Goal: Task Accomplishment & Management: Use online tool/utility

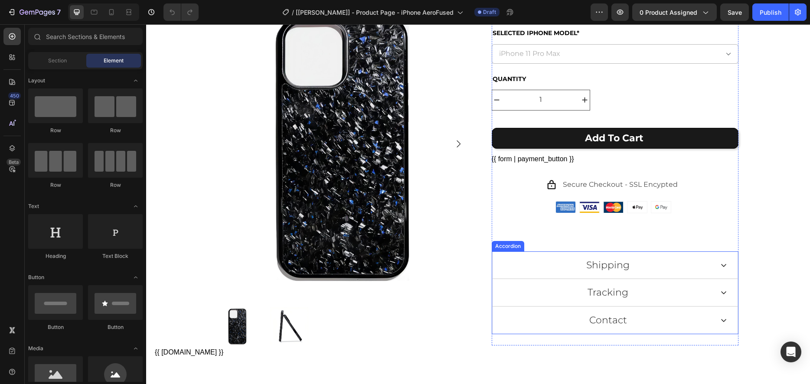
scroll to position [274, 0]
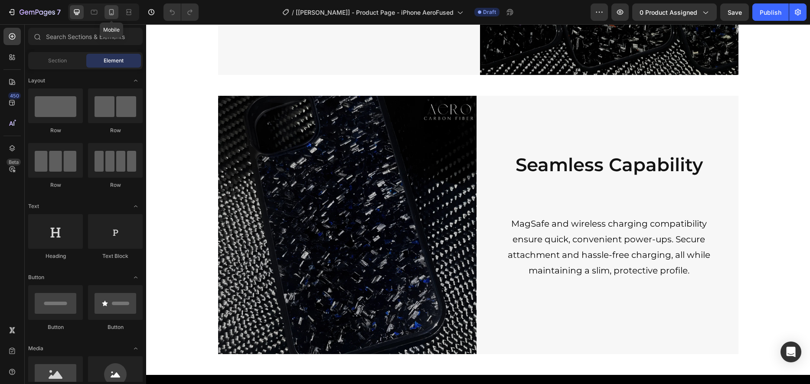
click at [109, 13] on icon at bounding box center [111, 12] width 5 height 6
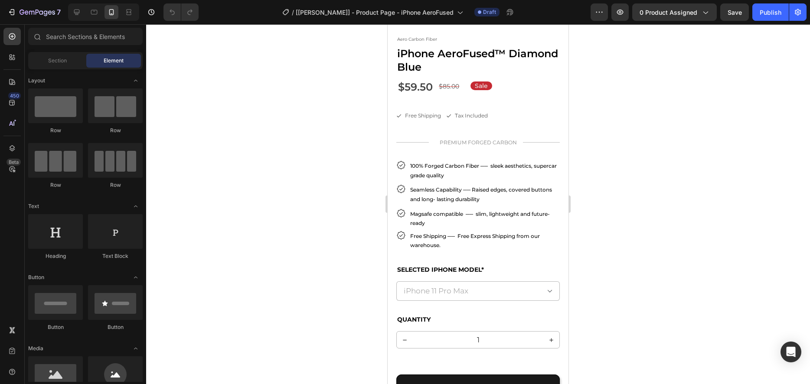
scroll to position [246, 0]
click at [473, 145] on p "PREMIUM FORGED CARBON" at bounding box center [478, 144] width 80 height 10
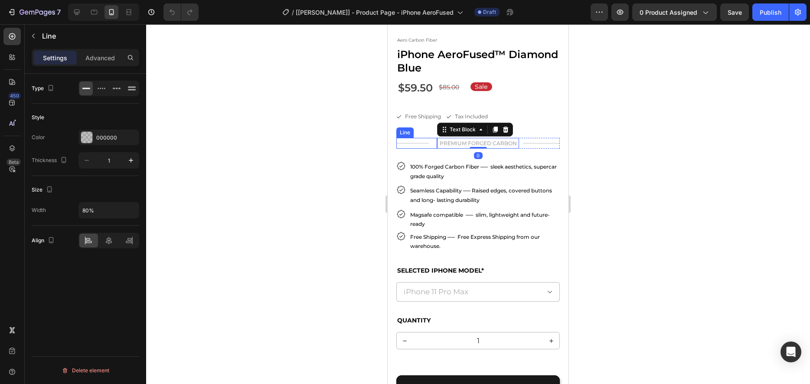
click at [428, 143] on div "Title Line" at bounding box center [416, 143] width 41 height 11
click at [459, 143] on p "PREMIUM FORGED CARBON" at bounding box center [478, 144] width 80 height 10
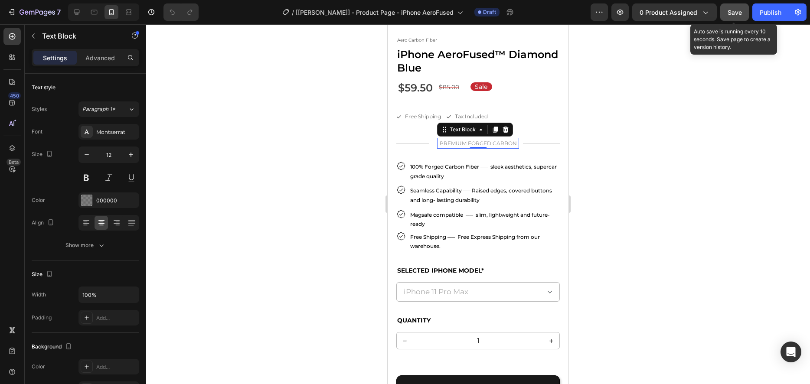
click at [729, 16] on div "Save" at bounding box center [734, 12] width 14 height 9
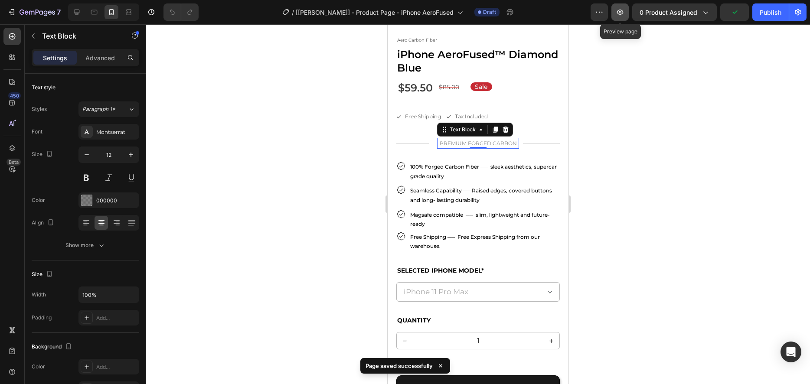
click at [622, 16] on icon "button" at bounding box center [619, 12] width 9 height 9
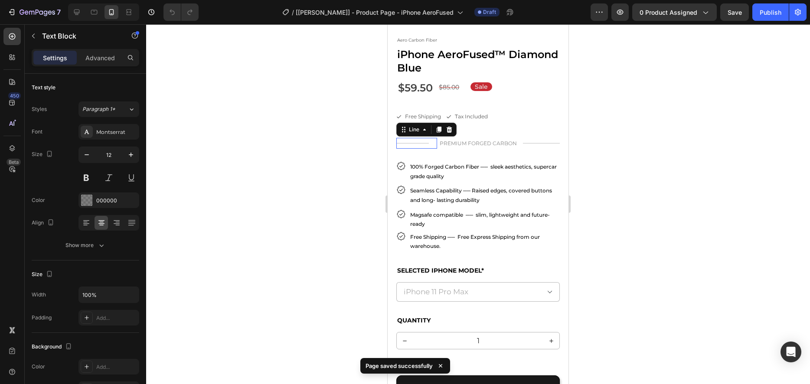
drag, startPoint x: 408, startPoint y: 149, endPoint x: 638, endPoint y: 187, distance: 232.9
click at [408, 149] on div "Title Line 0" at bounding box center [416, 143] width 41 height 11
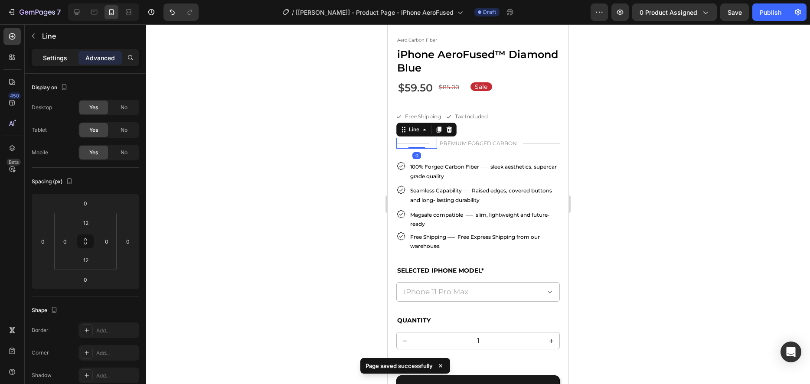
click at [52, 61] on p "Settings" at bounding box center [55, 57] width 24 height 9
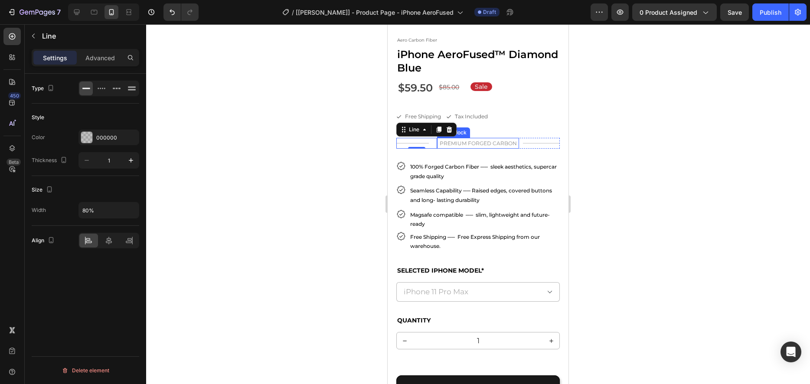
click at [440, 146] on p "PREMIUM FORGED CARBON" at bounding box center [478, 144] width 80 height 10
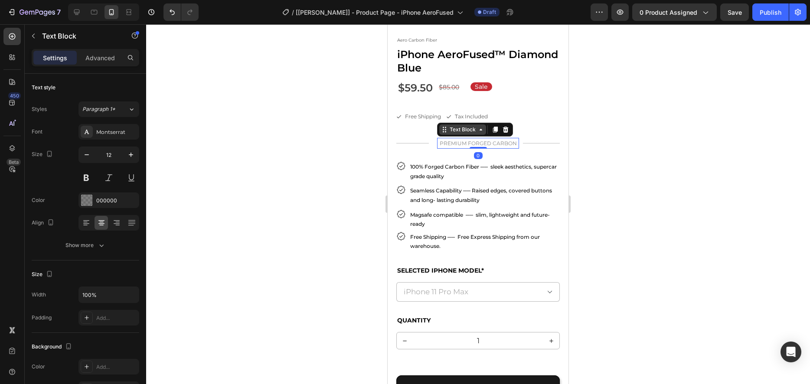
click at [462, 135] on div "Text Block" at bounding box center [462, 129] width 47 height 10
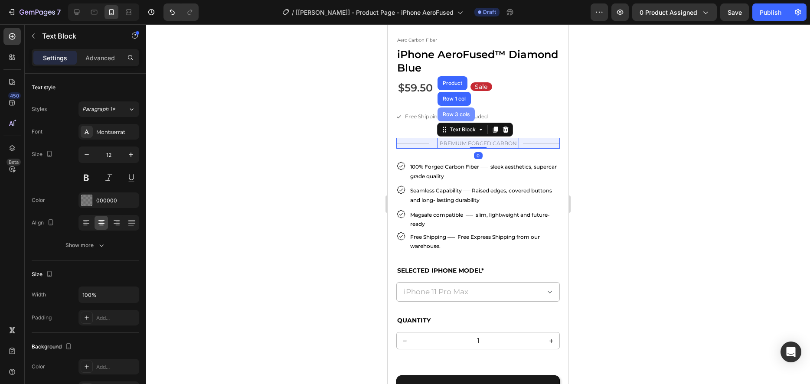
click at [459, 119] on div "Row 3 cols" at bounding box center [455, 114] width 37 height 14
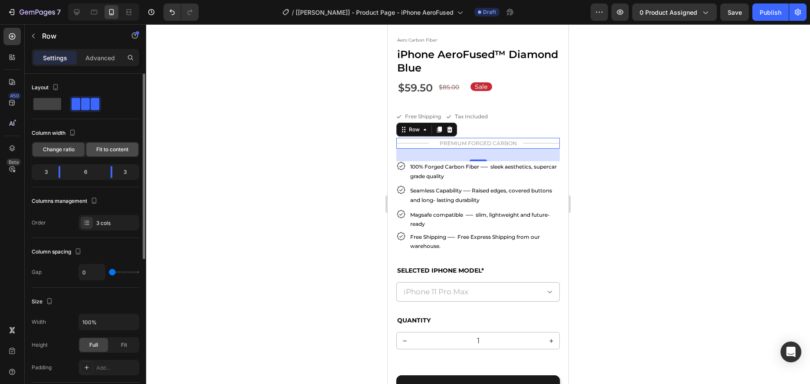
click at [108, 151] on span "Fit to content" at bounding box center [112, 150] width 32 height 8
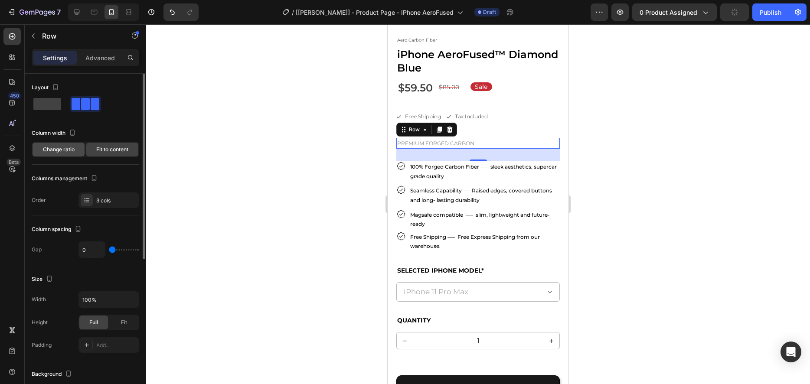
click at [63, 151] on span "Change ratio" at bounding box center [59, 150] width 32 height 8
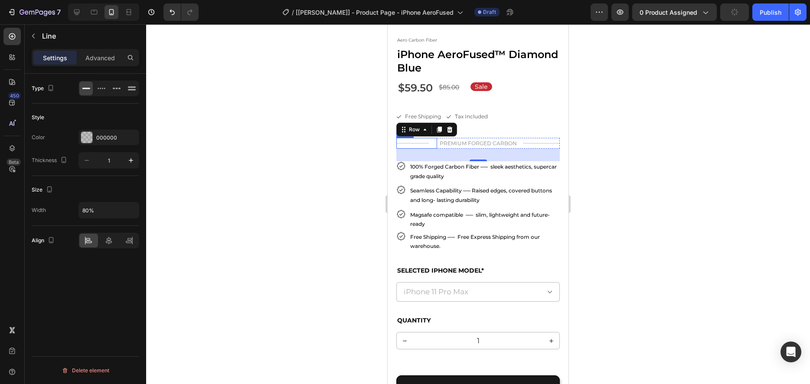
click at [419, 145] on div "Title Line" at bounding box center [416, 143] width 41 height 11
click at [114, 212] on input "80%" at bounding box center [109, 210] width 60 height 16
click at [113, 212] on input "80%" at bounding box center [109, 210] width 60 height 16
drag, startPoint x: 465, startPoint y: 145, endPoint x: 451, endPoint y: 160, distance: 20.9
click at [465, 145] on p "PREMIUM FORGED CARBON" at bounding box center [478, 144] width 80 height 10
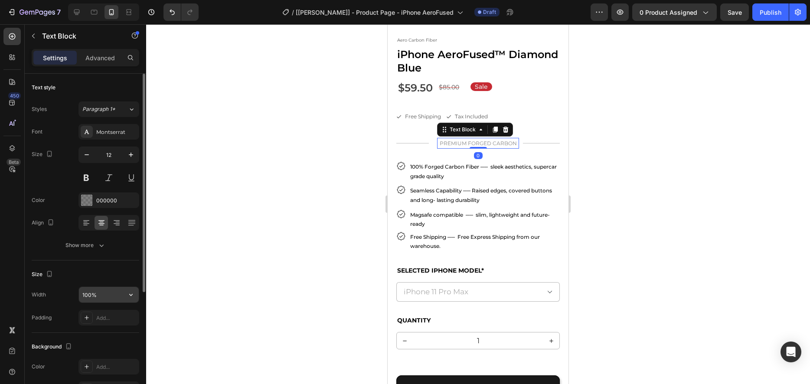
click at [101, 293] on input "100%" at bounding box center [109, 295] width 60 height 16
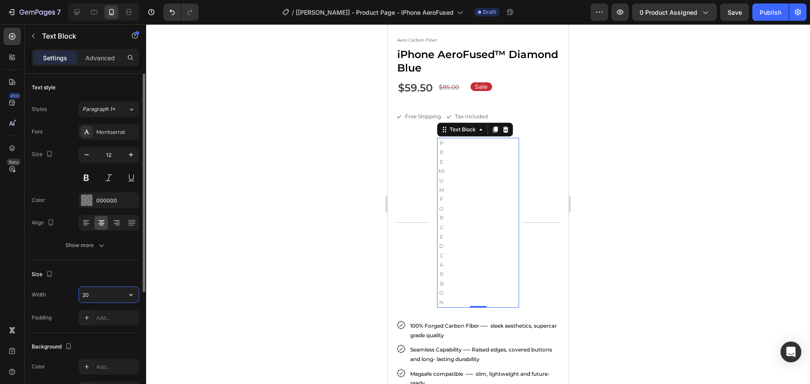
type input "200"
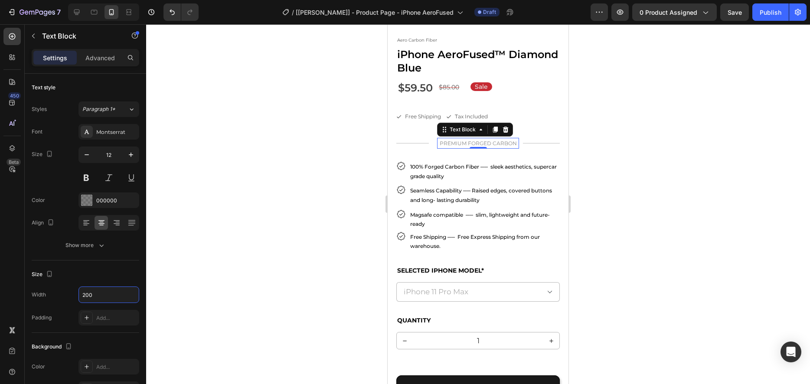
click at [238, 200] on div at bounding box center [478, 204] width 664 height 360
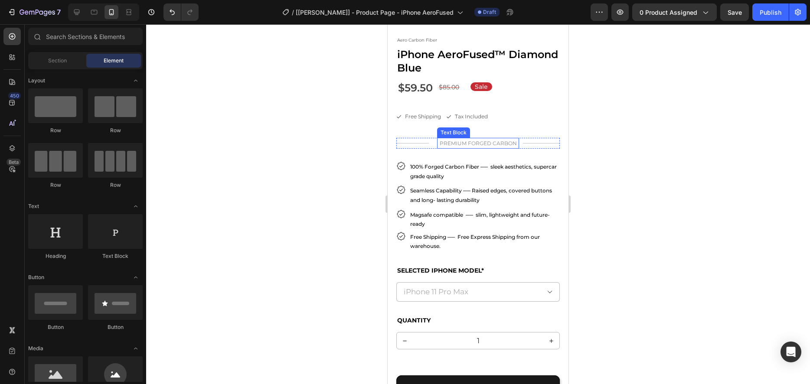
drag, startPoint x: 438, startPoint y: 146, endPoint x: 441, endPoint y: 142, distance: 5.3
click at [438, 146] on p "PREMIUM FORGED CARBON" at bounding box center [478, 144] width 80 height 10
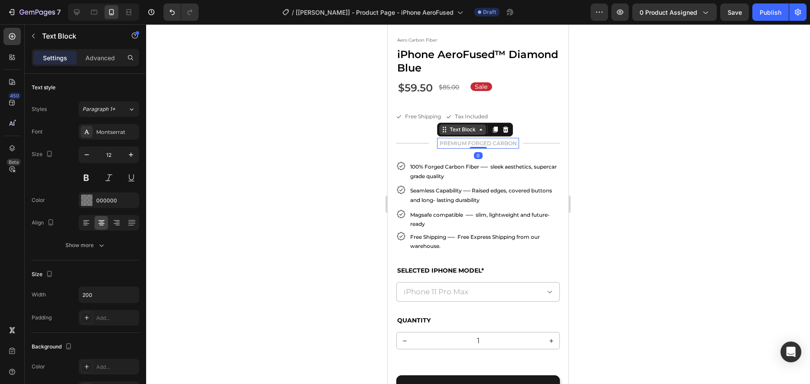
click at [456, 130] on div "Text Block" at bounding box center [462, 130] width 29 height 8
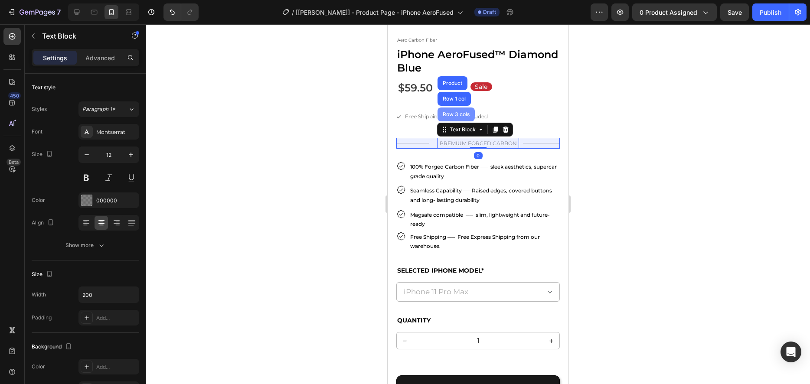
click at [457, 117] on div "Row 3 cols" at bounding box center [456, 114] width 30 height 5
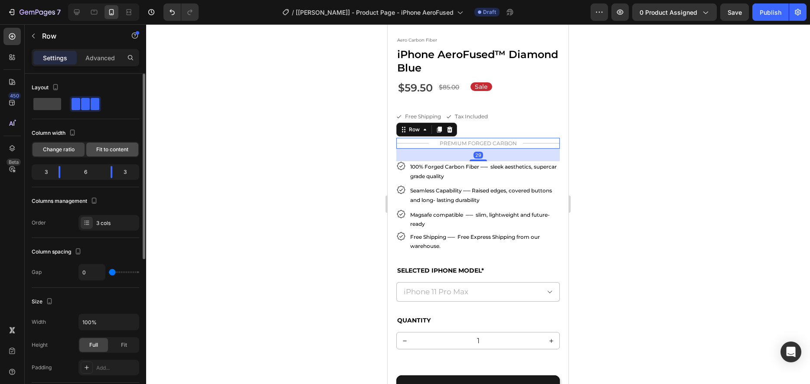
click at [103, 148] on span "Fit to content" at bounding box center [112, 150] width 32 height 8
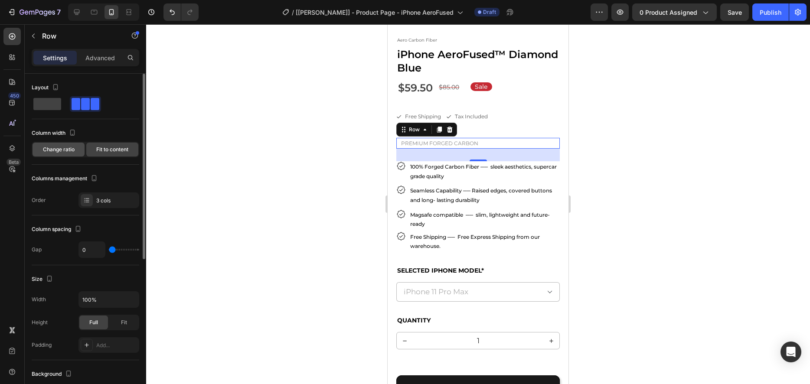
click at [68, 150] on span "Change ratio" at bounding box center [59, 150] width 32 height 8
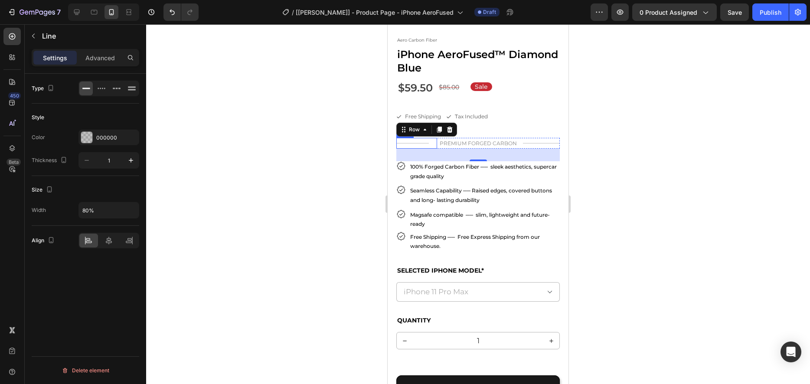
click at [409, 143] on div "Title Line" at bounding box center [416, 143] width 41 height 11
click at [110, 211] on input "80%" at bounding box center [109, 210] width 60 height 16
type input "Auto"
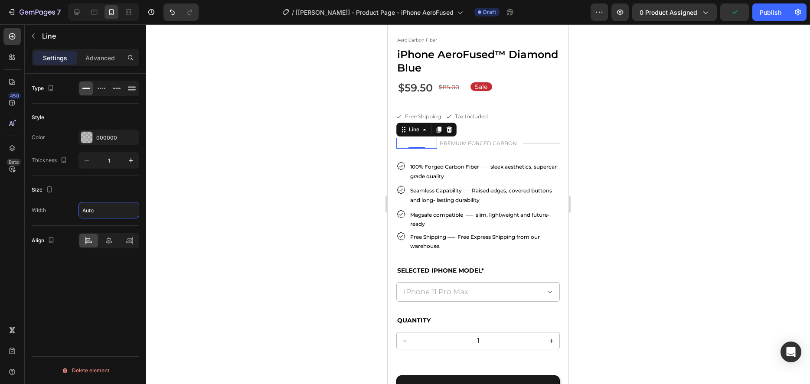
click at [113, 190] on div "Size" at bounding box center [85, 190] width 107 height 14
click at [488, 145] on p "PREMIUM FORGED CARBON" at bounding box center [478, 144] width 80 height 10
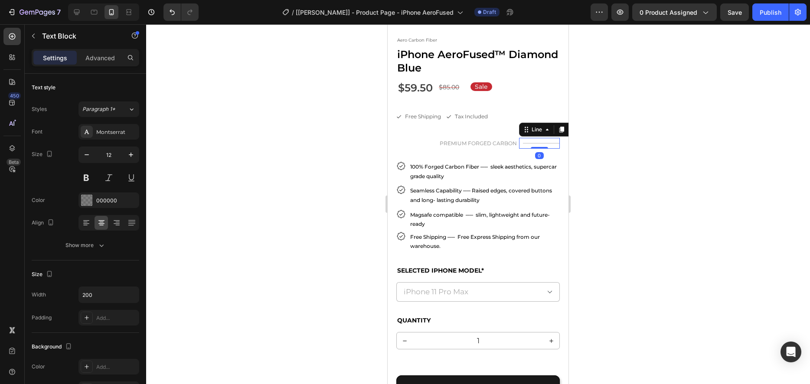
click at [530, 146] on div "Title Line 0" at bounding box center [539, 143] width 41 height 11
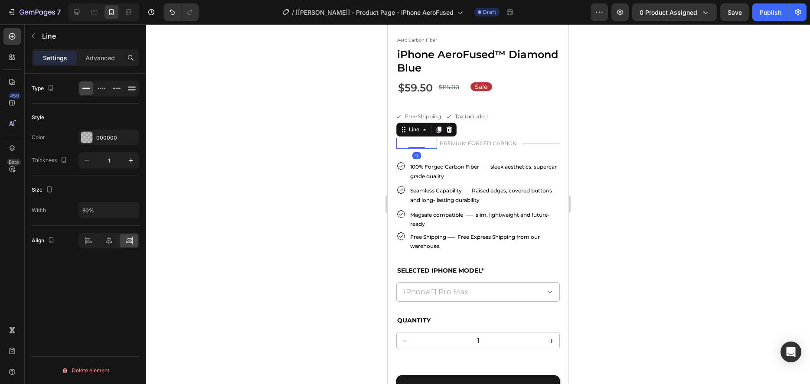
click at [413, 143] on div "Title" at bounding box center [416, 143] width 41 height 0
click at [108, 211] on input "Auto" at bounding box center [109, 210] width 60 height 16
click at [430, 145] on div "Title Line 0" at bounding box center [416, 143] width 41 height 11
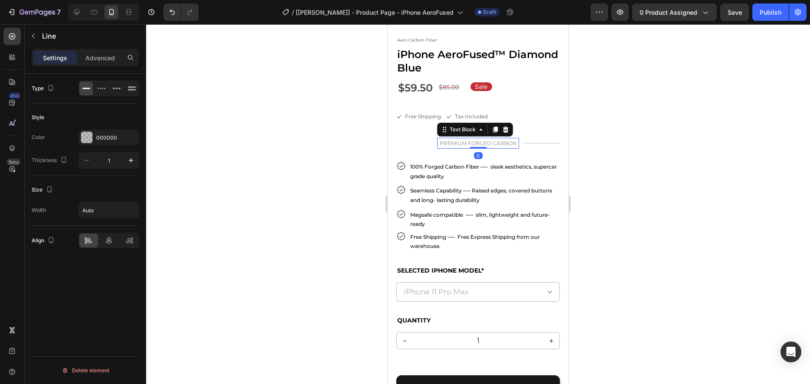
click at [459, 141] on p "PREMIUM FORGED CARBON" at bounding box center [478, 144] width 80 height 10
click at [417, 144] on div "Title Line" at bounding box center [416, 143] width 41 height 11
click at [467, 146] on p "PREMIUM FORGED CARBON" at bounding box center [478, 144] width 80 height 10
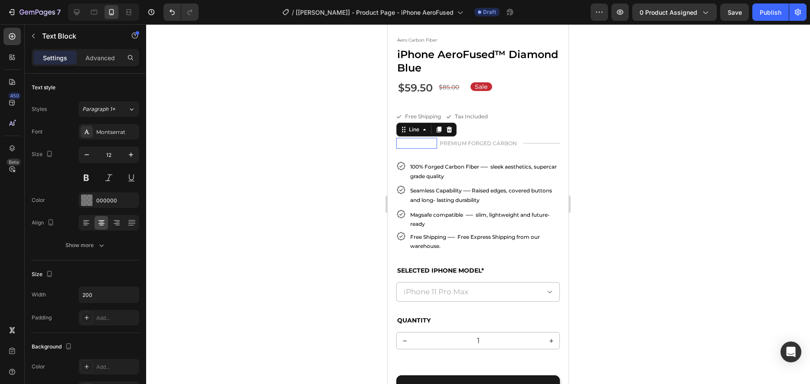
drag, startPoint x: 420, startPoint y: 144, endPoint x: 458, endPoint y: 144, distance: 37.7
click at [420, 143] on div "Title" at bounding box center [416, 143] width 41 height 0
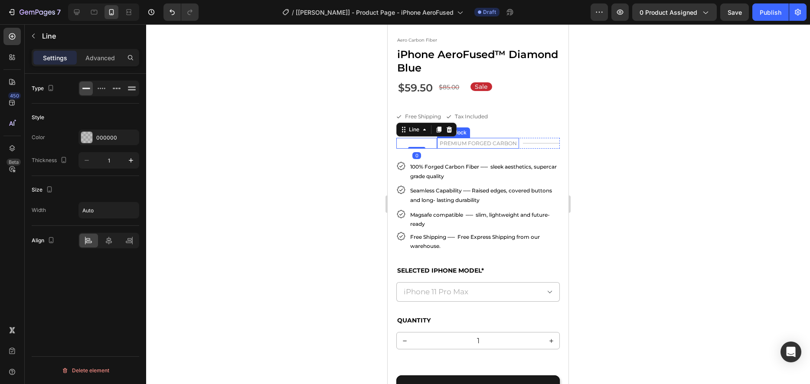
click at [466, 143] on p "PREMIUM FORGED CARBON" at bounding box center [478, 144] width 80 height 10
click at [480, 144] on p "PREMIUM FORGED CARBON" at bounding box center [478, 144] width 80 height 10
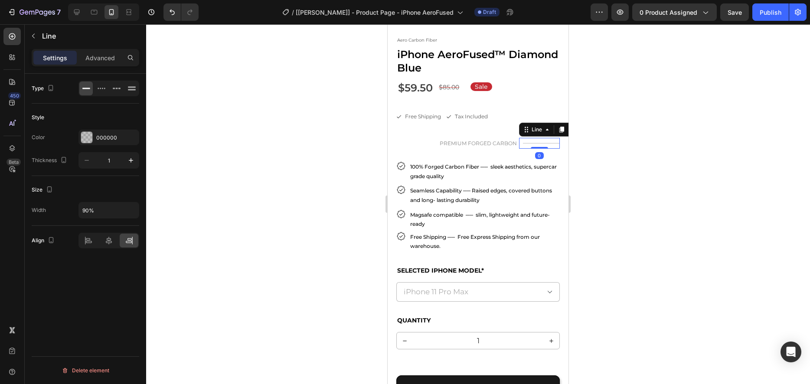
click at [523, 145] on div "Title Line 0" at bounding box center [539, 143] width 41 height 11
click at [408, 145] on div "Title Line" at bounding box center [416, 143] width 41 height 11
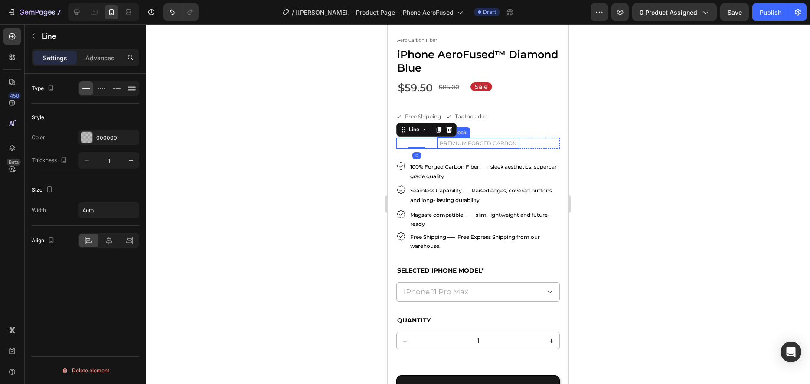
click at [462, 146] on p "PREMIUM FORGED CARBON" at bounding box center [478, 144] width 80 height 10
click at [423, 147] on div "Title Line 0" at bounding box center [416, 143] width 41 height 11
click at [109, 214] on input "Auto" at bounding box center [109, 210] width 60 height 16
type input "3"
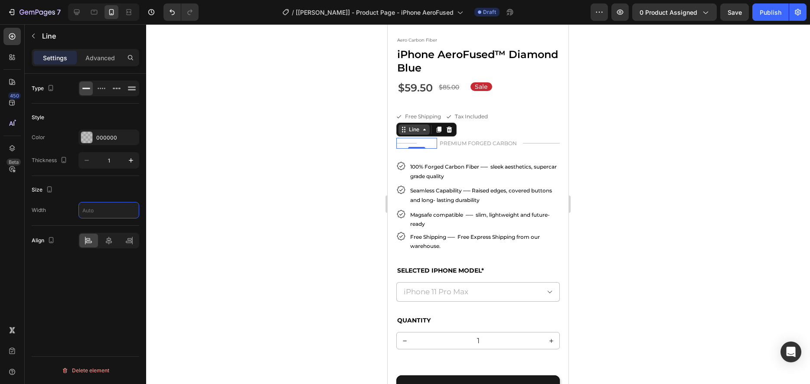
click at [414, 132] on div "Line" at bounding box center [414, 130] width 14 height 8
type input "50%"
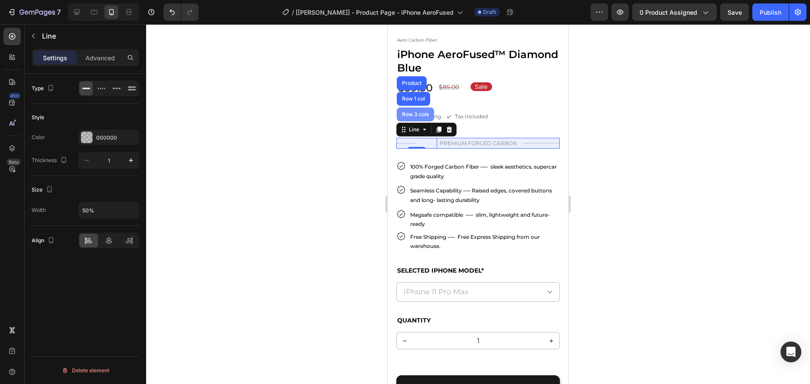
click at [413, 114] on div "Row 3 cols" at bounding box center [415, 114] width 30 height 5
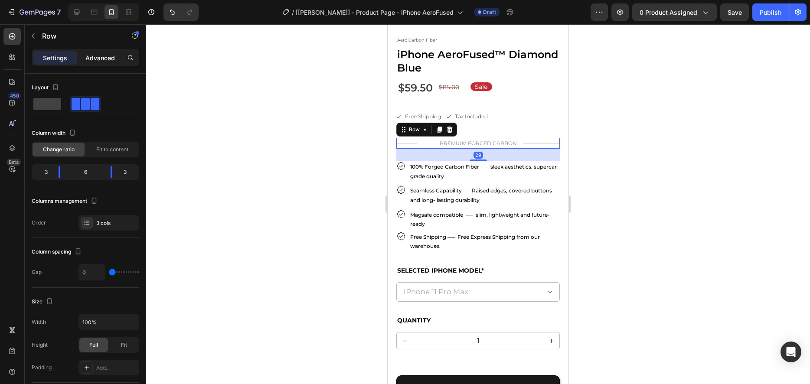
click at [107, 56] on p "Advanced" at bounding box center [99, 57] width 29 height 9
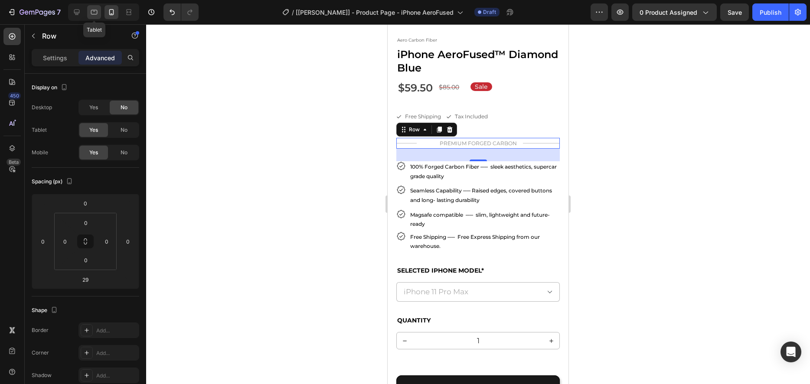
click at [89, 14] on div at bounding box center [94, 12] width 14 height 14
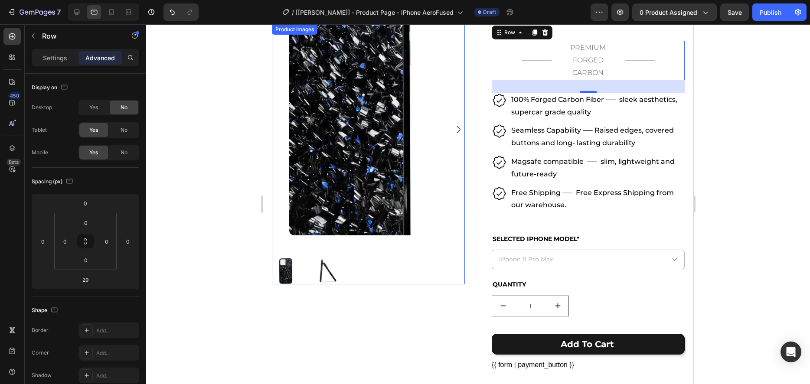
scroll to position [172, 0]
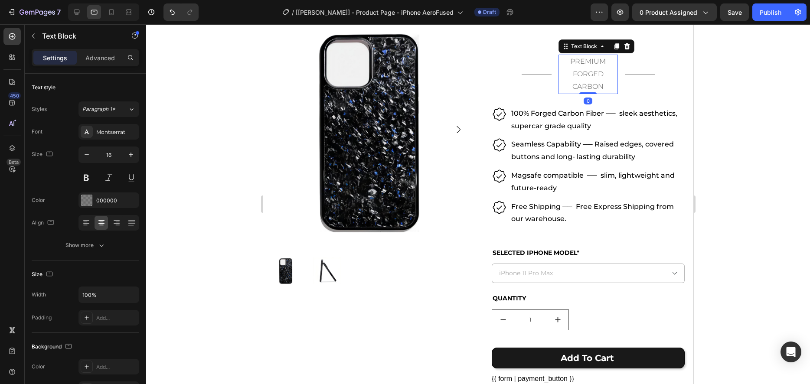
click at [584, 76] on p "PREMIUM FORGED CARBON" at bounding box center [588, 73] width 58 height 37
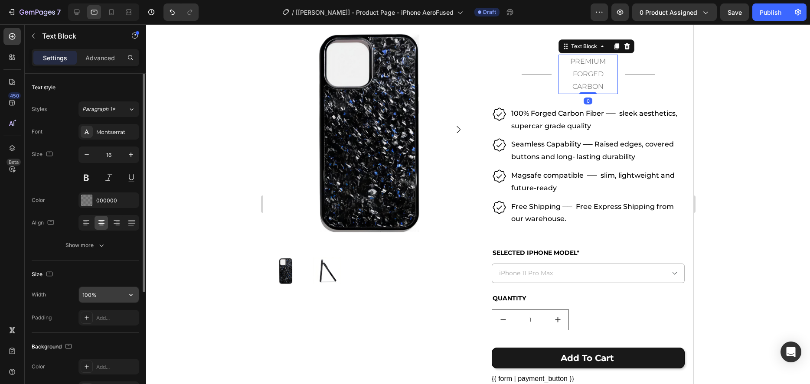
click at [112, 295] on input "100%" at bounding box center [109, 295] width 60 height 16
click at [111, 295] on input "100%" at bounding box center [109, 295] width 60 height 16
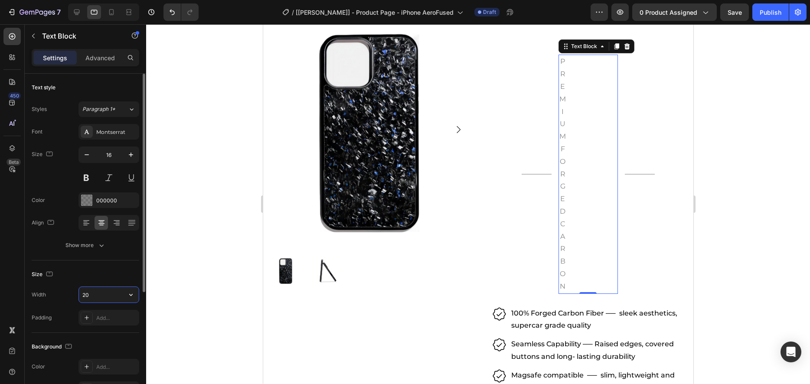
type input "200"
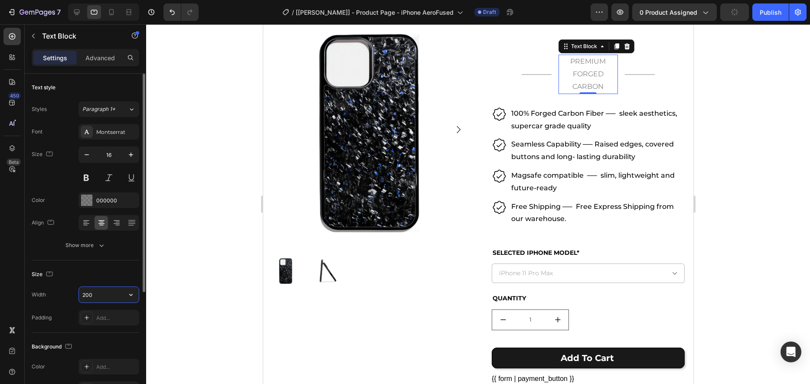
click at [105, 293] on input "200" at bounding box center [109, 295] width 60 height 16
type input "Auto"
click at [110, 274] on div "Size" at bounding box center [85, 274] width 107 height 14
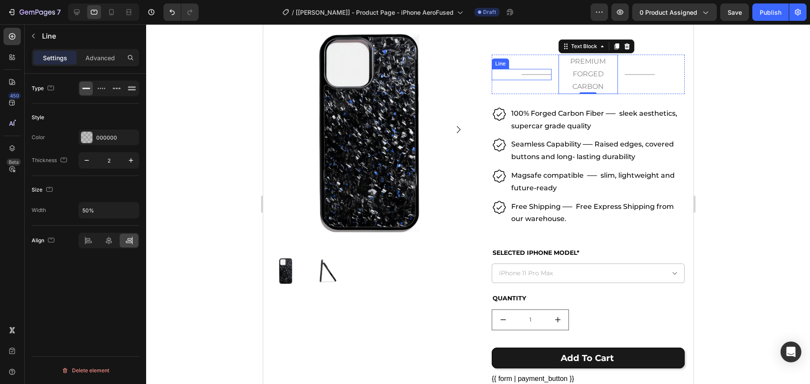
click at [532, 72] on div "Title Line" at bounding box center [521, 74] width 60 height 11
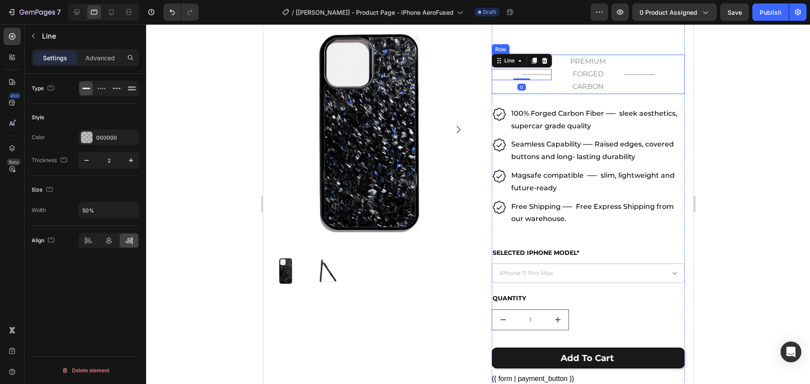
click at [556, 75] on div "Title Line 0 PREMIUM FORGED CARBON Text Block Title Line Row" at bounding box center [587, 74] width 193 height 39
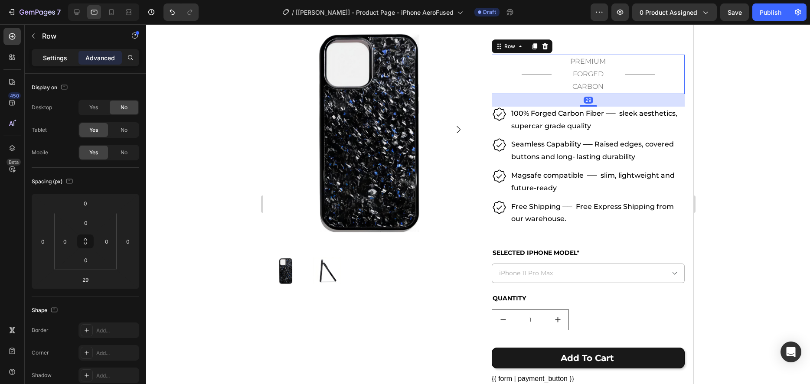
click at [57, 59] on p "Settings" at bounding box center [55, 57] width 24 height 9
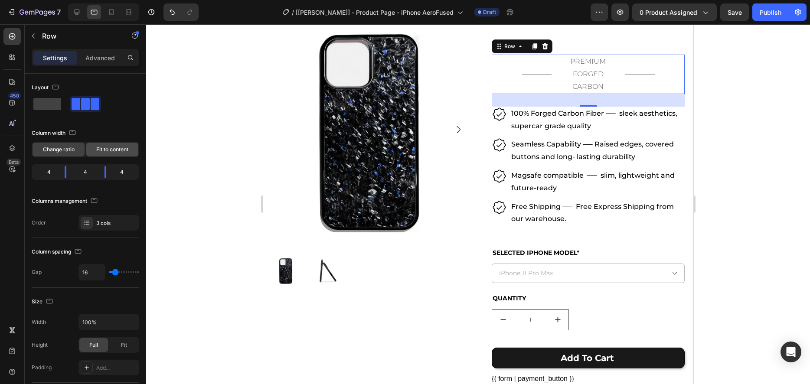
click at [107, 154] on div "Fit to content" at bounding box center [112, 150] width 52 height 14
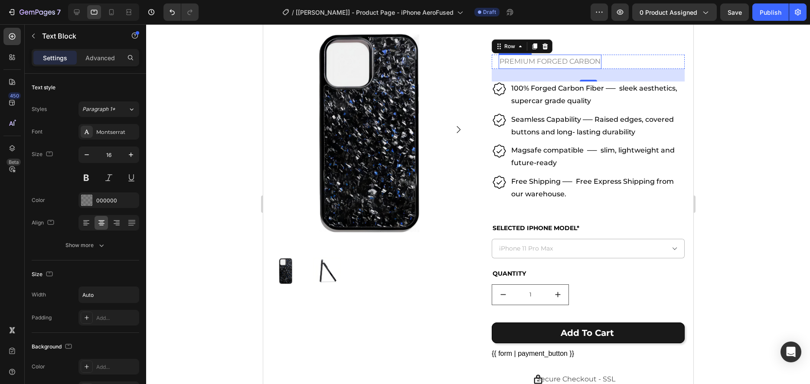
drag, startPoint x: 523, startPoint y: 64, endPoint x: 505, endPoint y: 64, distance: 17.8
click at [523, 64] on p "PREMIUM FORGED CARBON" at bounding box center [549, 61] width 101 height 13
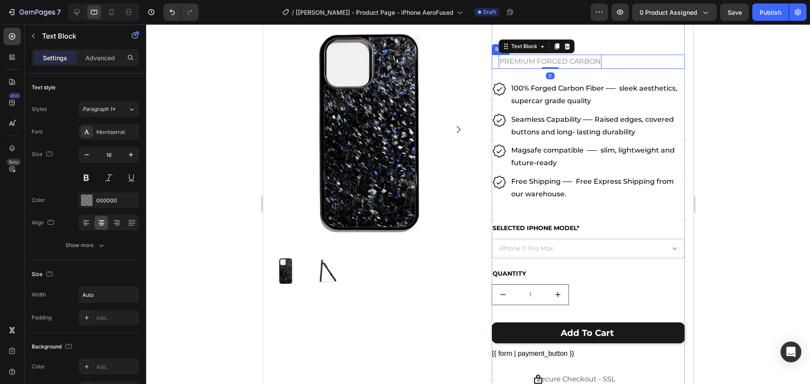
click at [495, 63] on div "Title Line PREMIUM FORGED CARBON Text Block 0 Title Line Row" at bounding box center [587, 62] width 193 height 14
click at [579, 64] on p "PREMIUM FORGED CARBON" at bounding box center [549, 61] width 101 height 13
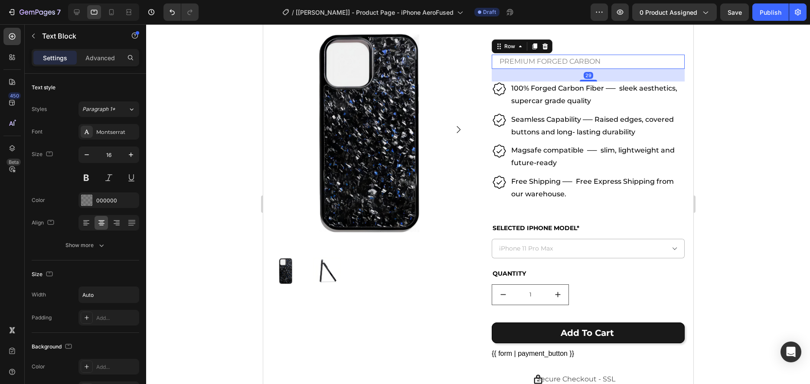
click at [626, 65] on div "Title Line PREMIUM FORGED CARBON Text Block Title Line Row 29" at bounding box center [587, 62] width 193 height 14
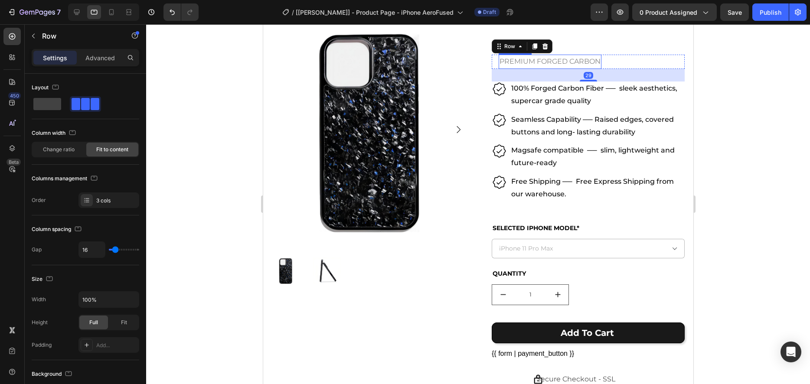
click at [507, 62] on p "PREMIUM FORGED CARBON" at bounding box center [549, 61] width 101 height 13
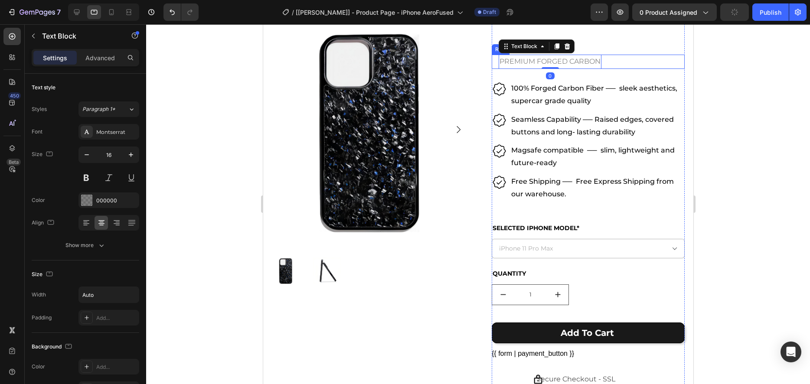
click at [498, 61] on div "Title Line PREMIUM FORGED CARBON Text Block 0 Title Line Row" at bounding box center [587, 62] width 193 height 14
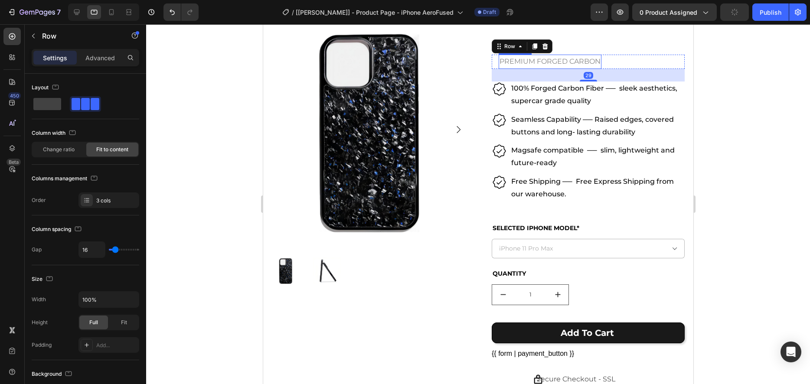
click at [524, 64] on p "PREMIUM FORGED CARBON" at bounding box center [549, 61] width 101 height 13
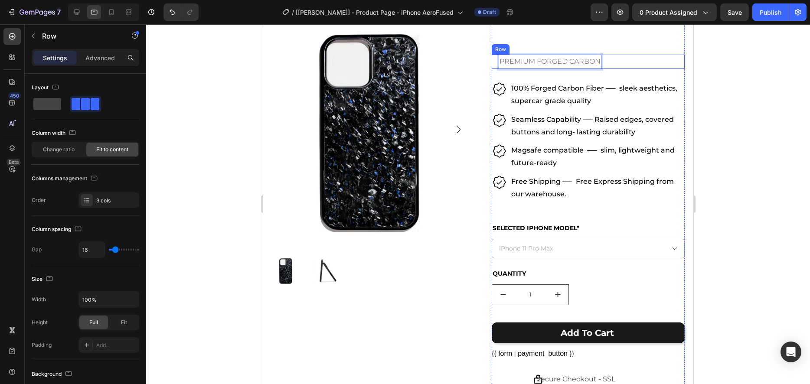
click at [612, 61] on div "Title Line PREMIUM FORGED CARBON Text Block 0 Title Line Row" at bounding box center [587, 62] width 193 height 14
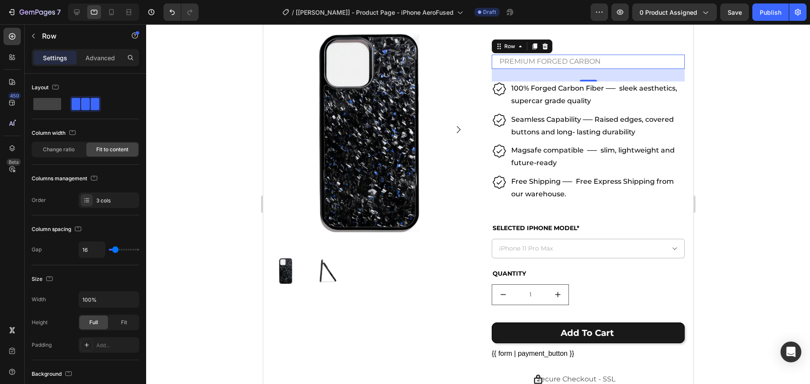
click at [612, 62] on div "Title Line PREMIUM FORGED CARBON Text Block Title Line Row 29" at bounding box center [587, 62] width 193 height 14
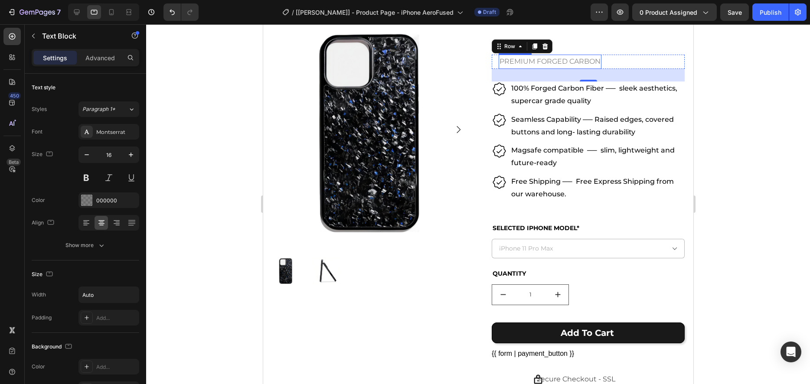
click at [545, 62] on p "PREMIUM FORGED CARBON" at bounding box center [549, 61] width 101 height 13
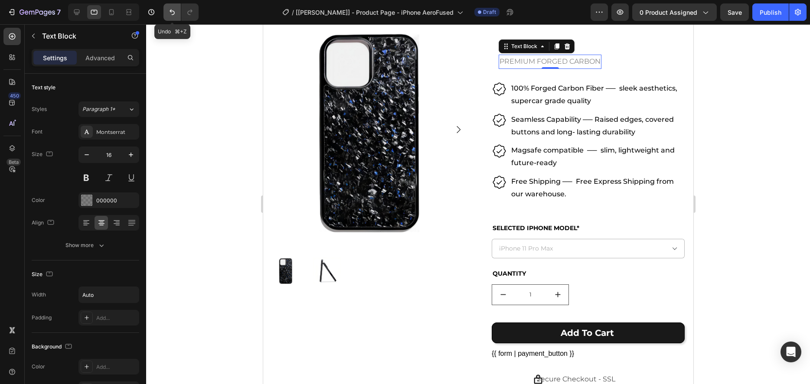
click at [174, 13] on icon "Undo/Redo" at bounding box center [171, 13] width 5 height 6
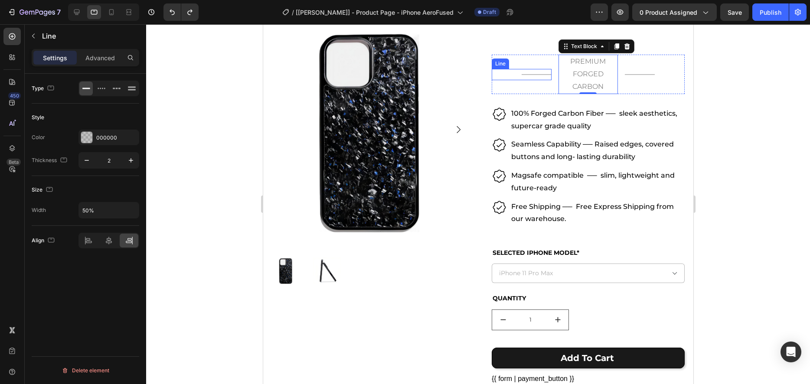
click at [527, 71] on div "Title Line" at bounding box center [521, 74] width 60 height 11
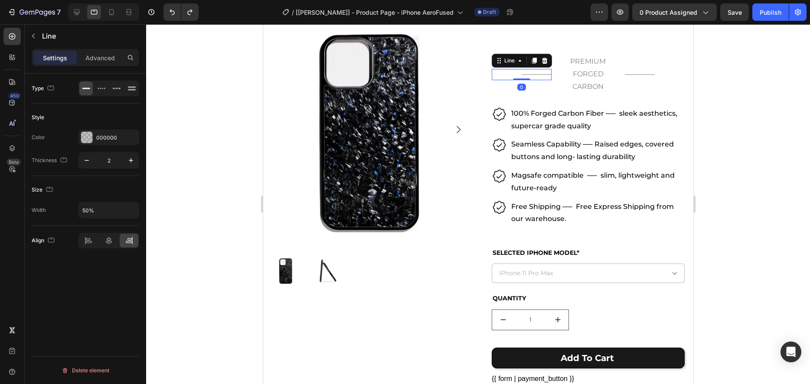
click at [528, 72] on div "Title Line 0" at bounding box center [521, 74] width 60 height 11
click at [638, 75] on div "Title Line" at bounding box center [654, 74] width 60 height 11
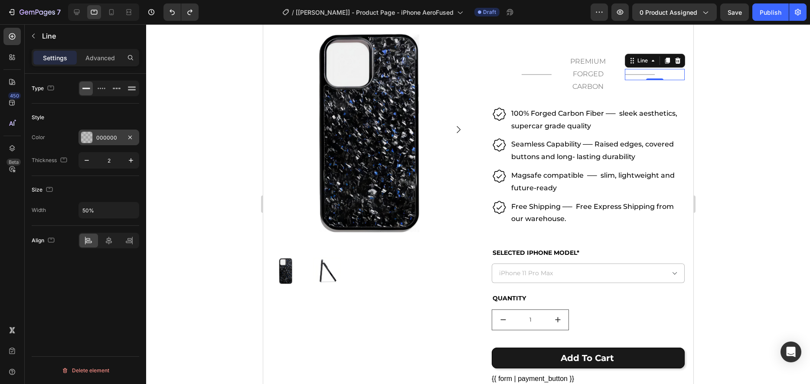
click at [91, 137] on div at bounding box center [86, 137] width 11 height 11
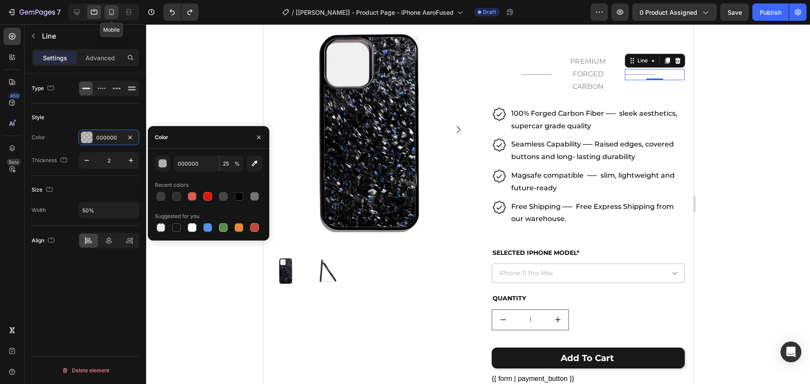
click at [112, 16] on icon at bounding box center [111, 12] width 9 height 9
type input "90%"
type input "1"
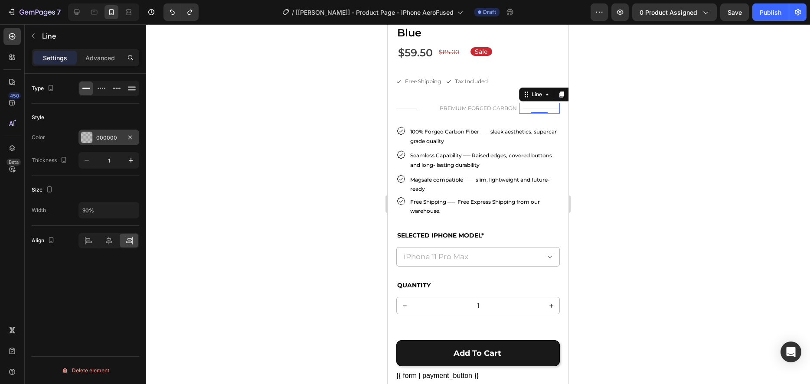
scroll to position [331, 0]
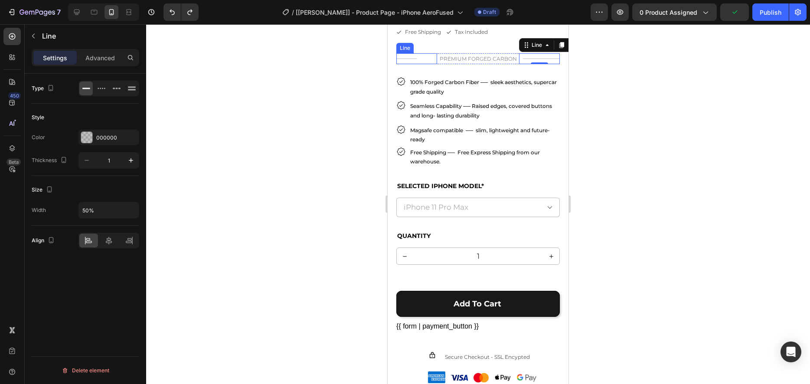
click at [409, 59] on div "Title Line" at bounding box center [416, 58] width 41 height 11
click at [447, 48] on icon at bounding box center [449, 45] width 6 height 6
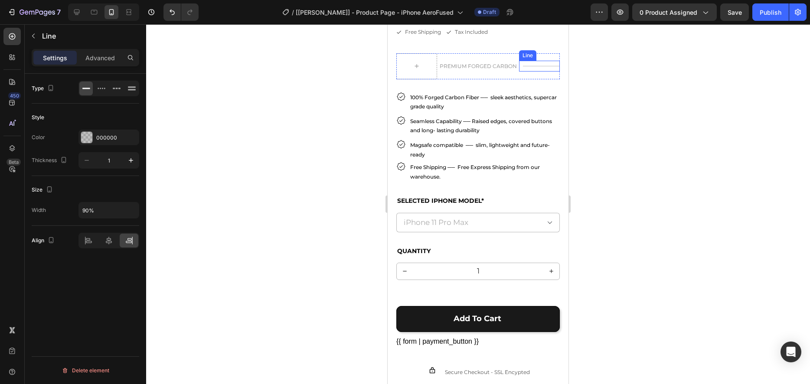
click at [523, 66] on div "Title Line" at bounding box center [539, 66] width 41 height 11
click at [563, 53] on icon at bounding box center [561, 52] width 5 height 6
click at [493, 68] on p "PREMIUM FORGED CARBON" at bounding box center [478, 67] width 80 height 10
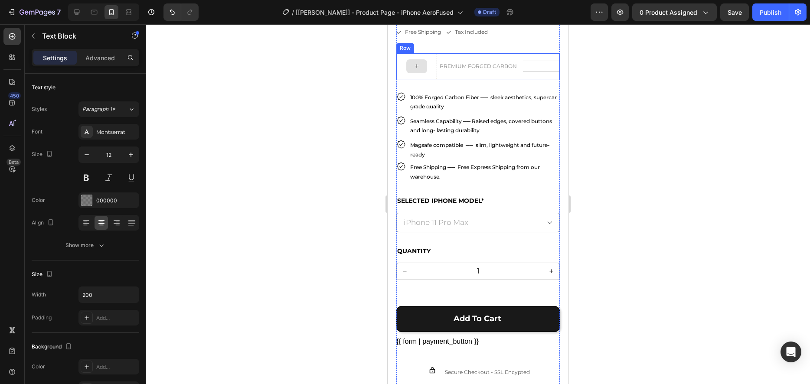
click at [421, 72] on div at bounding box center [416, 66] width 21 height 14
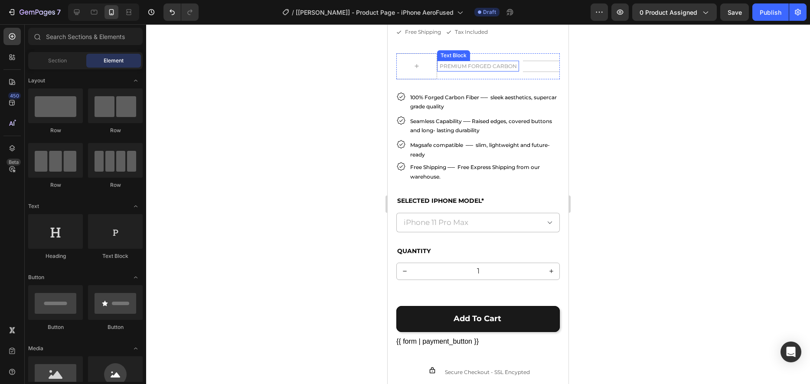
click at [450, 72] on div "PREMIUM FORGED CARBON" at bounding box center [478, 66] width 82 height 11
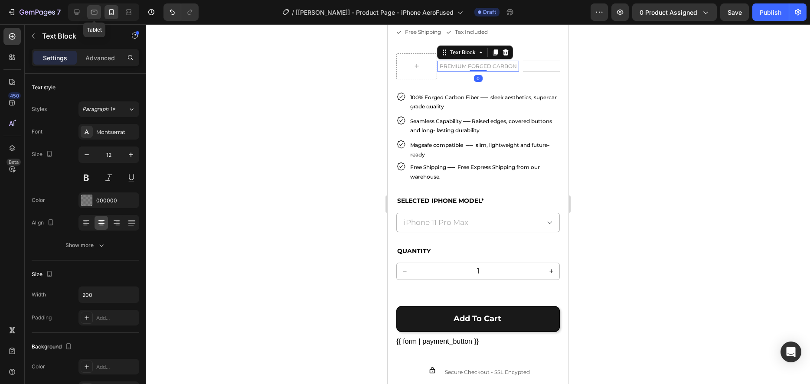
click at [94, 13] on icon at bounding box center [94, 12] width 9 height 9
type input "16"
type input "Auto"
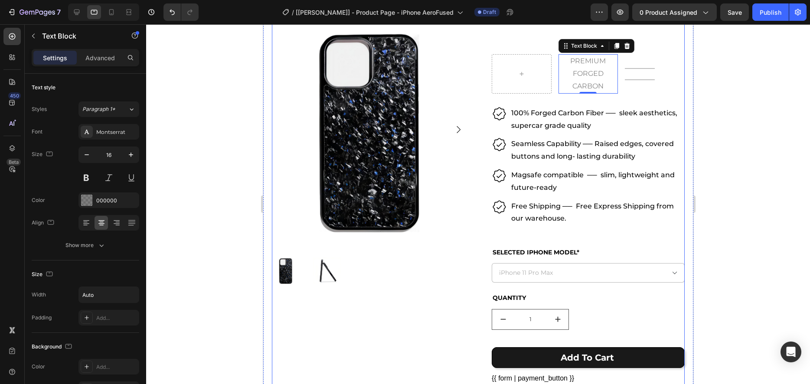
scroll to position [172, 0]
click at [554, 76] on div "PREMIUM FORGED CARBON Text Block 0 Title Line Title Line Row" at bounding box center [587, 74] width 193 height 39
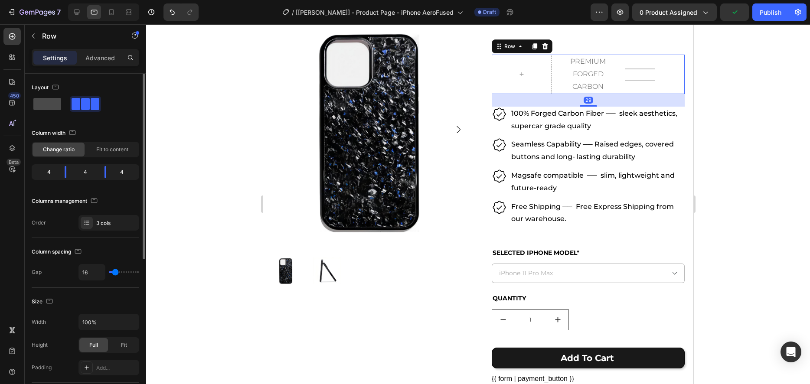
click at [60, 104] on span at bounding box center [47, 104] width 28 height 12
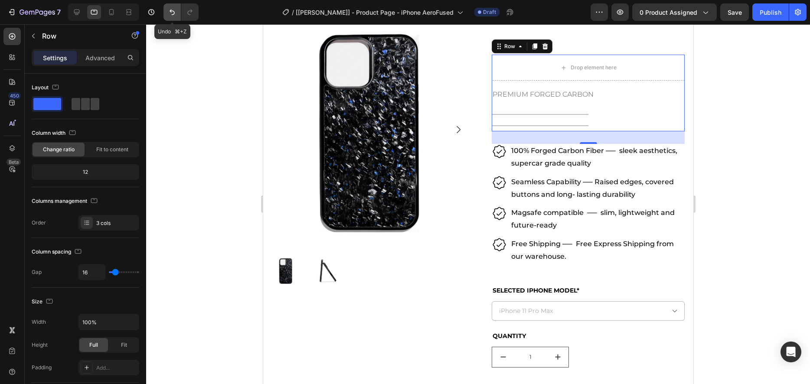
click at [175, 13] on icon "Undo/Redo" at bounding box center [172, 12] width 9 height 9
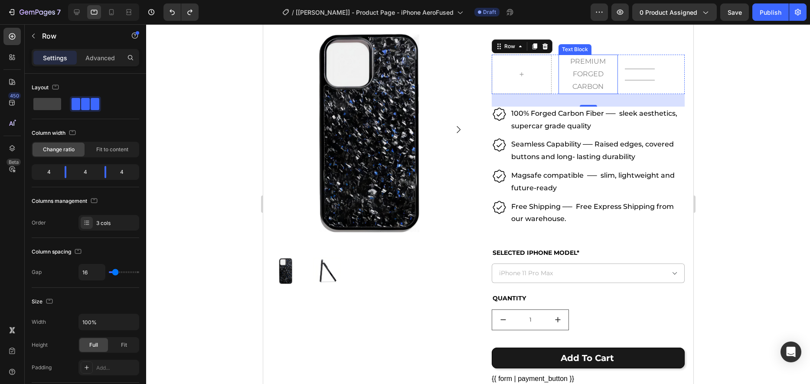
click at [567, 71] on p "PREMIUM FORGED CARBON" at bounding box center [588, 73] width 58 height 37
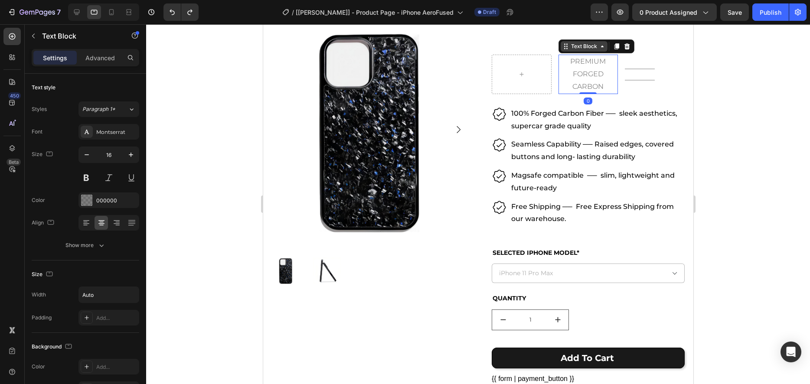
click at [592, 44] on div "Text Block" at bounding box center [583, 46] width 29 height 8
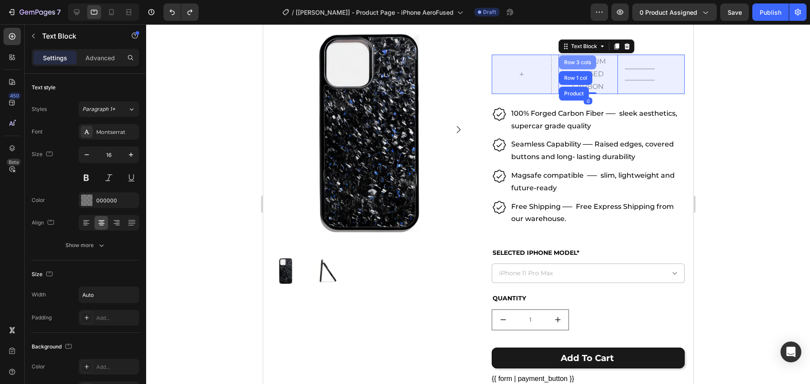
click at [580, 60] on div "Row 3 cols" at bounding box center [577, 62] width 30 height 5
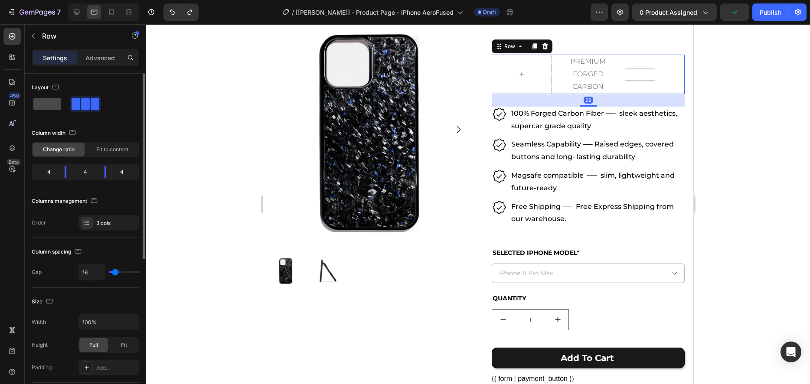
click at [42, 106] on span at bounding box center [47, 104] width 28 height 12
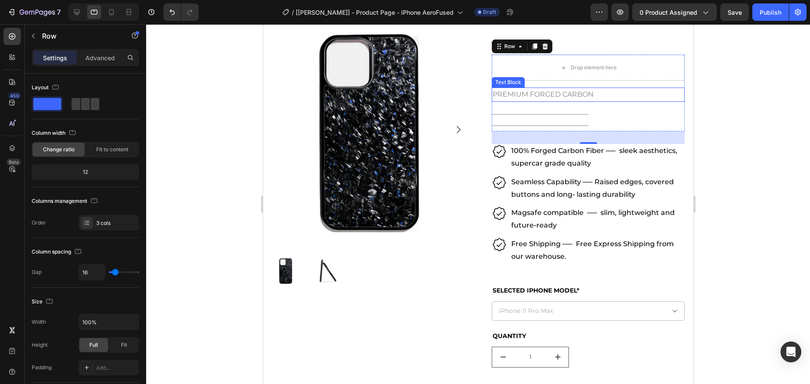
click at [575, 91] on p "PREMIUM FORGED CARBON" at bounding box center [542, 94] width 101 height 13
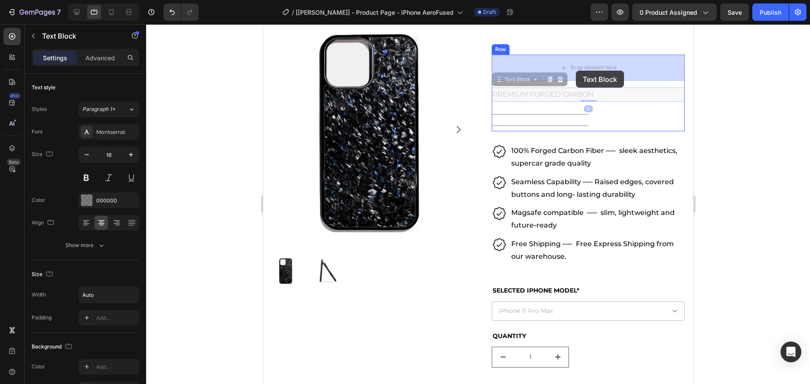
drag, startPoint x: 511, startPoint y: 82, endPoint x: 575, endPoint y: 71, distance: 65.2
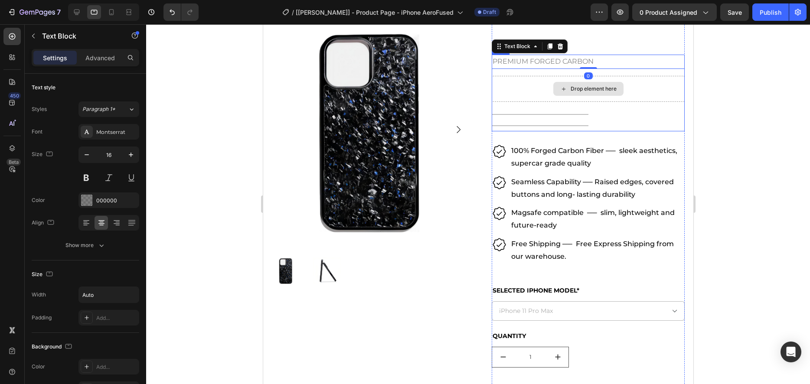
click at [529, 96] on div "Drop element here" at bounding box center [587, 89] width 193 height 26
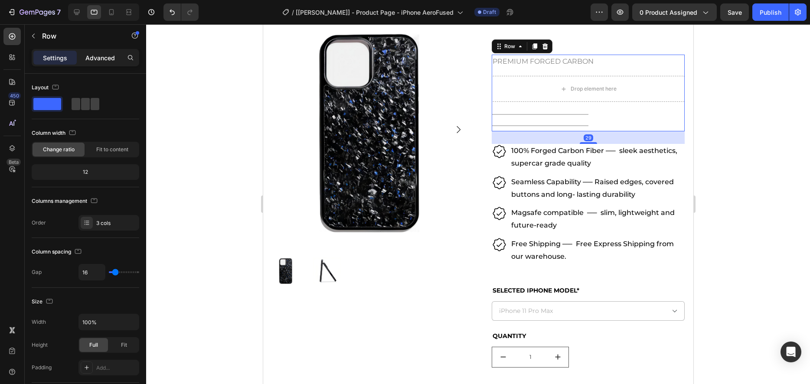
click at [97, 62] on p "Advanced" at bounding box center [99, 57] width 29 height 9
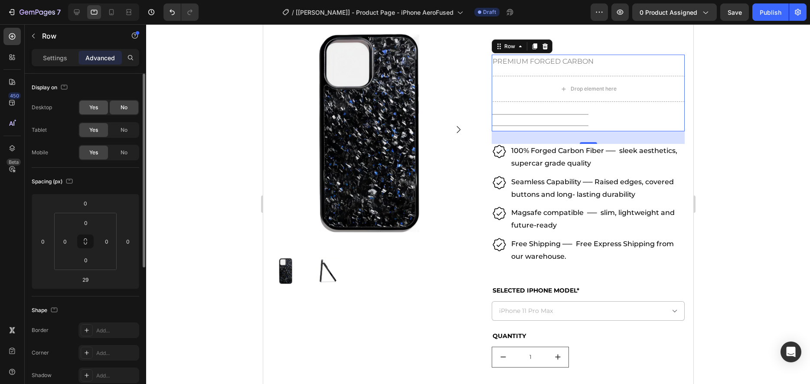
click at [91, 110] on span "Yes" at bounding box center [93, 108] width 9 height 8
click at [73, 15] on icon at bounding box center [76, 12] width 9 height 9
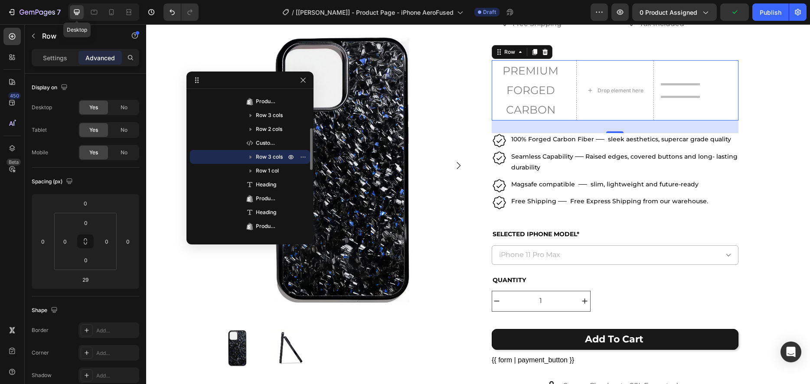
scroll to position [177, 0]
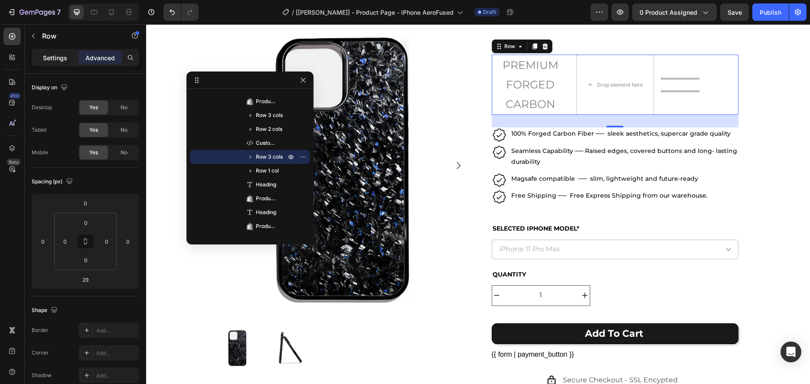
click at [60, 62] on p "Settings" at bounding box center [55, 57] width 24 height 9
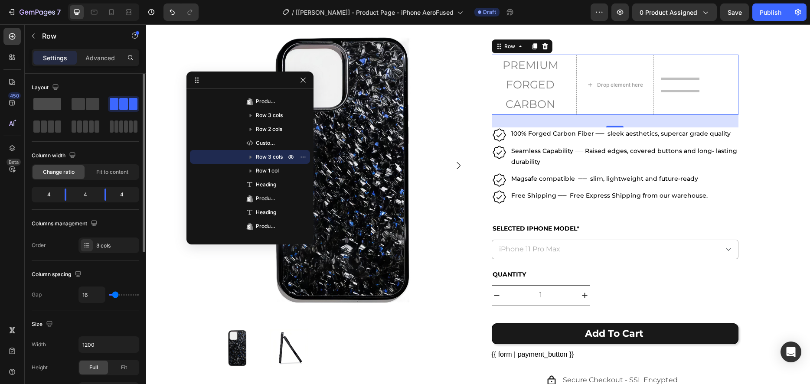
click at [42, 107] on span at bounding box center [47, 104] width 28 height 12
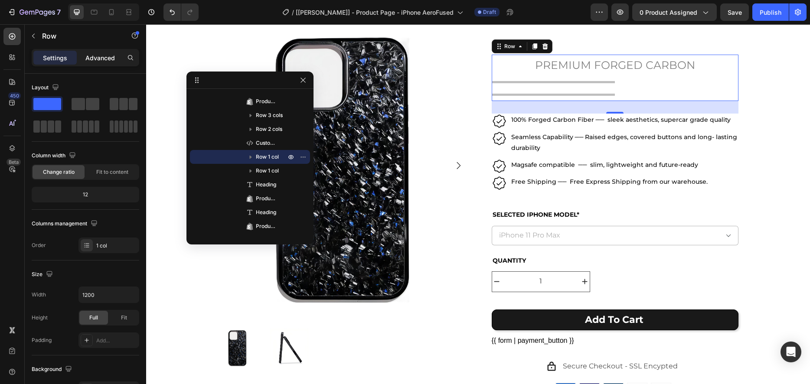
click at [100, 61] on p "Advanced" at bounding box center [99, 57] width 29 height 9
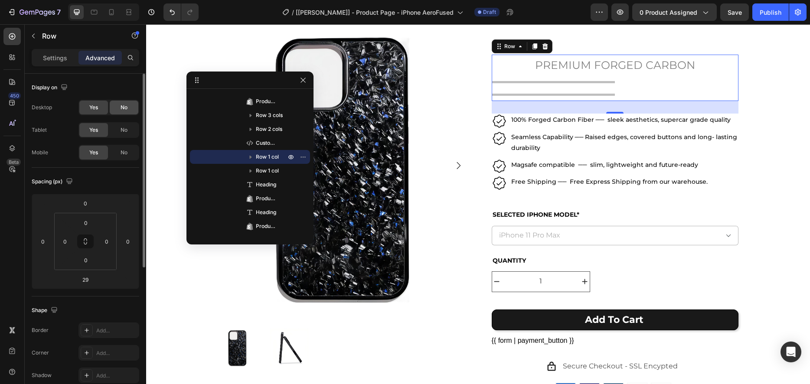
click at [130, 109] on div "No" at bounding box center [124, 108] width 29 height 14
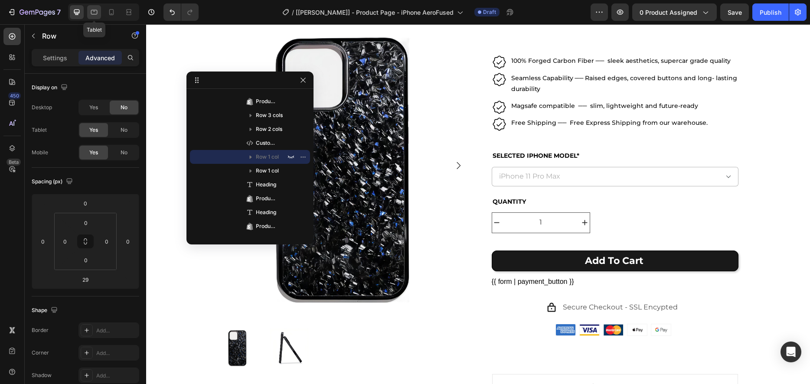
click at [92, 10] on icon at bounding box center [94, 12] width 7 height 5
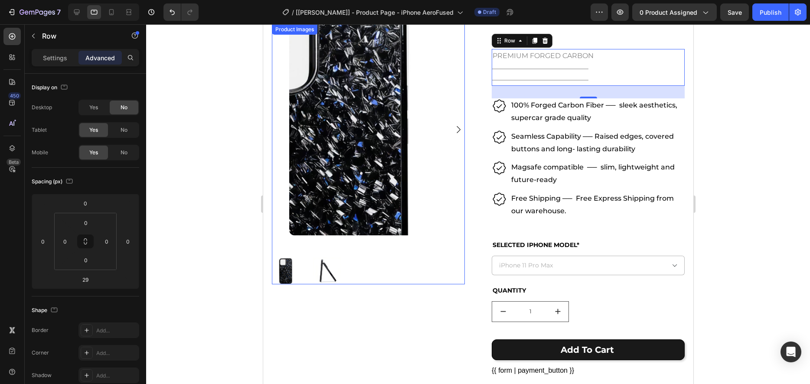
scroll to position [172, 0]
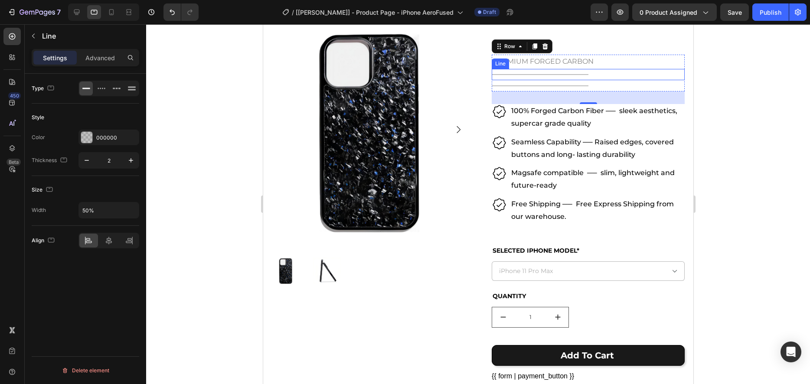
drag, startPoint x: 585, startPoint y: 72, endPoint x: 576, endPoint y: 70, distance: 9.3
click at [585, 72] on div "Title Line" at bounding box center [587, 74] width 193 height 11
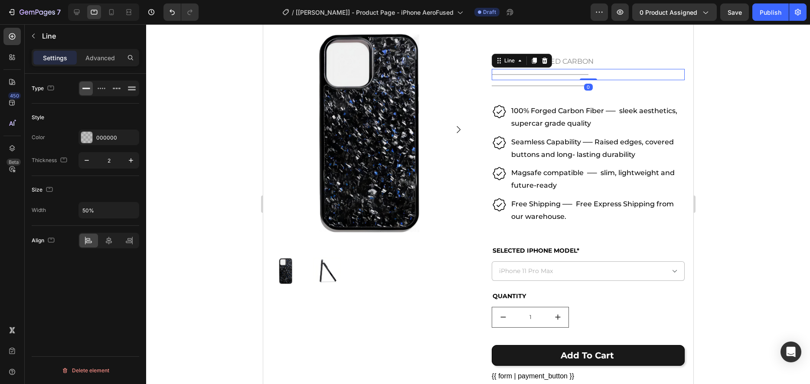
click at [550, 60] on div "Line" at bounding box center [521, 61] width 60 height 14
click at [548, 61] on div at bounding box center [544, 60] width 10 height 10
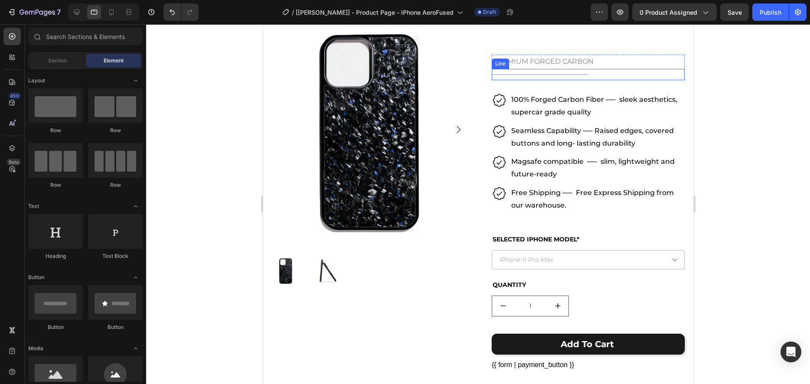
click at [583, 75] on div at bounding box center [539, 74] width 97 height 1
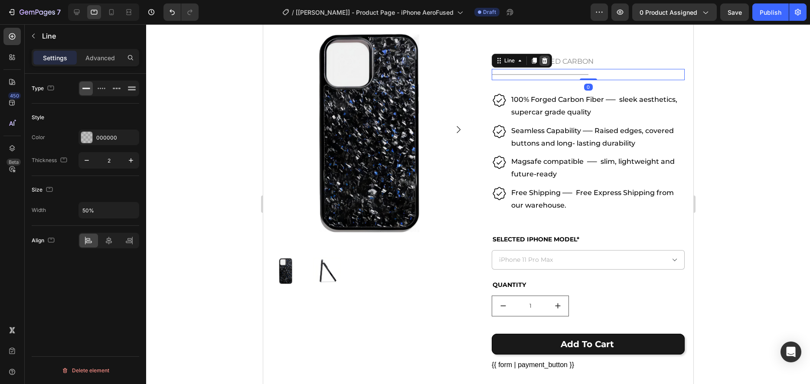
click at [545, 61] on icon at bounding box center [543, 60] width 7 height 7
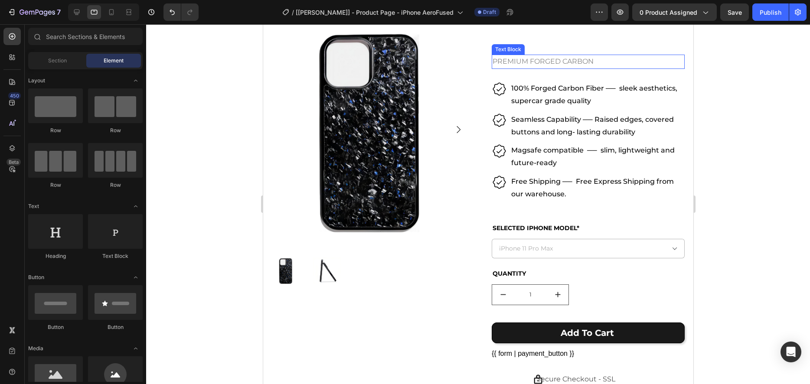
click at [563, 63] on p "PREMIUM FORGED CARBON" at bounding box center [542, 61] width 101 height 13
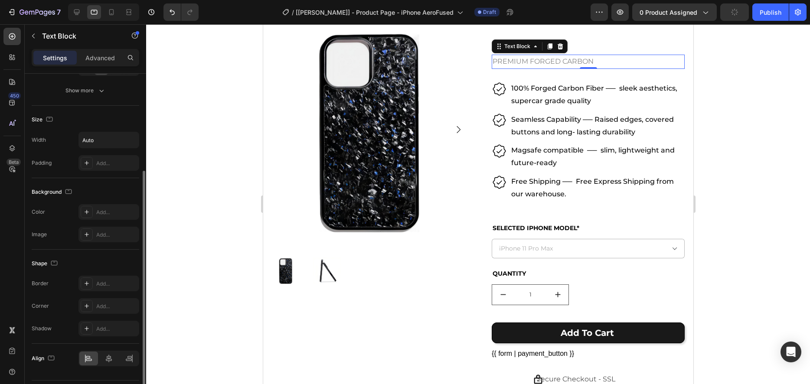
scroll to position [153, 0]
click at [111, 358] on icon at bounding box center [108, 360] width 9 height 9
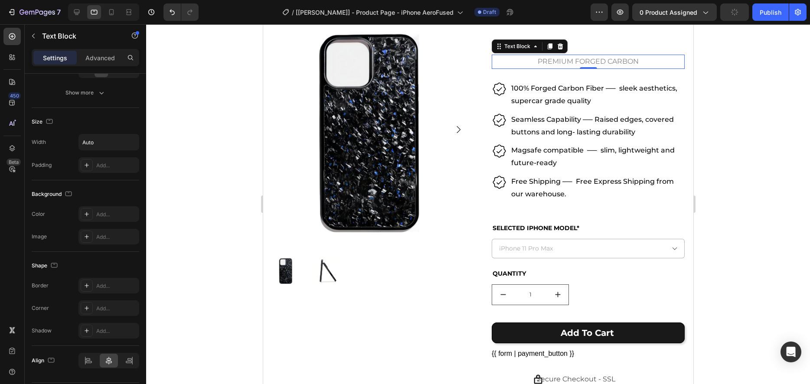
click at [559, 64] on p "PREMIUM FORGED CARBON" at bounding box center [587, 61] width 101 height 13
click at [518, 63] on div "PREMIUM FORGED CARBON" at bounding box center [587, 62] width 193 height 14
drag, startPoint x: 482, startPoint y: 65, endPoint x: 541, endPoint y: 62, distance: 59.5
click at [482, 65] on div "Product Images Row Aero Carbon Fiber Product Vendor iPhone AeroFused™ Diamond B…" at bounding box center [477, 180] width 413 height 551
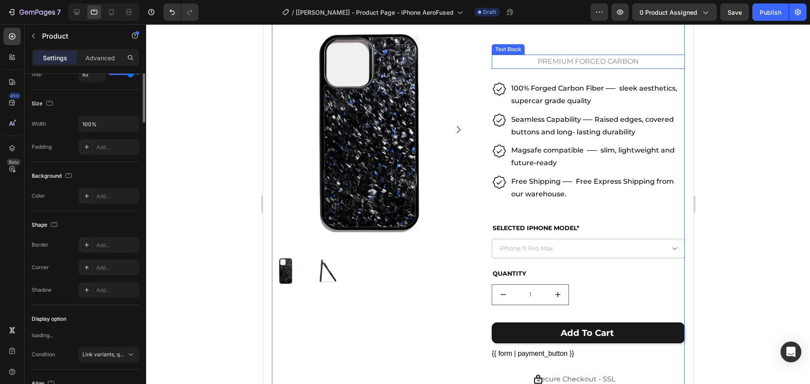
scroll to position [0, 0]
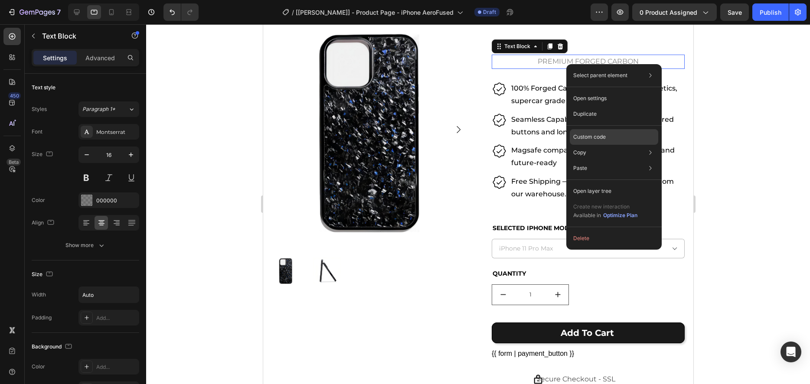
click at [603, 135] on p "Custom code" at bounding box center [589, 137] width 33 height 8
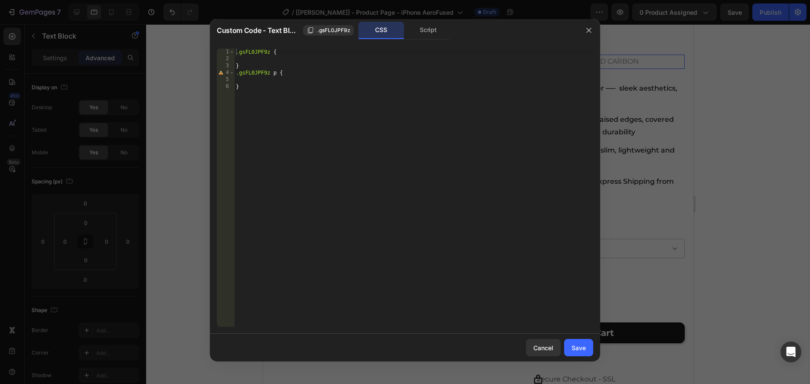
click at [180, 52] on div "Custom Code - Text Block .gsFL0JPF9z CSS Script .gsFL0JPF9z { 1 2 3 4 5 6 .gsFL…" at bounding box center [405, 192] width 810 height 384
click at [270, 104] on div ".gsFL0JPF9z { } .gsFL0JPF9z p { }" at bounding box center [413, 195] width 359 height 292
type textarea "}"
paste textarea ".gsFL0JPF9z"
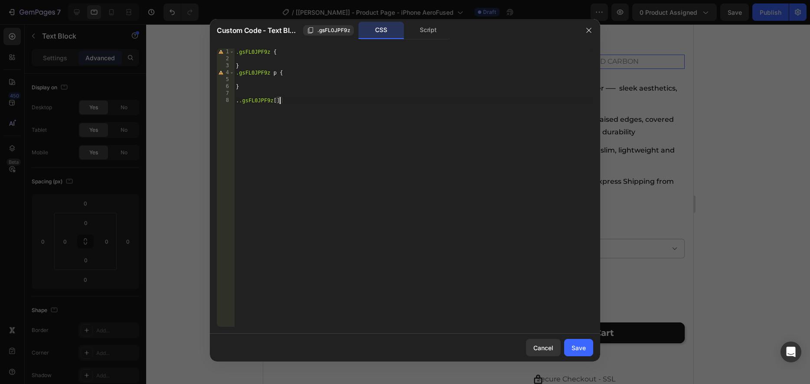
paste textarea "data-gp-text"
type textarea "..gsFL0JPF9z [data-gp-text]{"
click at [586, 29] on icon "button" at bounding box center [588, 30] width 7 height 7
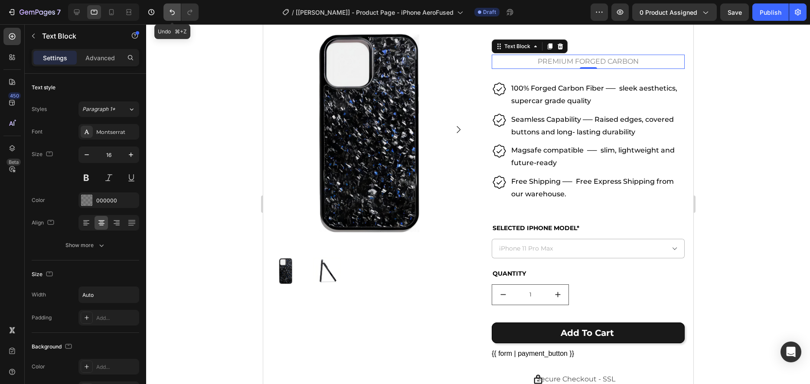
click at [167, 13] on button "Undo/Redo" at bounding box center [171, 11] width 17 height 17
click at [168, 13] on icon "Undo/Redo" at bounding box center [172, 12] width 9 height 9
click at [167, 13] on button "Undo/Redo" at bounding box center [171, 11] width 17 height 17
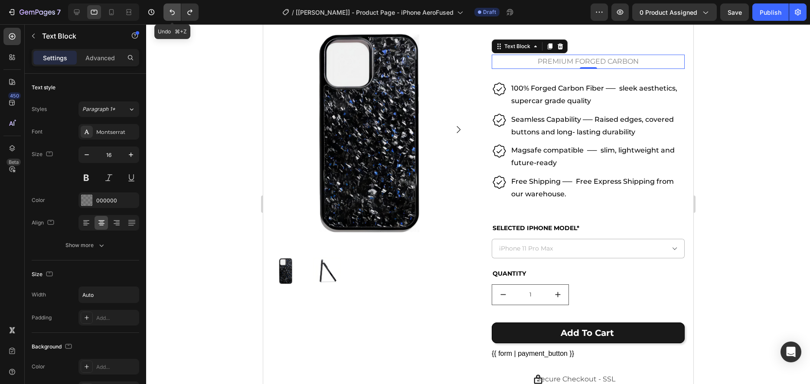
click at [175, 15] on icon "Undo/Redo" at bounding box center [172, 12] width 9 height 9
click at [174, 15] on icon "Undo/Redo" at bounding box center [172, 12] width 9 height 9
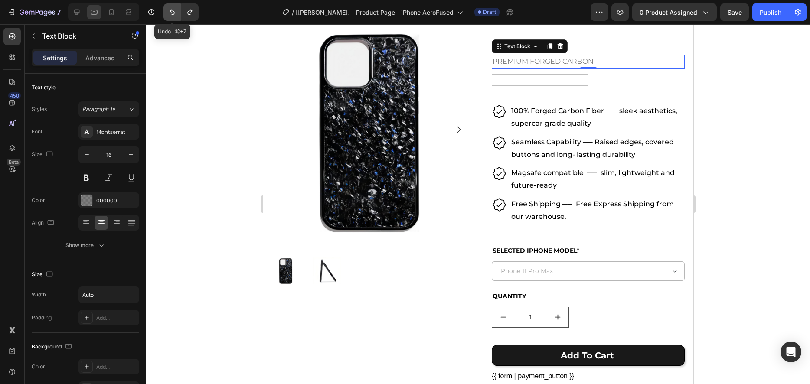
click at [174, 15] on icon "Undo/Redo" at bounding box center [172, 12] width 9 height 9
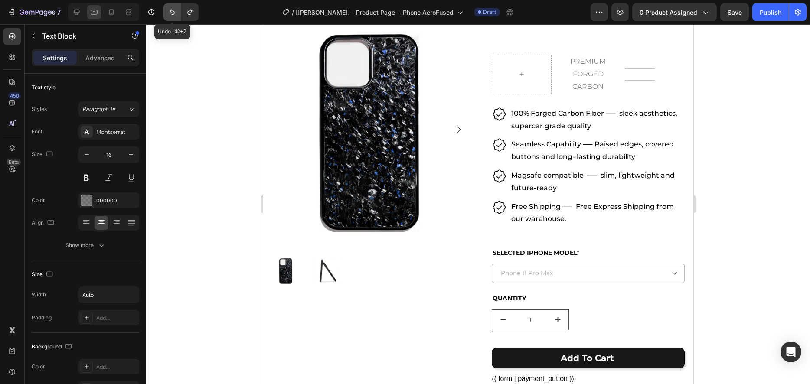
click at [174, 15] on icon "Undo/Redo" at bounding box center [172, 12] width 9 height 9
type input "100%"
click at [174, 15] on icon "Undo/Redo" at bounding box center [172, 12] width 9 height 9
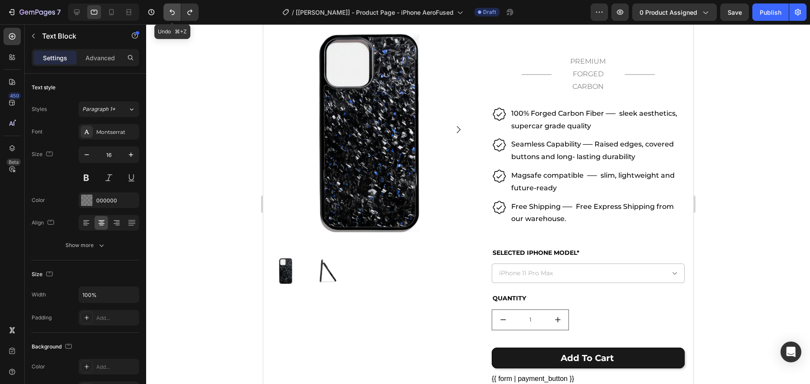
click at [174, 15] on icon "Undo/Redo" at bounding box center [172, 12] width 9 height 9
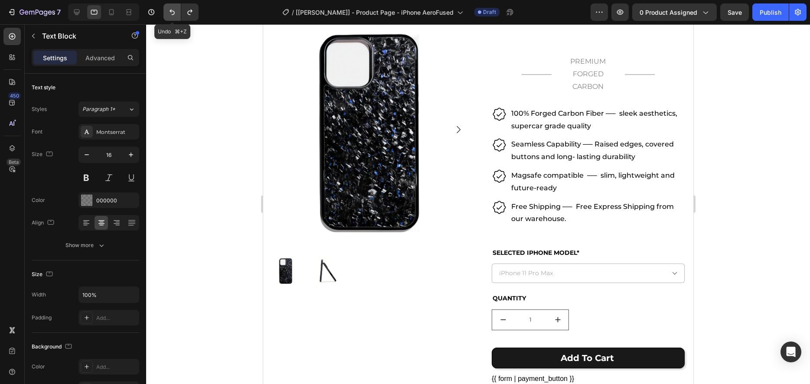
click at [174, 15] on icon "Undo/Redo" at bounding box center [172, 12] width 9 height 9
drag, startPoint x: 589, startPoint y: 86, endPoint x: 589, endPoint y: 81, distance: 4.4
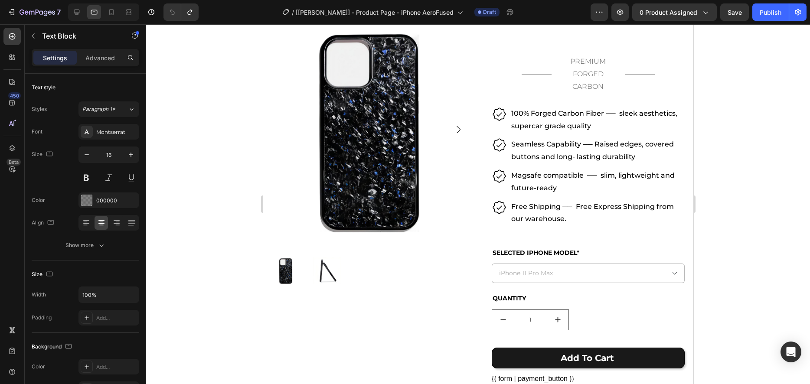
click at [589, 86] on p "PREMIUM FORGED CARBON" at bounding box center [588, 73] width 58 height 37
click at [759, 106] on div at bounding box center [478, 204] width 664 height 360
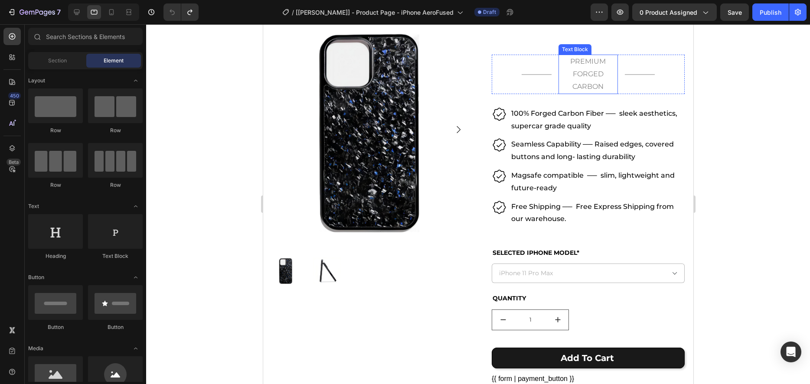
click at [588, 70] on p "PREMIUM FORGED CARBON" at bounding box center [588, 73] width 58 height 37
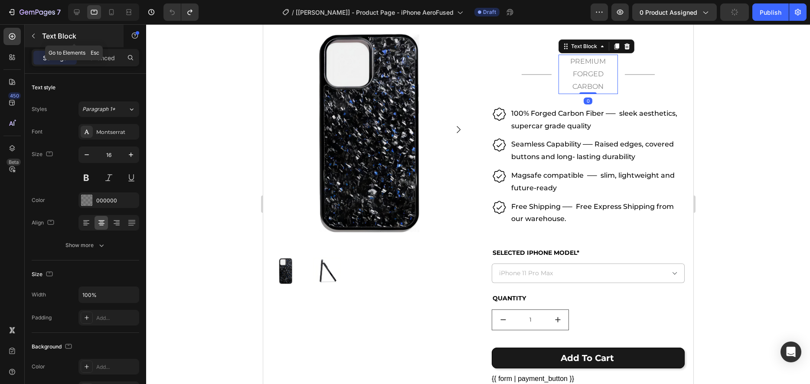
click at [36, 39] on icon "button" at bounding box center [33, 36] width 7 height 7
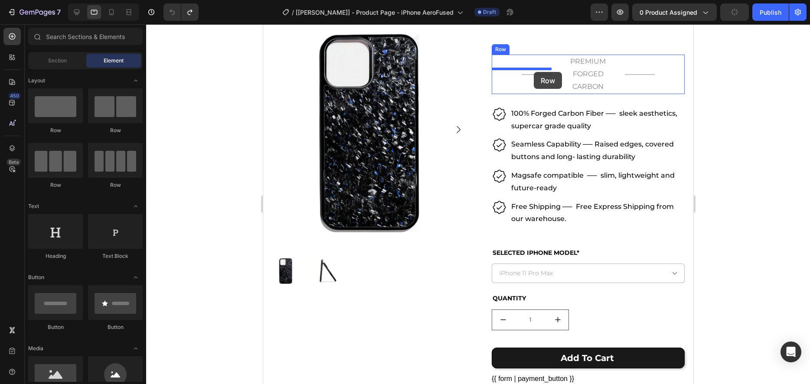
drag, startPoint x: 514, startPoint y: 125, endPoint x: 533, endPoint y: 72, distance: 56.2
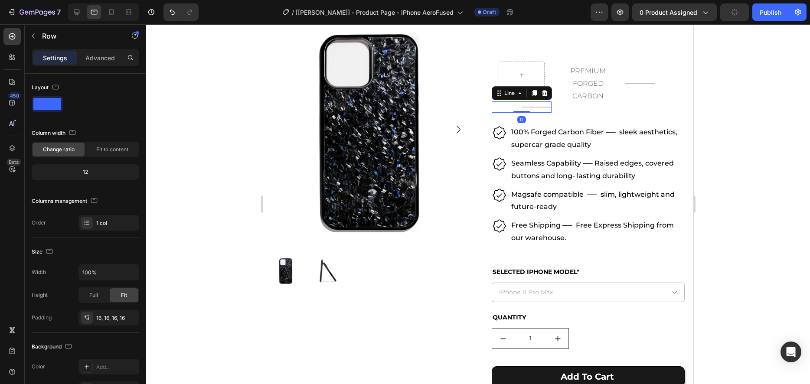
drag, startPoint x: 532, startPoint y: 109, endPoint x: 515, endPoint y: 105, distance: 17.9
click at [532, 109] on div "Title Line 0" at bounding box center [521, 106] width 60 height 11
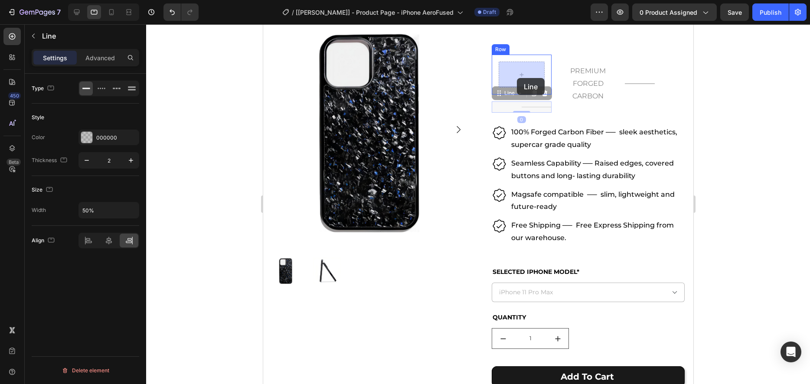
drag, startPoint x: 513, startPoint y: 99, endPoint x: 516, endPoint y: 83, distance: 16.7
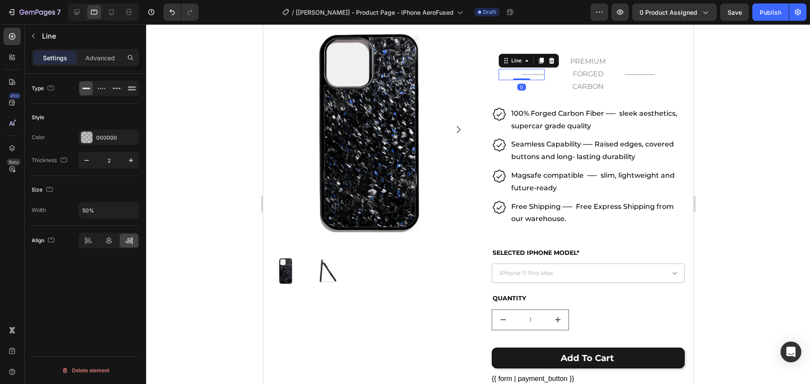
click at [542, 64] on div at bounding box center [540, 60] width 10 height 10
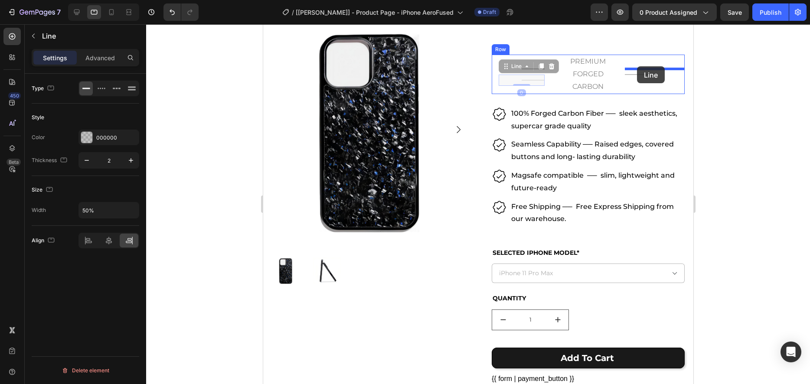
drag, startPoint x: 521, startPoint y: 69, endPoint x: 636, endPoint y: 66, distance: 115.3
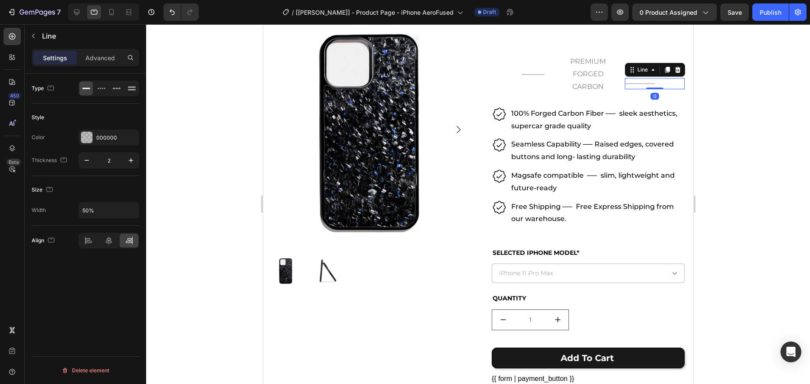
click at [664, 81] on div "Title Line 0" at bounding box center [654, 83] width 60 height 11
click at [677, 69] on icon at bounding box center [677, 69] width 7 height 7
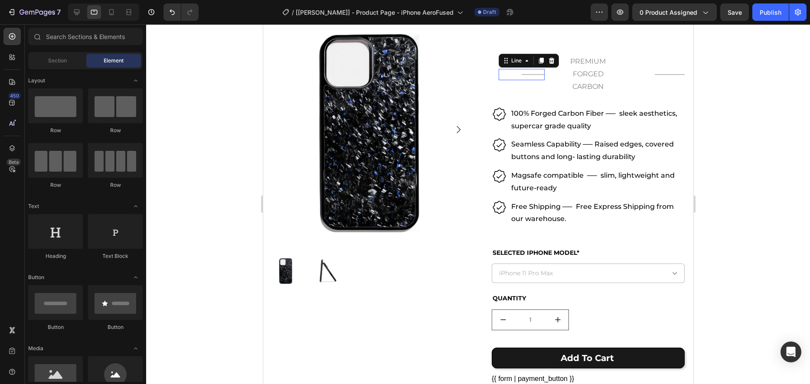
click at [537, 71] on div "Title Line 0" at bounding box center [521, 74] width 46 height 11
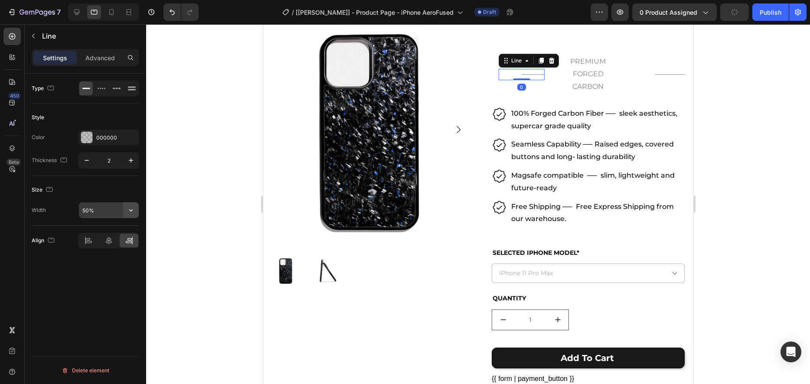
click at [130, 208] on icon "button" at bounding box center [131, 210] width 9 height 9
drag, startPoint x: 124, startPoint y: 234, endPoint x: 137, endPoint y: 124, distance: 110.5
click at [124, 234] on span "100%" at bounding box center [124, 232] width 14 height 8
type input "100%"
drag, startPoint x: 660, startPoint y: 75, endPoint x: 537, endPoint y: 88, distance: 124.2
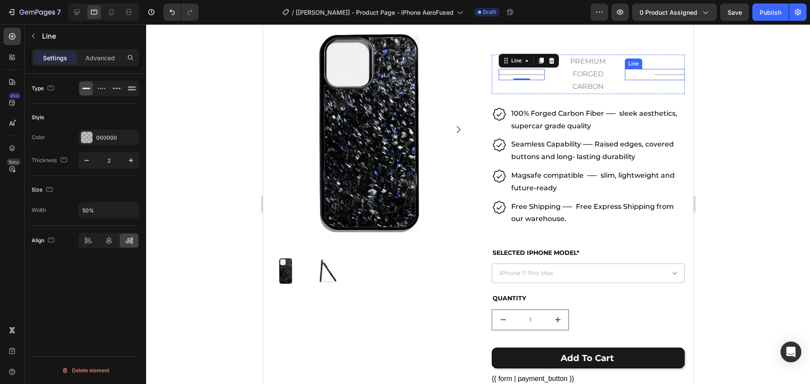
click at [660, 75] on div "Title Line" at bounding box center [654, 74] width 60 height 11
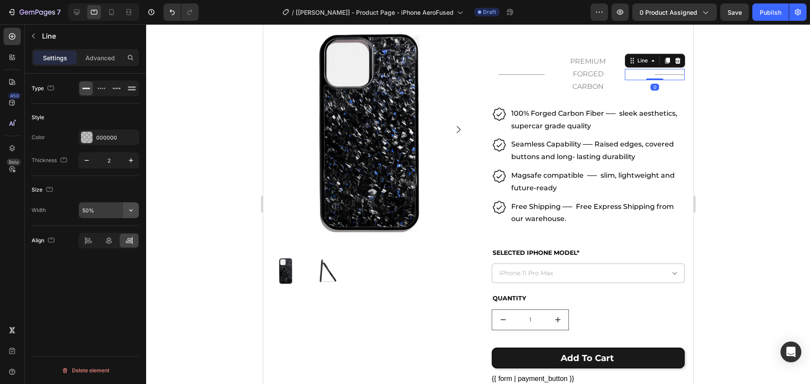
click at [134, 209] on icon "button" at bounding box center [131, 210] width 9 height 9
click at [114, 234] on p "Full 100%" at bounding box center [106, 232] width 49 height 8
type input "100%"
click at [554, 83] on div "Title Line Row PREMIUM FORGED CARBON Text Block Title Line 0 Row" at bounding box center [587, 74] width 193 height 39
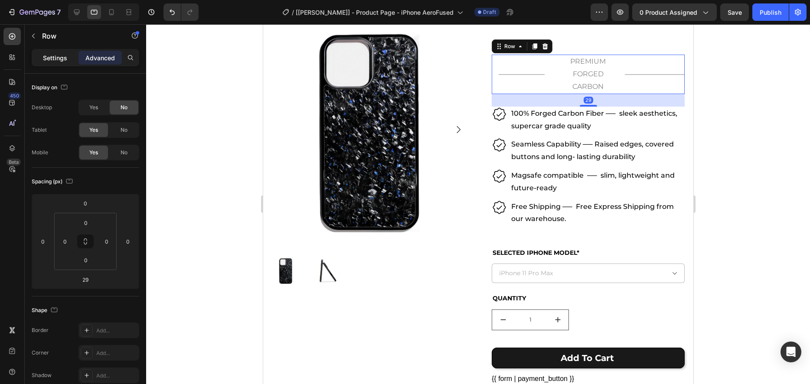
click at [46, 59] on p "Settings" at bounding box center [55, 57] width 24 height 9
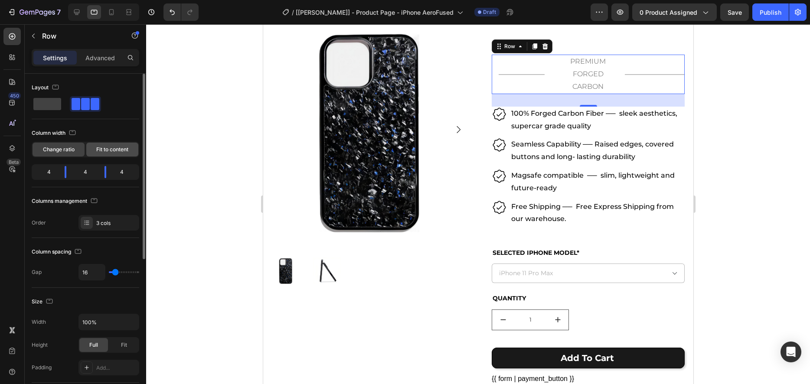
click at [107, 148] on span "Fit to content" at bounding box center [112, 150] width 32 height 8
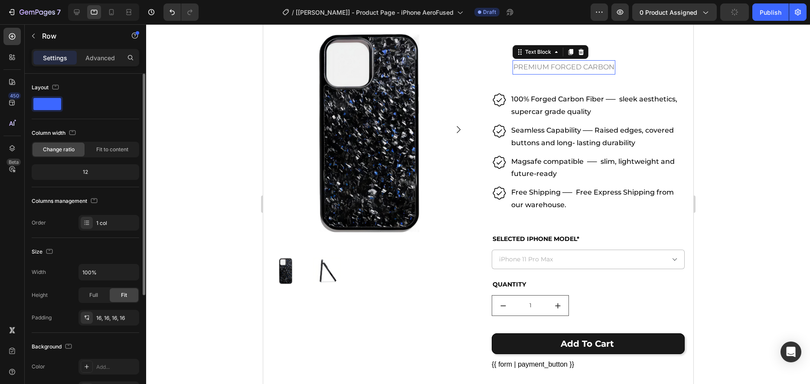
click at [537, 71] on p "PREMIUM FORGED CARBON" at bounding box center [563, 67] width 101 height 13
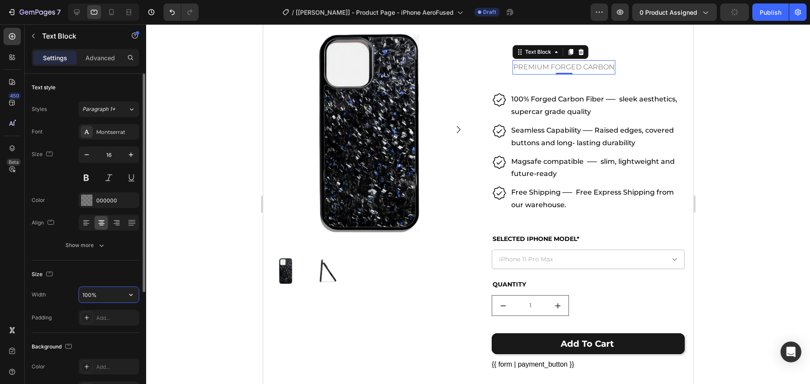
click at [105, 296] on input "100%" at bounding box center [109, 295] width 60 height 16
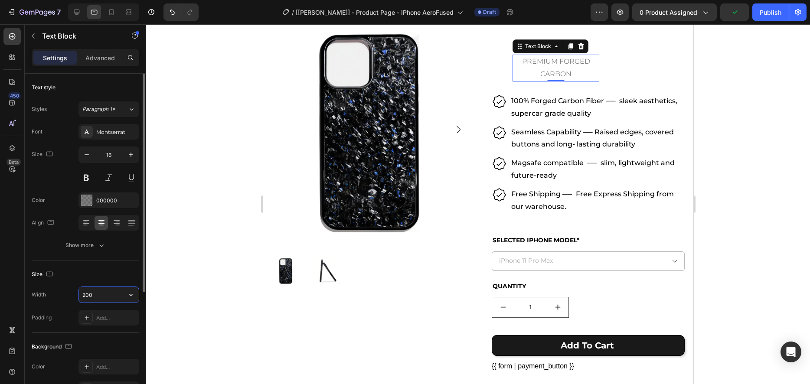
click at [88, 295] on input "200" at bounding box center [109, 295] width 60 height 16
type input "250"
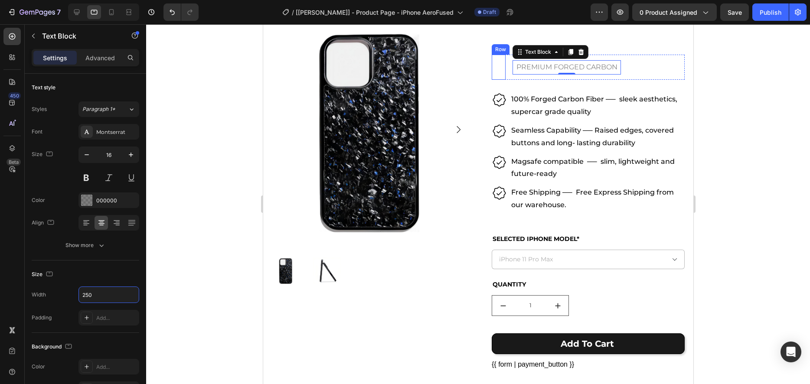
click at [503, 66] on div "Title Line Row" at bounding box center [498, 67] width 14 height 25
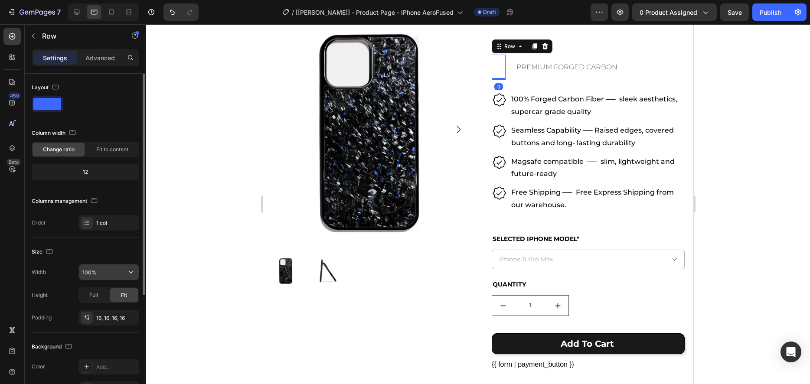
click at [110, 277] on input "100%" at bounding box center [109, 272] width 60 height 16
type input "2"
type input "100"
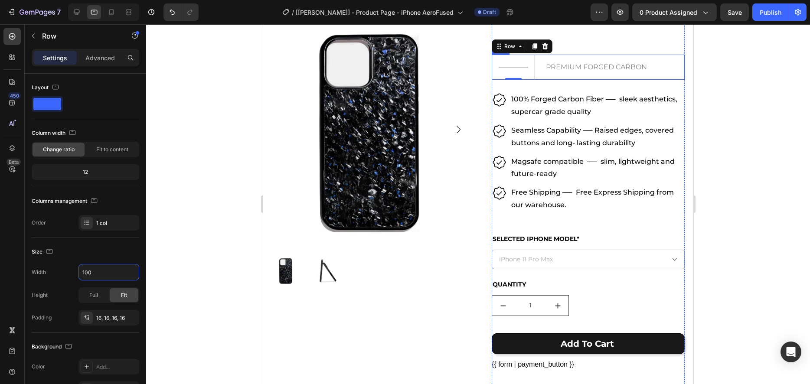
click at [611, 68] on p "PREMIUM FORGED CARBON" at bounding box center [595, 67] width 107 height 13
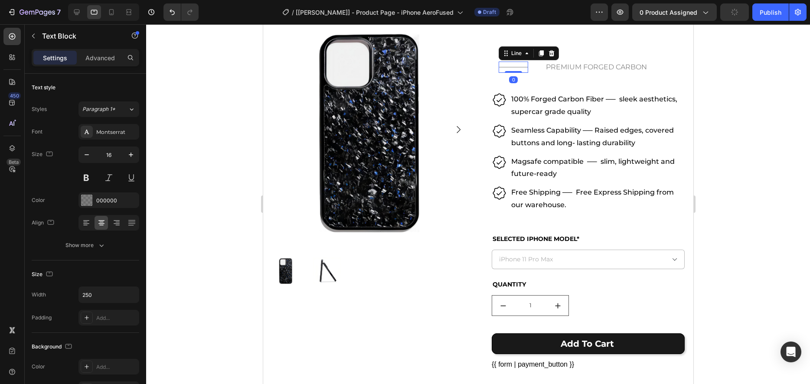
click at [520, 69] on div "Title Line 0" at bounding box center [512, 67] width 29 height 11
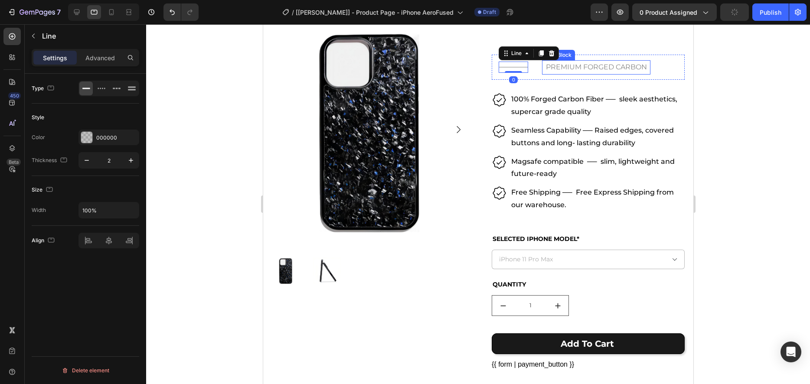
click at [561, 70] on p "PREMIUM FORGED CARBON" at bounding box center [595, 67] width 107 height 13
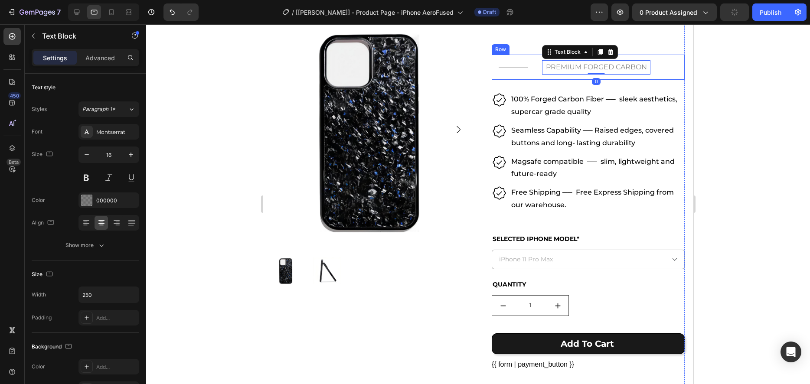
click at [674, 66] on div "Title Line Row PREMIUM FORGED CARBON Text Block 0 Title Line Row" at bounding box center [587, 67] width 193 height 25
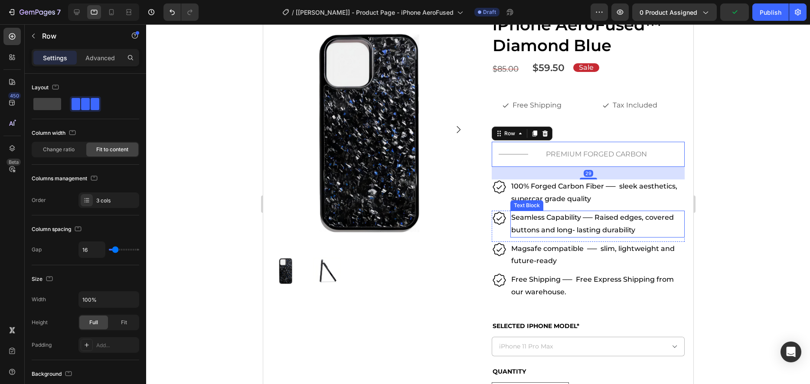
scroll to position [0, 0]
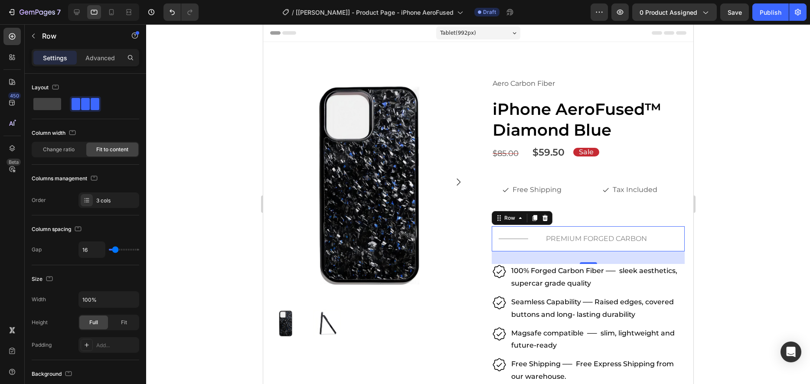
click at [539, 231] on div "Title Line Row PREMIUM FORGED CARBON Text Block Title Line Row 29" at bounding box center [587, 238] width 193 height 25
click at [78, 13] on icon at bounding box center [77, 13] width 6 height 6
type input "1200"
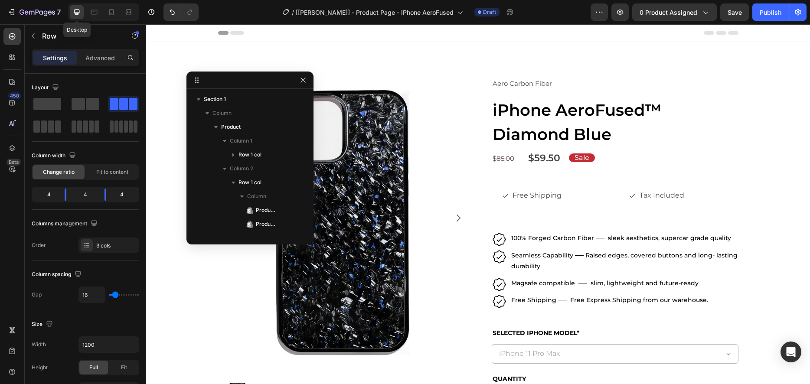
scroll to position [123, 0]
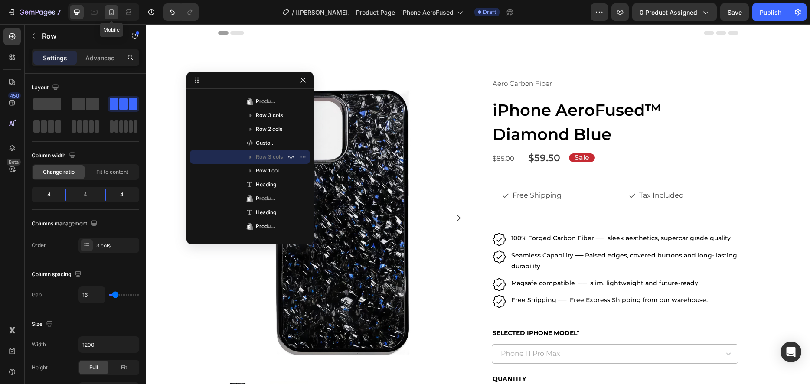
click at [111, 10] on icon at bounding box center [111, 12] width 5 height 6
type input "0"
type input "100%"
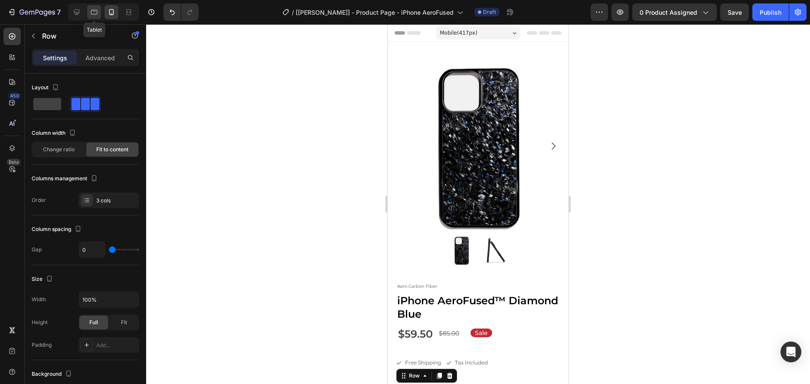
click at [92, 11] on icon at bounding box center [94, 12] width 9 height 9
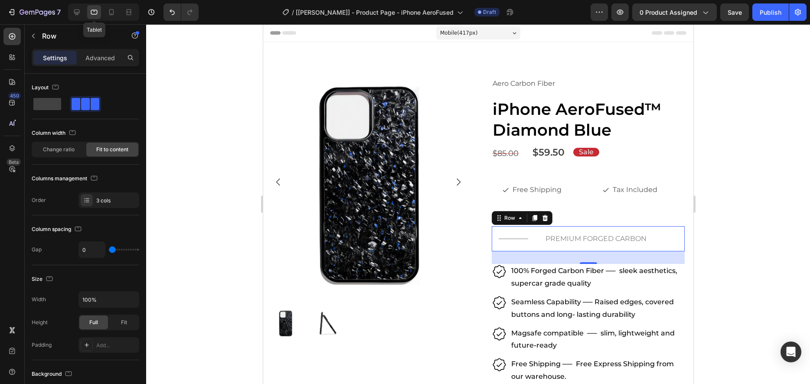
type input "16"
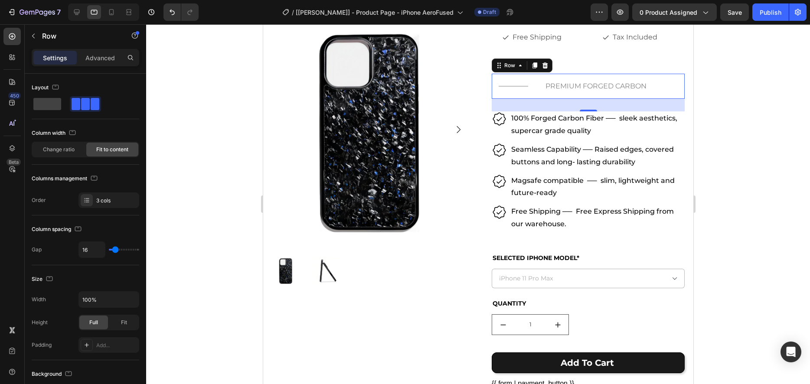
scroll to position [144, 0]
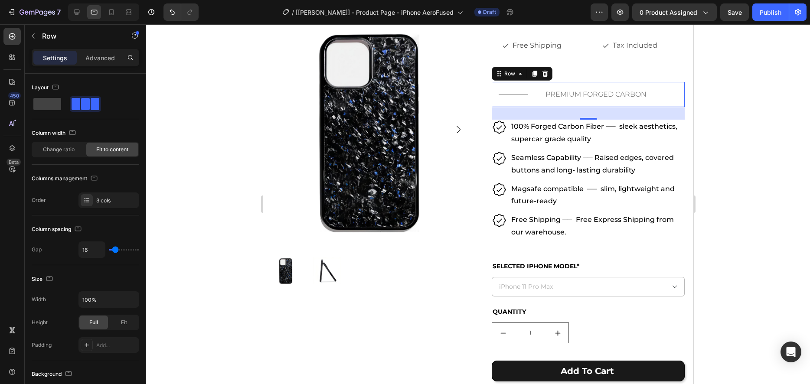
drag, startPoint x: 537, startPoint y: 95, endPoint x: 530, endPoint y: 94, distance: 7.5
click at [537, 95] on div "Title Line Row PREMIUM FORGED CARBON Text Block Title Line Row 29" at bounding box center [587, 94] width 193 height 25
click at [101, 51] on div "Advanced" at bounding box center [99, 58] width 43 height 14
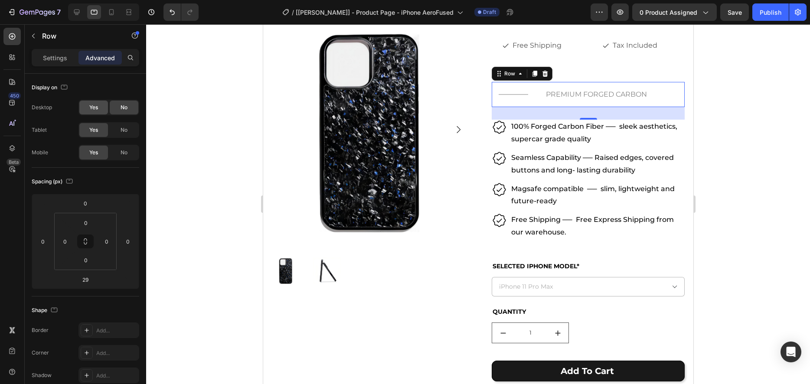
click at [100, 106] on div "Yes" at bounding box center [93, 108] width 29 height 14
click at [74, 9] on icon at bounding box center [76, 12] width 9 height 9
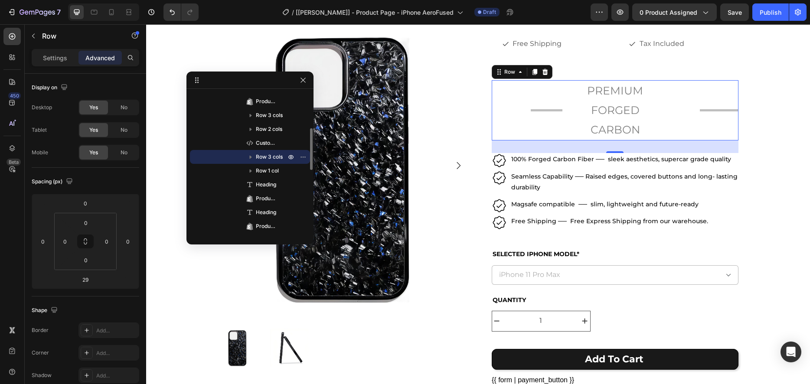
scroll to position [177, 0]
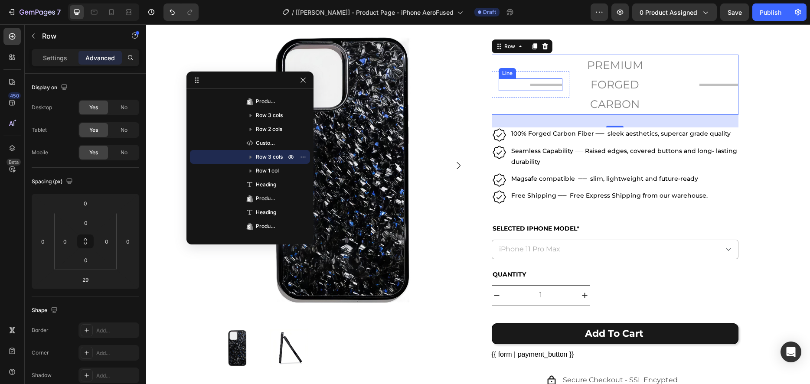
click at [553, 85] on div at bounding box center [546, 85] width 32 height 2
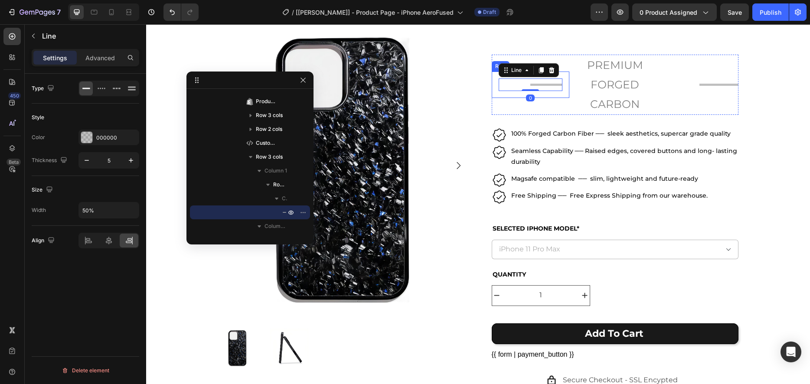
click at [568, 86] on div "Title Line 0 Row" at bounding box center [530, 85] width 78 height 26
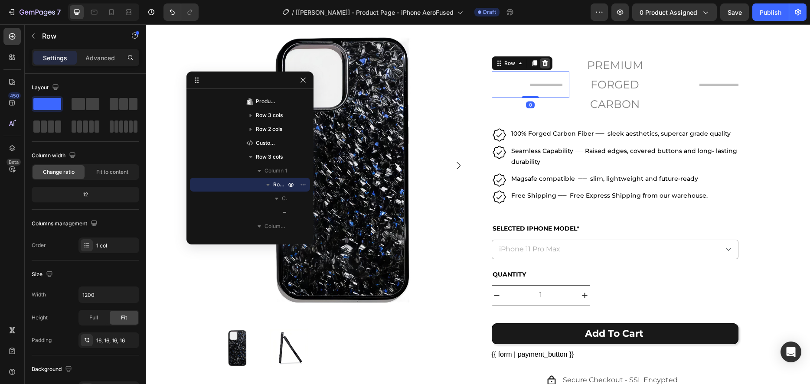
click at [542, 62] on icon at bounding box center [544, 63] width 7 height 7
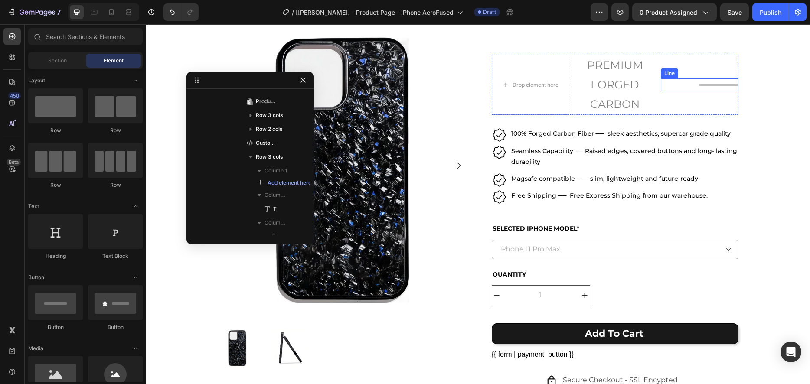
click at [680, 84] on div "Title" at bounding box center [700, 85] width 78 height 2
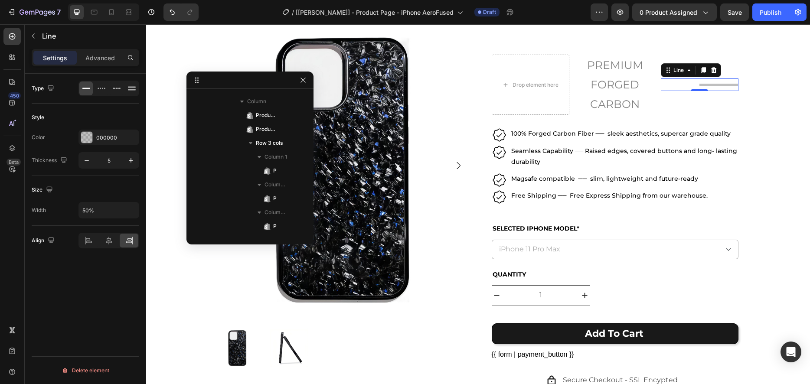
scroll to position [369, 0]
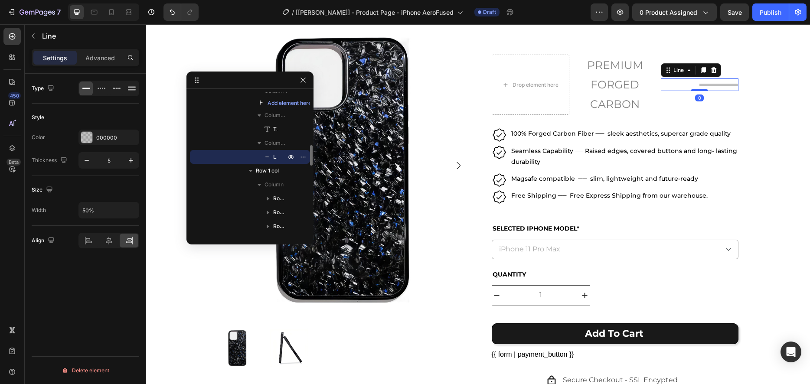
drag, startPoint x: 675, startPoint y: 71, endPoint x: 674, endPoint y: 64, distance: 6.5
click at [674, 71] on div "Line" at bounding box center [678, 70] width 14 height 8
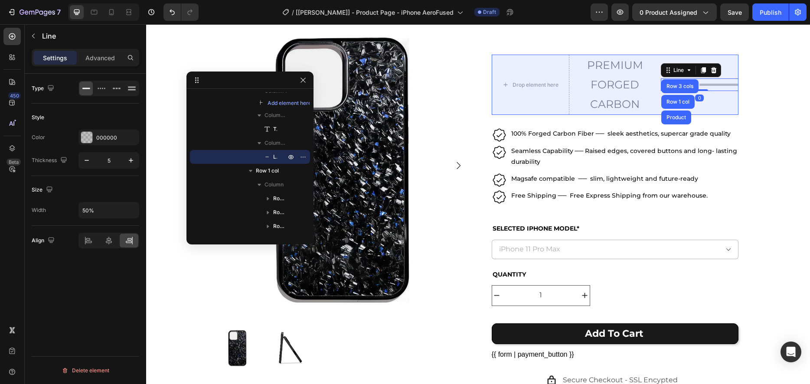
click at [680, 84] on div "Row 3 cols" at bounding box center [679, 86] width 30 height 5
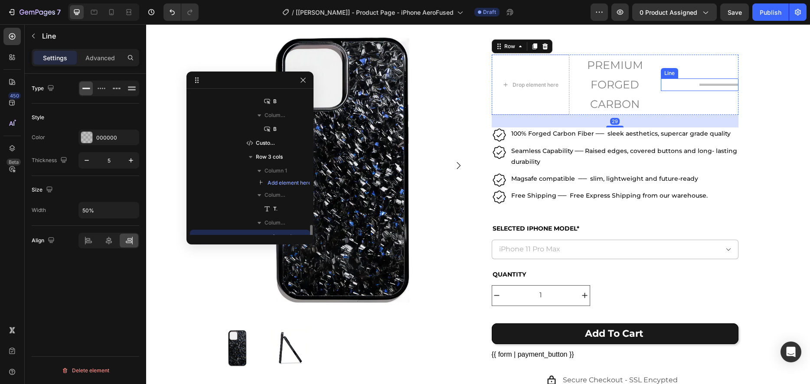
click at [688, 82] on div "Title Line" at bounding box center [700, 84] width 78 height 13
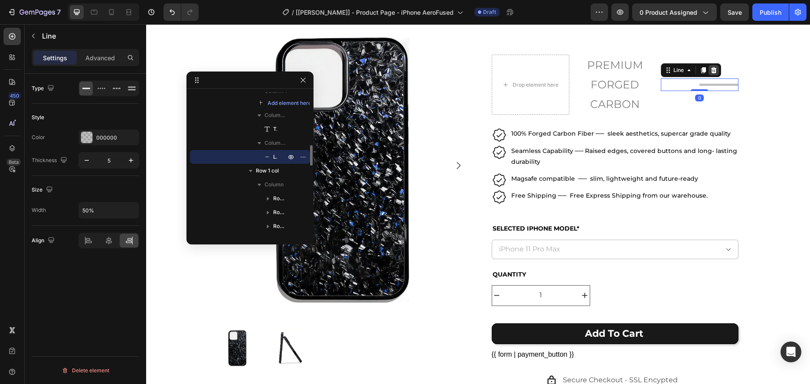
click at [713, 68] on icon at bounding box center [713, 70] width 6 height 6
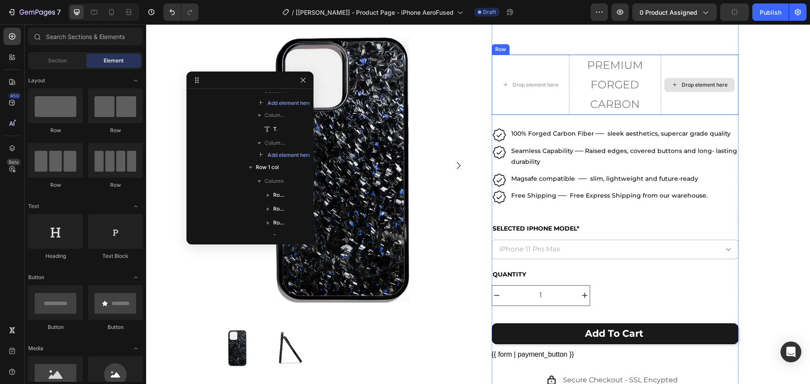
click at [661, 90] on div "Drop element here" at bounding box center [700, 85] width 78 height 60
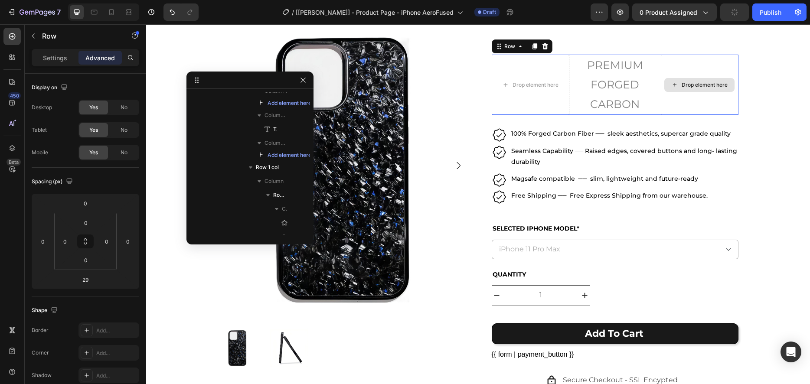
scroll to position [289, 0]
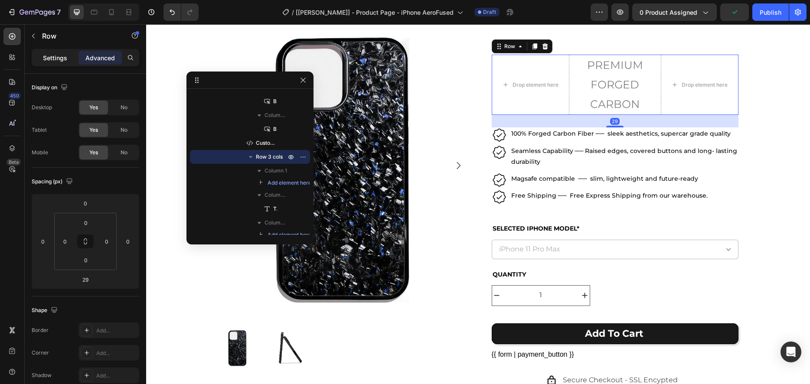
click at [55, 56] on p "Settings" at bounding box center [55, 57] width 24 height 9
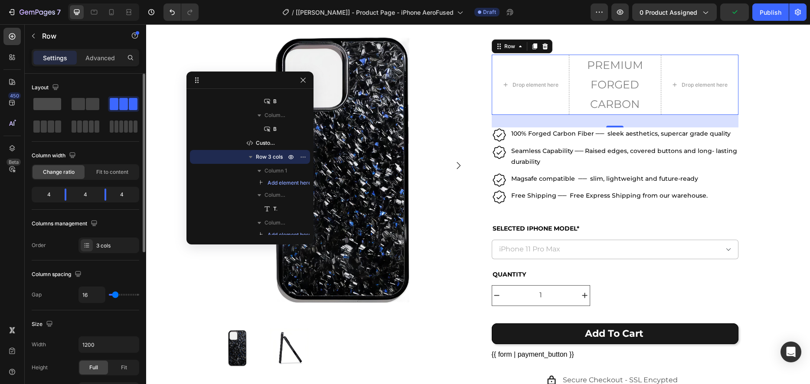
click at [40, 107] on span at bounding box center [47, 104] width 28 height 12
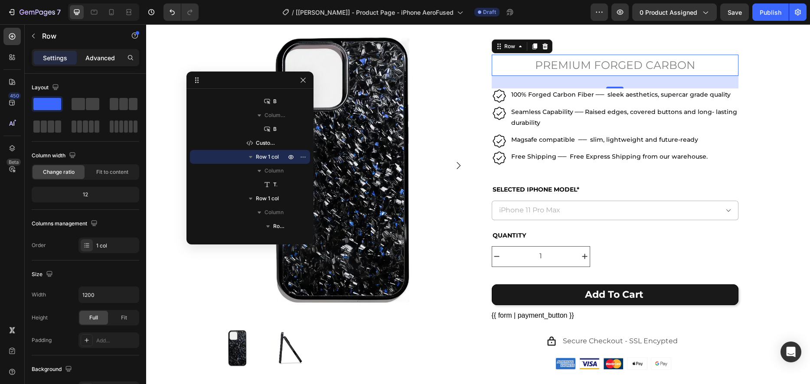
drag, startPoint x: 107, startPoint y: 56, endPoint x: 240, endPoint y: 104, distance: 141.1
click at [107, 56] on p "Advanced" at bounding box center [99, 57] width 29 height 9
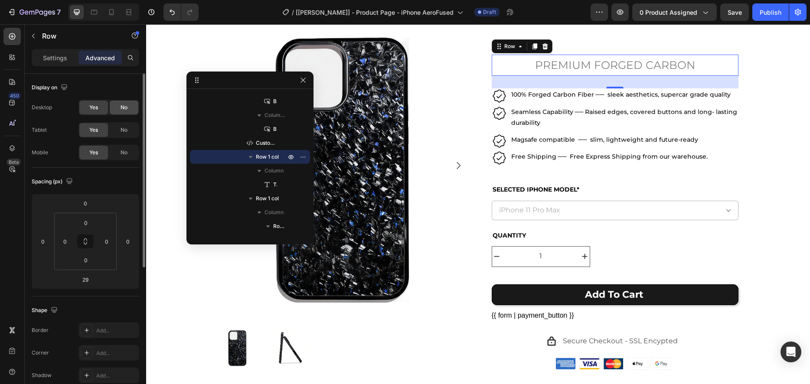
click at [131, 110] on div "No" at bounding box center [124, 108] width 29 height 14
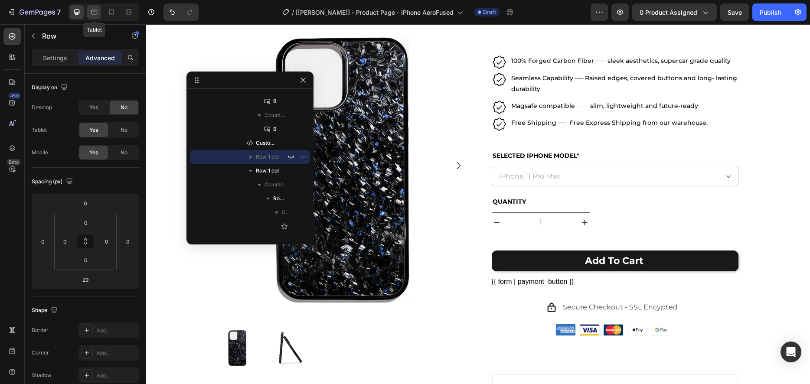
click at [95, 10] on icon at bounding box center [94, 12] width 7 height 5
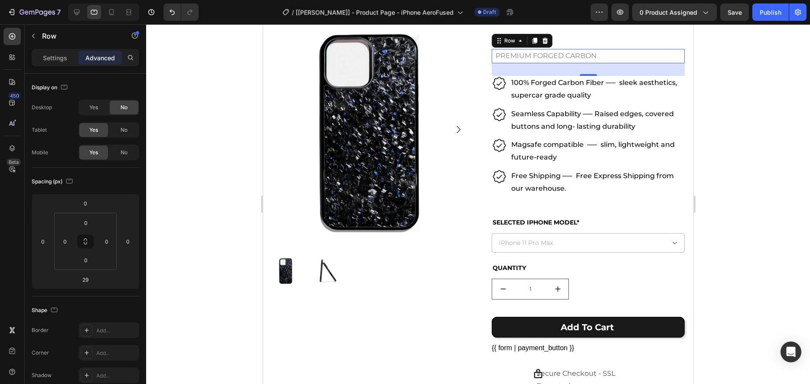
scroll to position [172, 0]
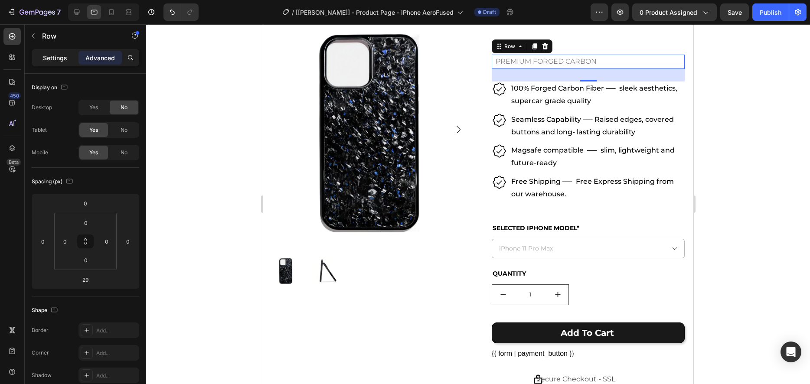
click at [47, 53] on p "Settings" at bounding box center [55, 57] width 24 height 9
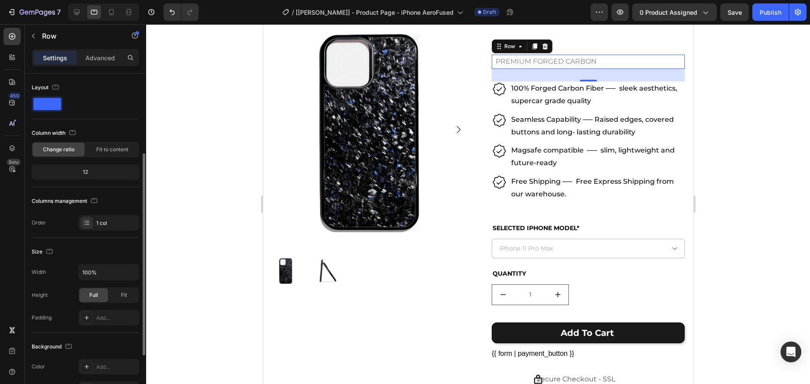
scroll to position [220, 0]
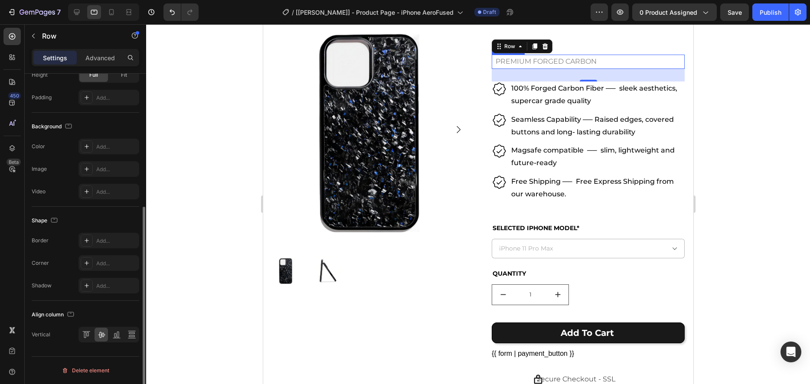
click at [551, 60] on p "PREMIUM FORGED CARBON" at bounding box center [545, 61] width 107 height 13
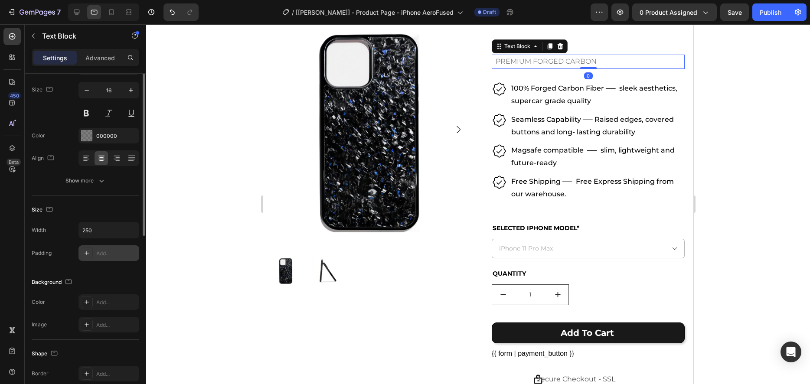
scroll to position [179, 0]
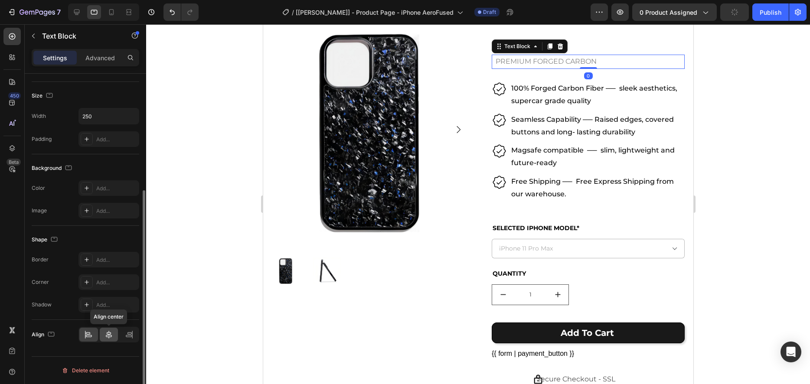
click at [111, 331] on icon at bounding box center [108, 334] width 9 height 9
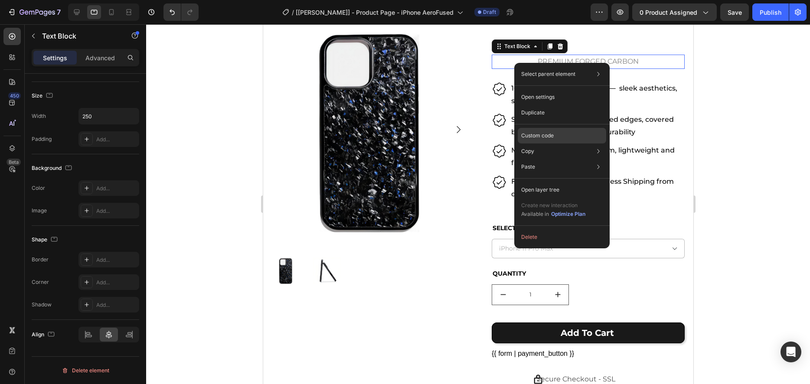
click at [536, 134] on p "Custom code" at bounding box center [537, 136] width 33 height 8
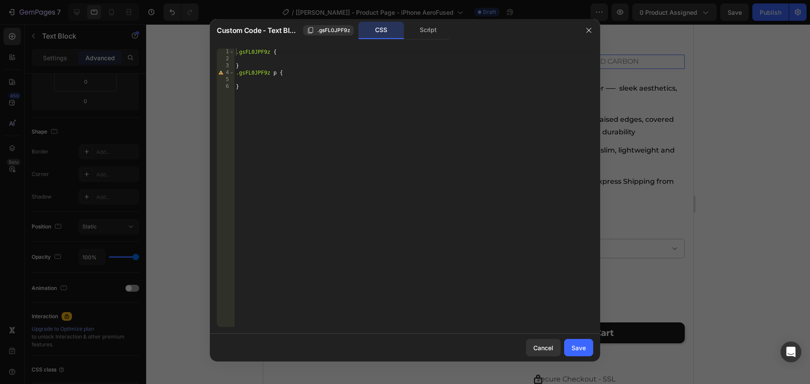
click at [255, 91] on div ".gsFL0JPF9z { } .gsFL0JPF9z p { }" at bounding box center [413, 195] width 359 height 292
type textarea "}"
paste textarea "data-gp-text"
drag, startPoint x: 272, startPoint y: 75, endPoint x: 227, endPoint y: 77, distance: 44.7
click at [225, 75] on div "[data-gp-text] 1 2 3 4 5 6 7 .gsFL0JPF9z { } .gsFL0JPF9z p { } [ data-gp-text ]…" at bounding box center [405, 188] width 376 height 278
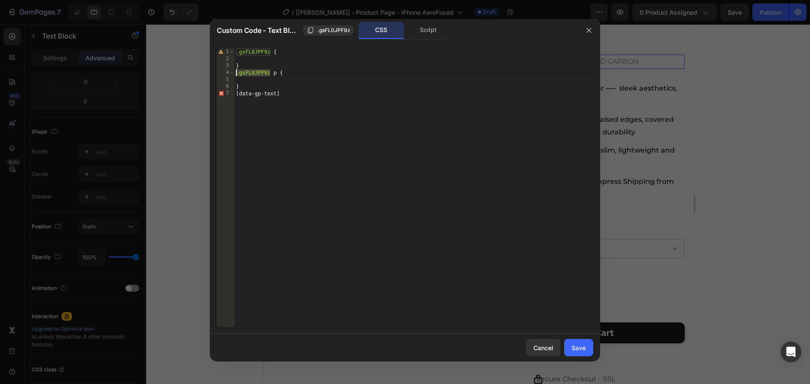
click at [236, 94] on div ".gsFL0JPF9z { } .gsFL0JPF9z p { } [ data-gp-text ]" at bounding box center [413, 195] width 359 height 292
paste textarea ".gsFL0JPF9z"
click at [320, 96] on div ".gsFL0JPF9z { } .gsFL0JPF9z p { } .gsFL0JPF9z [ data-gp-text ]" at bounding box center [413, 195] width 359 height 292
type textarea ".gsFL0JPF9z [data-gp-text]{}"
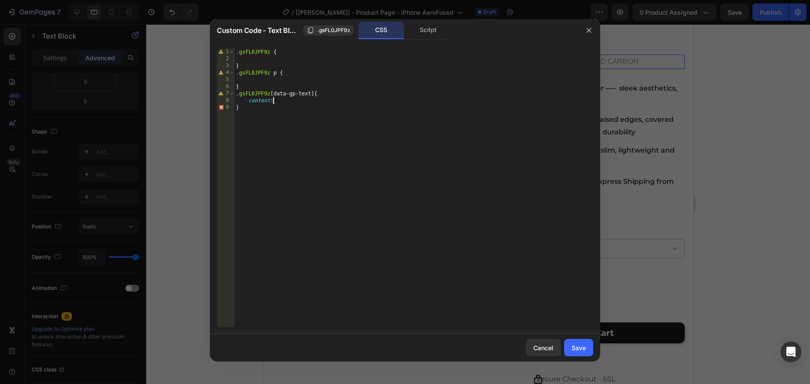
scroll to position [0, 2]
type textarea "content:"";"
type textarea "block;"
type textarea "w"
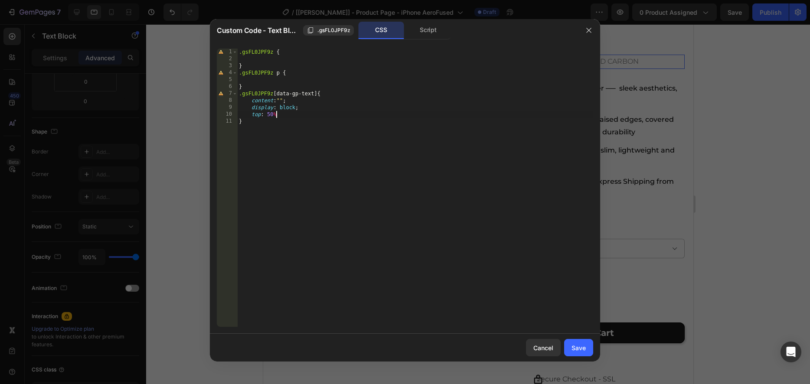
type textarea "op: 50%;"
drag, startPoint x: 320, startPoint y: 94, endPoint x: 335, endPoint y: 101, distance: 16.5
click at [320, 94] on div ".gsFL0JPF9z { } .gsFL0JPF9z p { } .gsFL0JPF9z [ data-gp-text ] { content : " " …" at bounding box center [415, 195] width 356 height 292
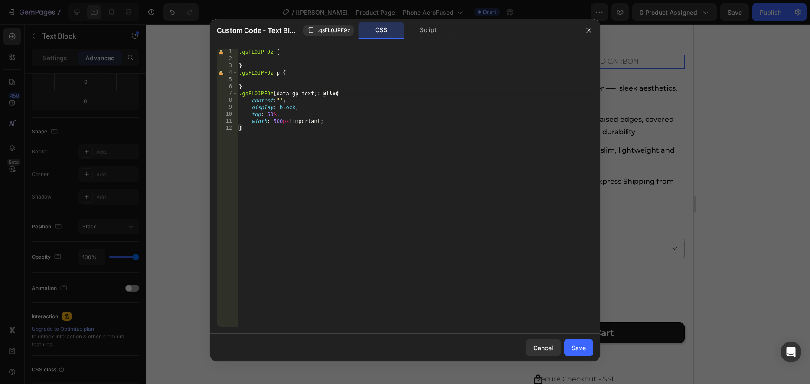
drag, startPoint x: 271, startPoint y: 93, endPoint x: 329, endPoint y: 95, distance: 57.7
click at [271, 93] on div ".gsFL0JPF9z { } .gsFL0JPF9z p { } .gsFL0JPF9z [ data-gp-text ]: after { content…" at bounding box center [415, 195] width 356 height 292
drag, startPoint x: 320, startPoint y: 92, endPoint x: 188, endPoint y: 97, distance: 132.7
click at [188, 97] on div "Custom Code - Text Block .gsFL0JPF9z CSS Script .gsFL0JPF9z [data-gp-text]:afte…" at bounding box center [405, 192] width 810 height 384
click at [248, 88] on div ".gsFL0JPF9z { } .gsFL0JPF9z p { } .gsFL0JPF9z [ data-gp-text ] :after { content…" at bounding box center [415, 195] width 356 height 292
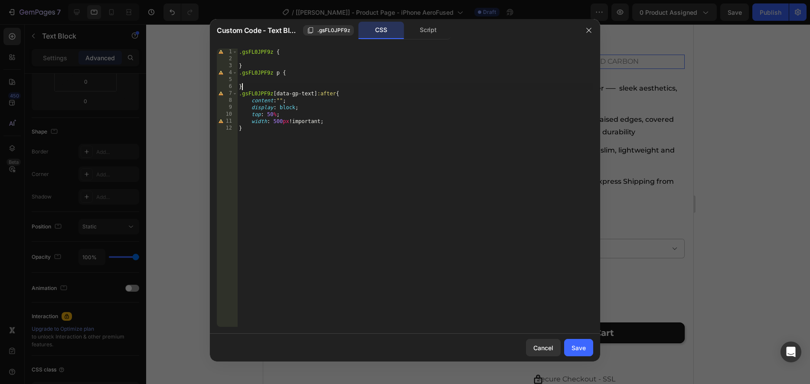
type textarea "}"
paste textarea ".gsFL0JPF9z [data-gp-text]"
type textarea ".gsFL0JPF9z [data-gp-text]{}"
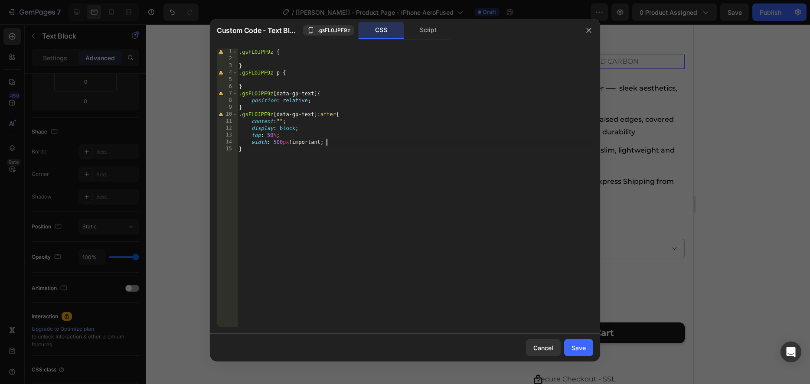
click at [339, 143] on div ".gsFL0JPF9z { } .gsFL0JPF9z p { } .gsFL0JPF9z [ data-gp-text ] { position : rel…" at bounding box center [415, 195] width 356 height 292
type textarea "width: 500px !important;"
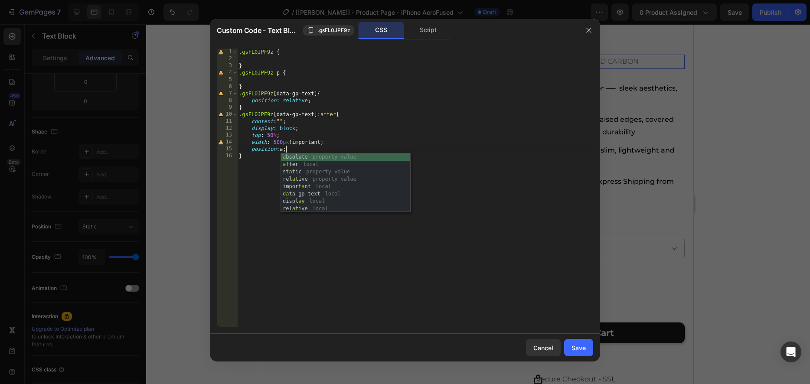
type textarea "position: absolute;"
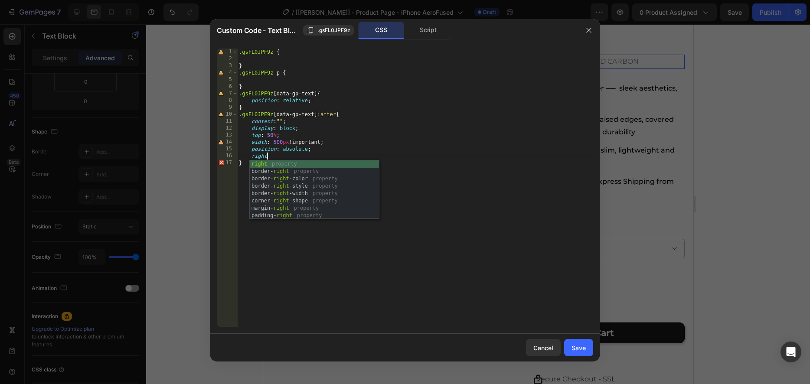
scroll to position [0, 2]
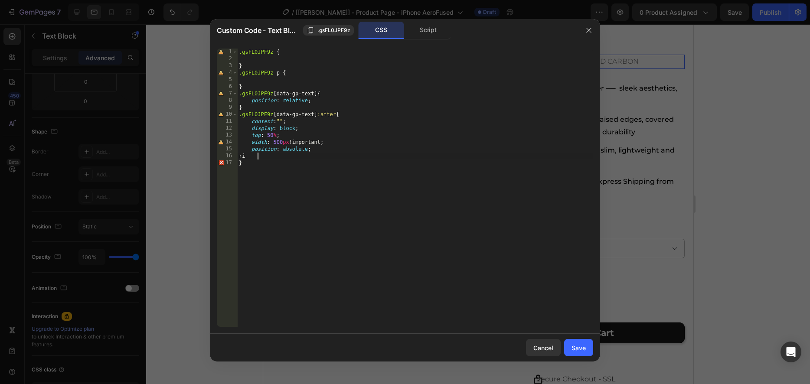
type textarea "r"
click at [304, 153] on div ".gsFL0JPF9z { } .gsFL0JPF9z p { } .gsFL0JPF9z [ data-gp-text ] { position : rel…" at bounding box center [415, 195] width 356 height 292
type textarea "left: 100%;"
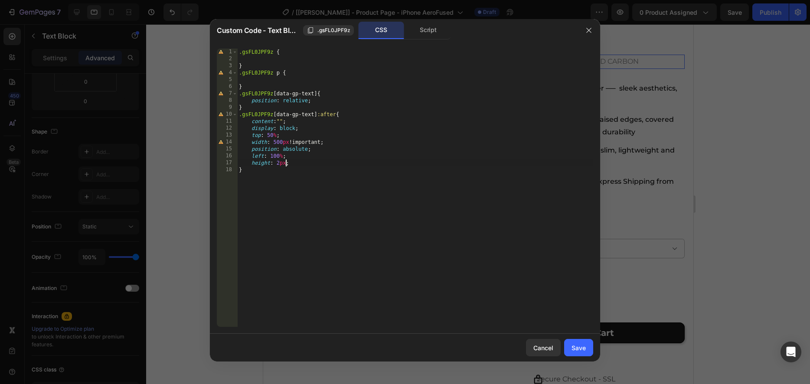
type textarea "height: 2px;"
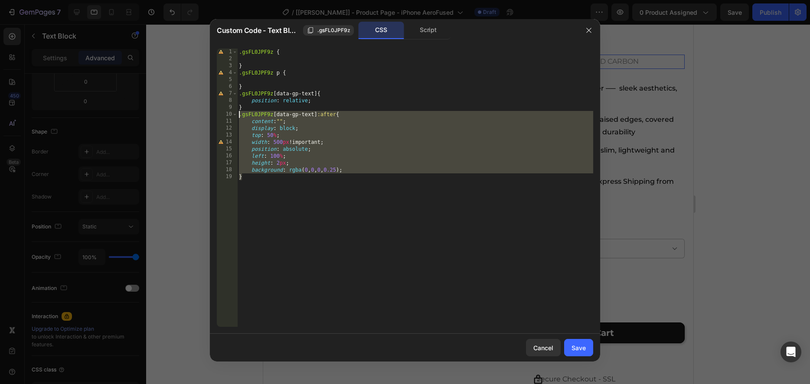
drag, startPoint x: 244, startPoint y: 179, endPoint x: 220, endPoint y: 114, distance: 68.4
click at [220, 114] on div "background: rgba(0,0,0,0.25); 1 2 3 4 5 6 7 8 9 10 11 12 13 14 15 16 17 18 19 .…" at bounding box center [405, 188] width 376 height 278
click at [253, 176] on div ".gsFL0JPF9z { } .gsFL0JPF9z p { } .gsFL0JPF9z [ data-gp-text ] { position : rel…" at bounding box center [415, 195] width 356 height 292
type textarea "}"
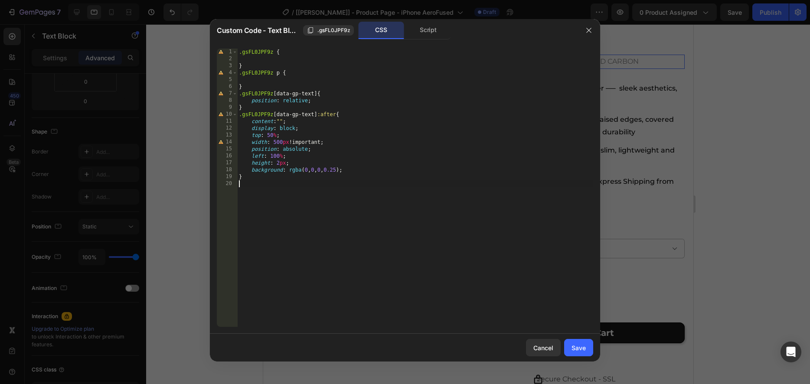
paste textarea "}"
click at [329, 186] on div ".gsFL0JPF9z { } .gsFL0JPF9z p { } .gsFL0JPF9z [ data-gp-text ] { position : rel…" at bounding box center [415, 195] width 356 height 292
click at [335, 184] on div ".gsFL0JPF9z { } .gsFL0JPF9z p { } .gsFL0JPF9z [ data-gp-text ] { position : rel…" at bounding box center [415, 195] width 356 height 292
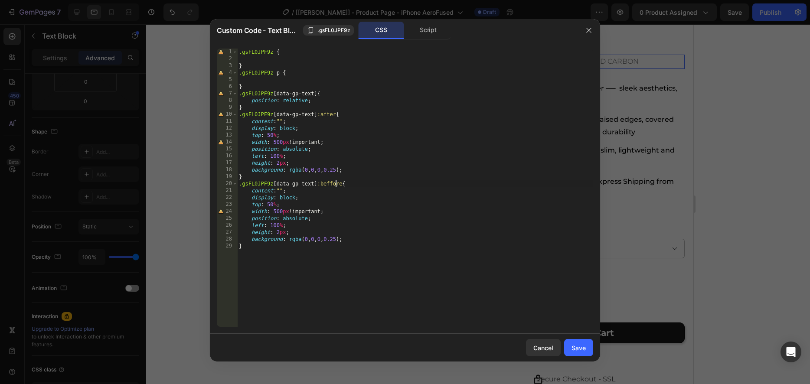
scroll to position [0, 8]
click at [288, 226] on div ".gsFL0JPF9z { } .gsFL0JPF9z p { } .gsFL0JPF9z [ data-gp-text ] { position : rel…" at bounding box center [415, 195] width 356 height 292
type textarea "left: 100%;"
click at [276, 223] on div ".gsFL0JPF9z { } .gsFL0JPF9z p { } .gsFL0JPF9z [ data-gp-text ] { position : rel…" at bounding box center [415, 195] width 356 height 292
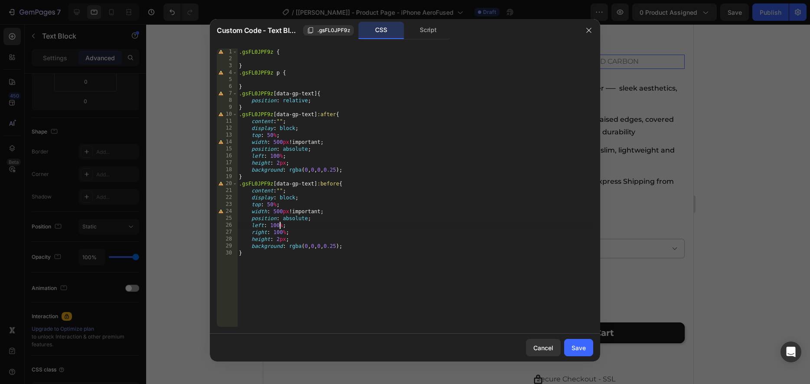
click at [278, 227] on div ".gsFL0JPF9z { } .gsFL0JPF9z p { } .gsFL0JPF9z [ data-gp-text ] { position : rel…" at bounding box center [415, 195] width 356 height 292
drag, startPoint x: 283, startPoint y: 225, endPoint x: 290, endPoint y: 228, distance: 7.3
click at [270, 225] on div ".gsFL0JPF9z { } .gsFL0JPF9z p { } .gsFL0JPF9z [ data-gp-text ] { position : rel…" at bounding box center [415, 195] width 356 height 292
click at [342, 230] on div ".gsFL0JPF9z { } .gsFL0JPF9z p { } .gsFL0JPF9z [ data-gp-text ] { position : rel…" at bounding box center [415, 195] width 356 height 292
type textarea "right: 100%;"
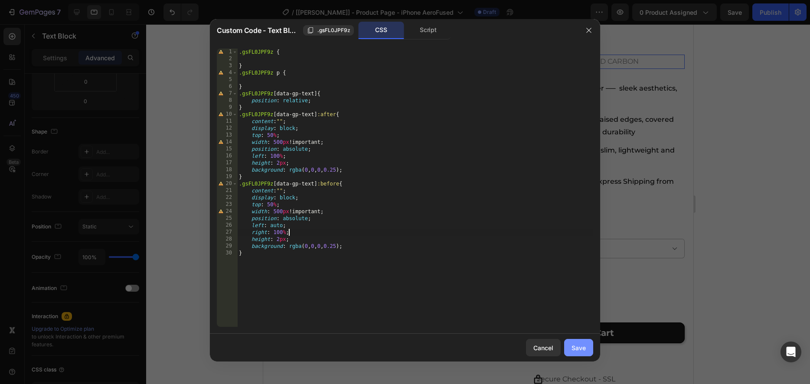
click at [577, 352] on div "Save" at bounding box center [578, 347] width 14 height 9
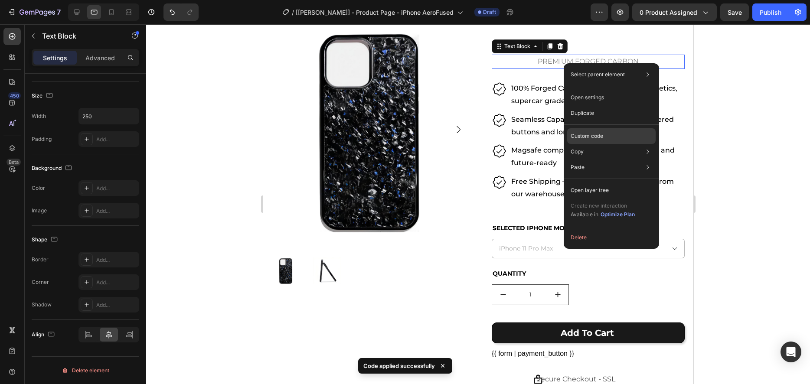
click at [586, 159] on div "Custom code" at bounding box center [611, 167] width 88 height 16
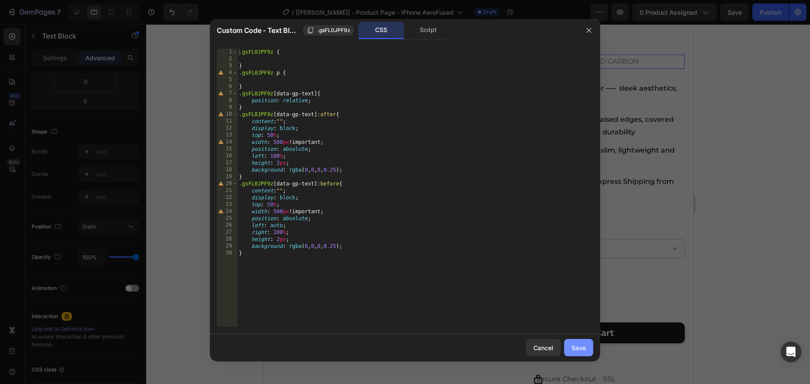
drag, startPoint x: 577, startPoint y: 350, endPoint x: 318, endPoint y: 295, distance: 265.5
click at [577, 350] on div "Save" at bounding box center [578, 347] width 14 height 9
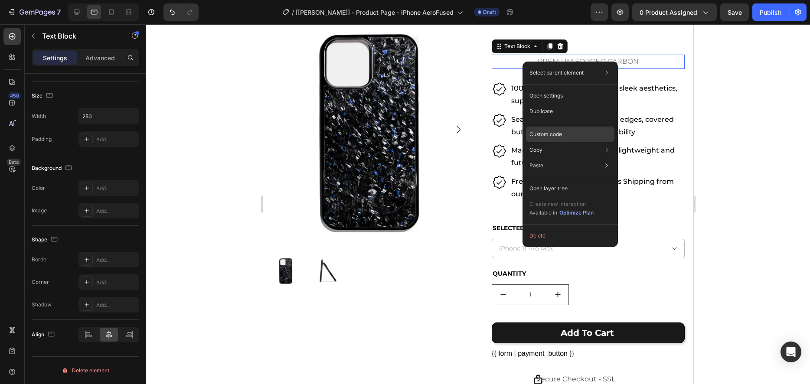
click at [563, 158] on div "Custom code" at bounding box center [570, 166] width 88 height 16
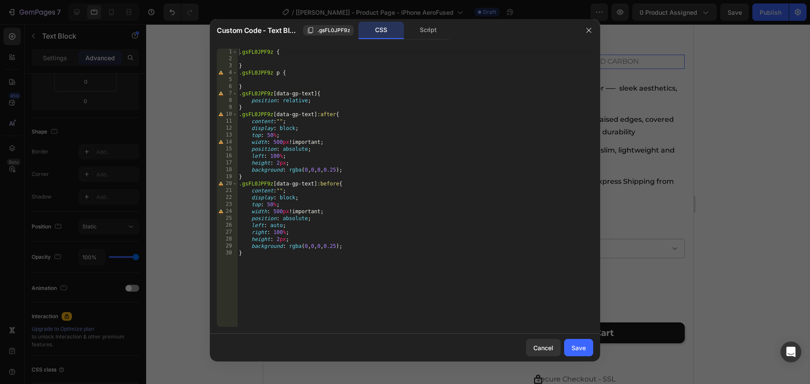
type textarea "position: relative;"
click at [321, 98] on div ".gsFL0JPF9z { } .gsFL0JPF9z p { } .gsFL0JPF9z [ data-gp-text ] { position : rel…" at bounding box center [415, 195] width 356 height 292
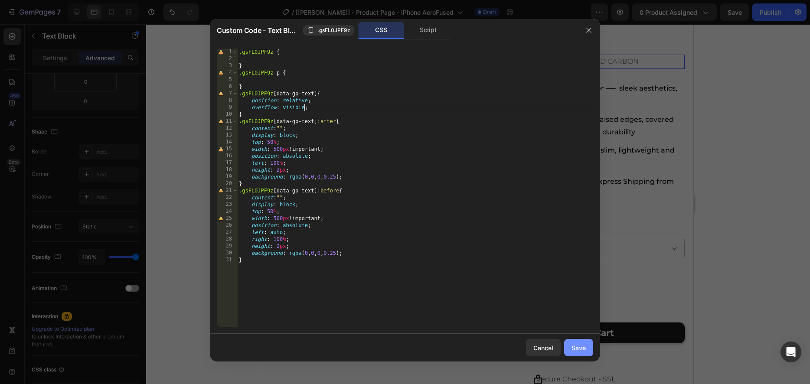
type textarea "overflow: visible;"
click at [580, 347] on div "Save" at bounding box center [578, 347] width 14 height 9
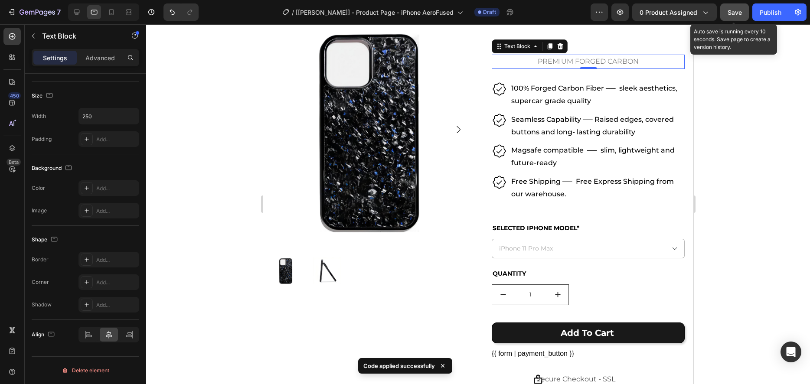
click at [732, 13] on span "Save" at bounding box center [734, 12] width 14 height 7
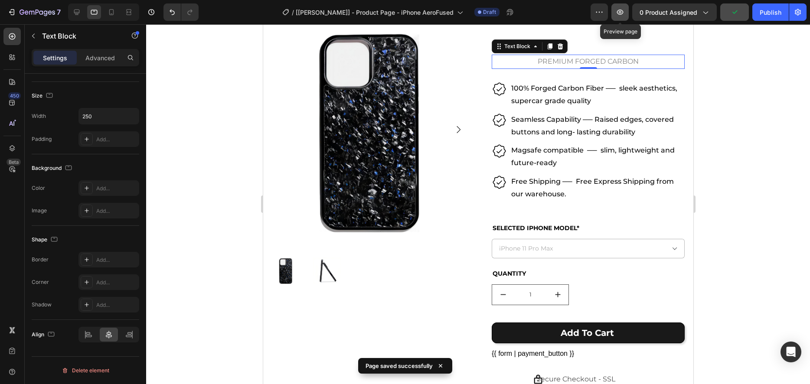
click at [618, 13] on icon "button" at bounding box center [619, 12] width 9 height 9
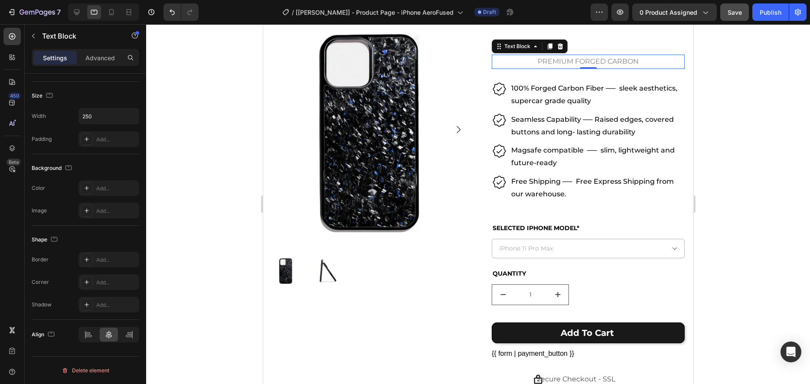
click at [499, 65] on div "PREMIUM FORGED CARBON" at bounding box center [587, 62] width 193 height 14
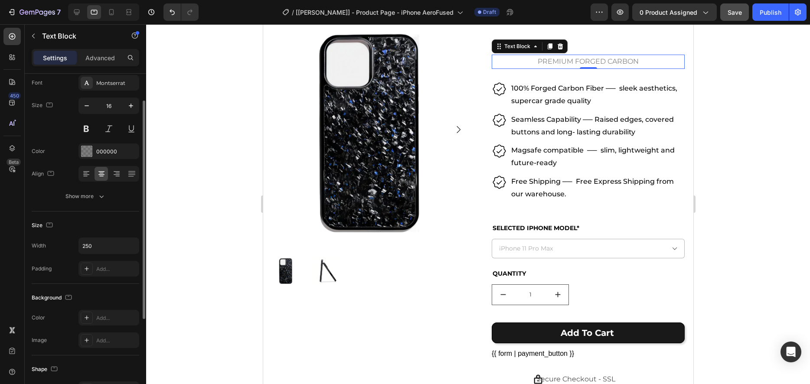
scroll to position [46, 0]
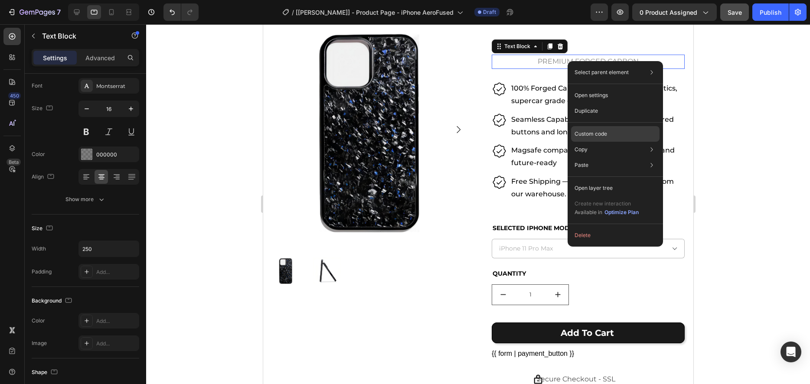
click at [596, 131] on p "Custom code" at bounding box center [590, 134] width 33 height 8
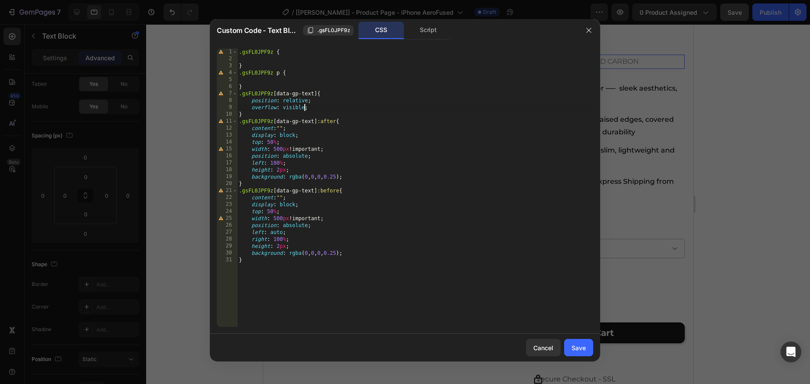
click at [305, 107] on div ".gsFL0JPF9z { } .gsFL0JPF9z p { } .gsFL0JPF9z [ data-gp-text ] { position : rel…" at bounding box center [415, 195] width 356 height 292
type textarea "overflow: visible !;"
drag, startPoint x: 588, startPoint y: 352, endPoint x: 325, endPoint y: 328, distance: 264.2
click at [588, 352] on button "Save" at bounding box center [578, 347] width 29 height 17
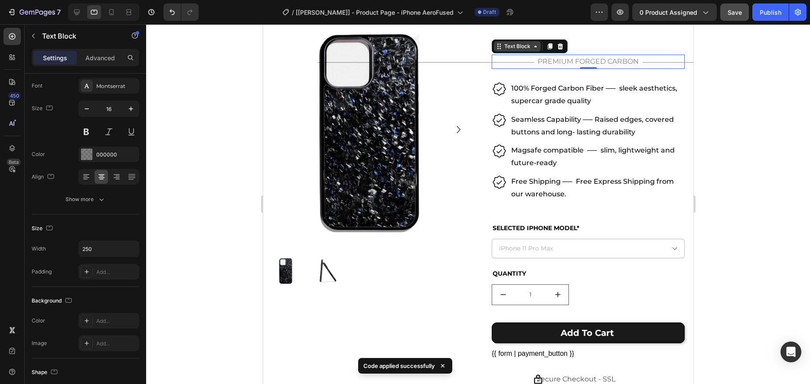
click at [518, 48] on div "Text Block" at bounding box center [516, 46] width 29 height 8
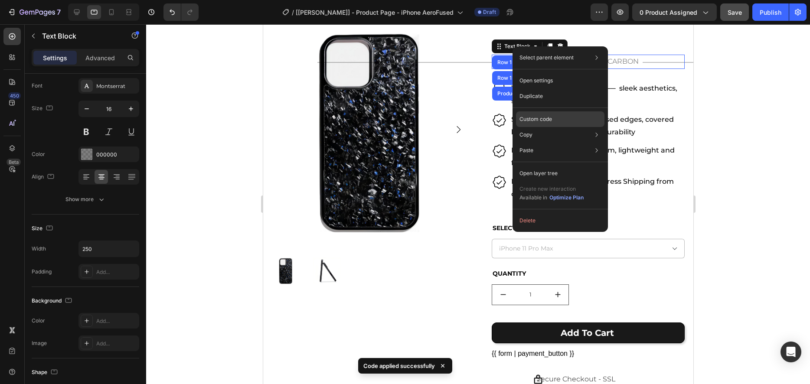
click at [537, 117] on p "Custom code" at bounding box center [535, 119] width 33 height 8
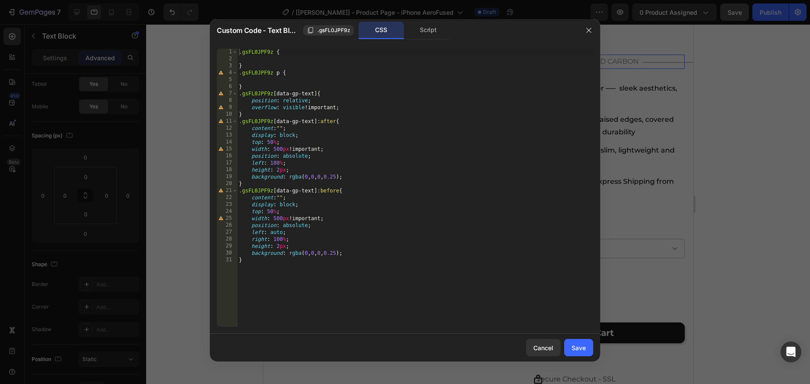
type textarea "overflow: visible !important;"
drag, startPoint x: 252, startPoint y: 106, endPoint x: 304, endPoint y: 108, distance: 52.1
click at [304, 108] on div ".gsFL0JPF9z { } .gsFL0JPF9z p { } .gsFL0JPF9z [ data-gp-text ] { position : rel…" at bounding box center [415, 195] width 356 height 292
click at [259, 61] on div ".gsFL0JPF9z { } .gsFL0JPF9z p { } .gsFL0JPF9z [ data-gp-text ] { position : rel…" at bounding box center [415, 195] width 356 height 292
paste textarea "overflow: visible"
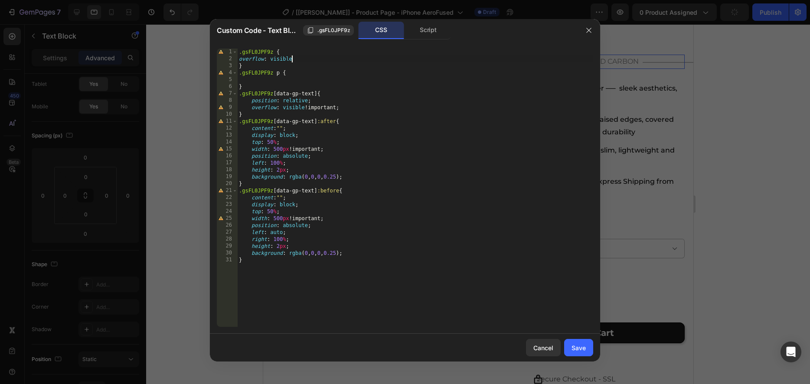
click at [280, 57] on div ".gsFL0JPF9z { overflow : visible } .gsFL0JPF9z p { } .gsFL0JPF9z [ data-gp-text…" at bounding box center [415, 195] width 356 height 292
type textarea "overflow: hidden;"
click at [581, 345] on div "Save" at bounding box center [578, 347] width 14 height 9
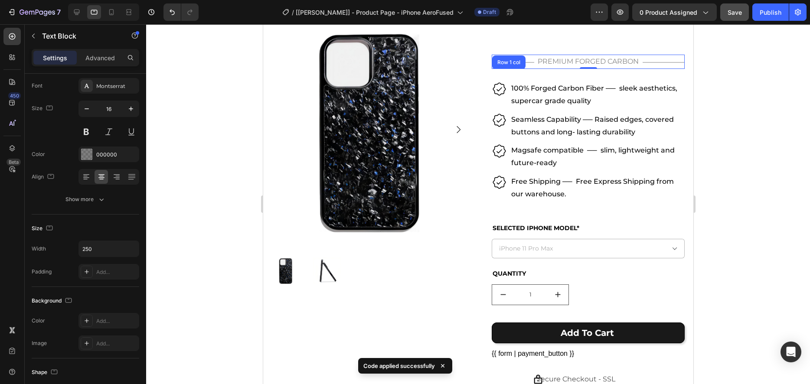
click at [755, 103] on div at bounding box center [478, 204] width 664 height 360
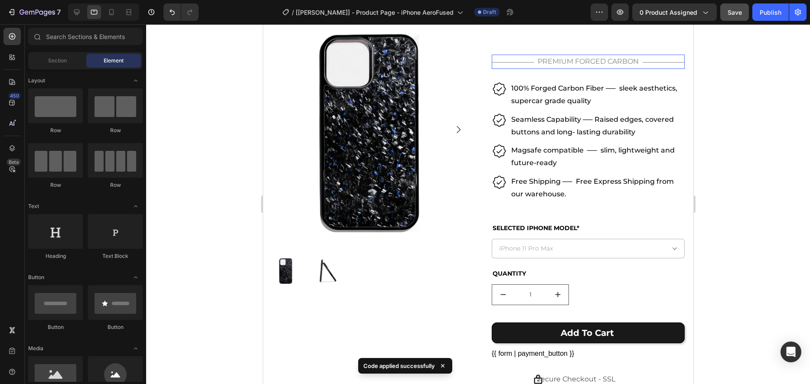
click at [568, 63] on p "PREMIUM FORGED CARBON" at bounding box center [587, 61] width 107 height 13
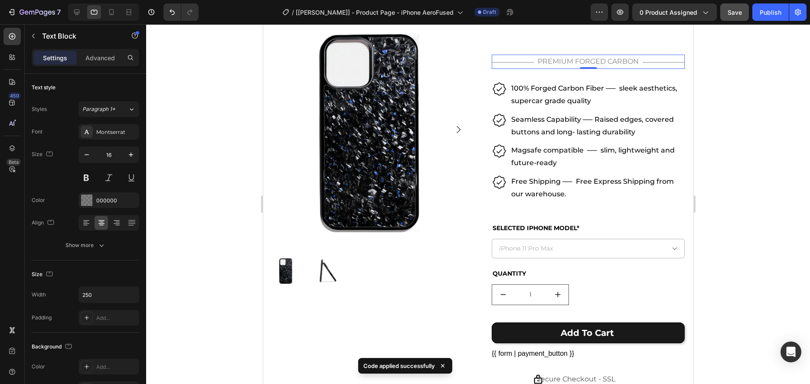
click at [547, 62] on p "PREMIUM FORGED CARBON" at bounding box center [587, 61] width 107 height 13
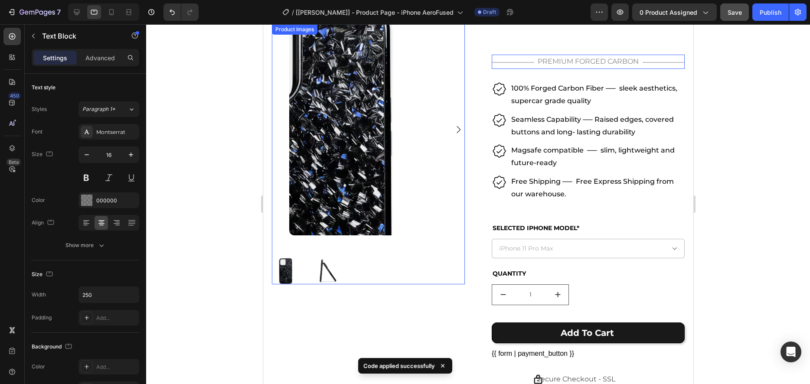
click at [445, 71] on img at bounding box center [368, 129] width 158 height 211
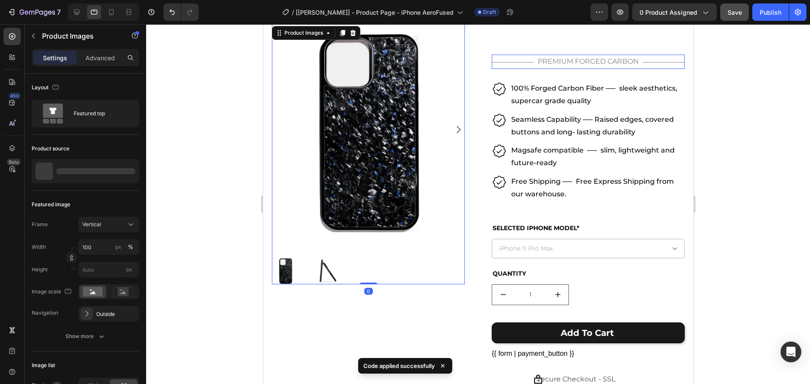
click at [548, 62] on p "PREMIUM FORGED CARBON" at bounding box center [587, 61] width 107 height 13
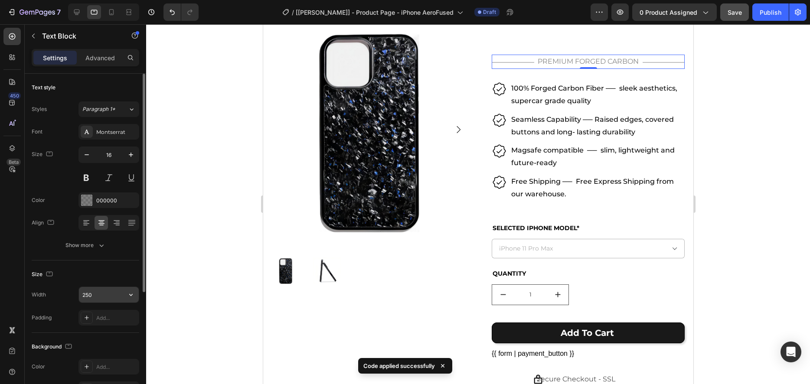
click at [122, 297] on input "250" at bounding box center [109, 295] width 60 height 16
click at [127, 295] on icon "button" at bounding box center [131, 294] width 9 height 9
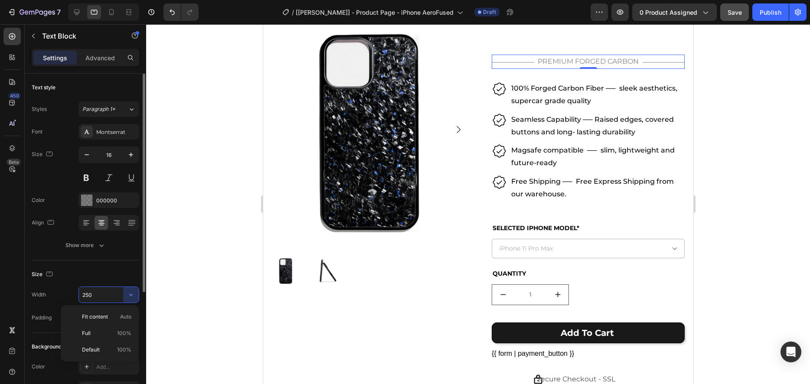
click at [107, 296] on input "250" at bounding box center [109, 295] width 60 height 16
drag, startPoint x: 136, startPoint y: 294, endPoint x: 131, endPoint y: 295, distance: 4.8
click at [136, 294] on button "button" at bounding box center [131, 295] width 16 height 16
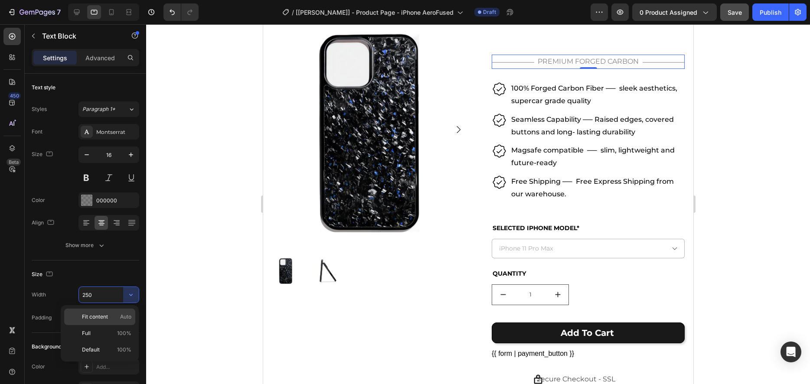
click at [130, 313] on span "Auto" at bounding box center [125, 317] width 11 height 8
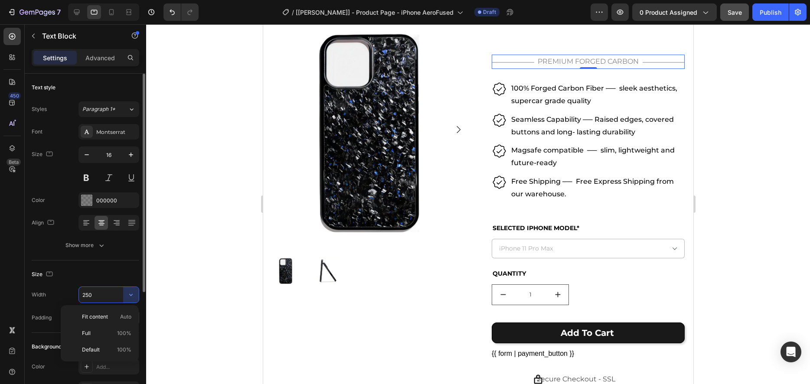
type input "Auto"
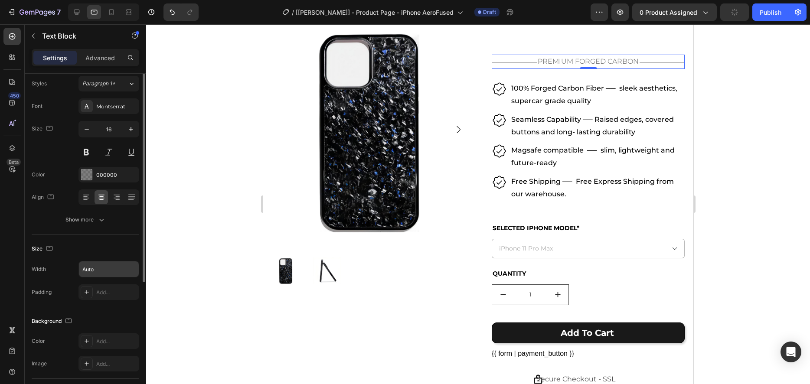
scroll to position [29, 0]
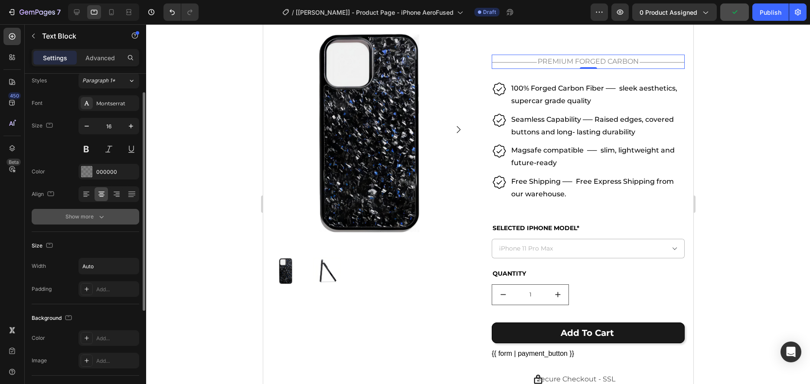
click at [104, 221] on icon "button" at bounding box center [101, 216] width 9 height 9
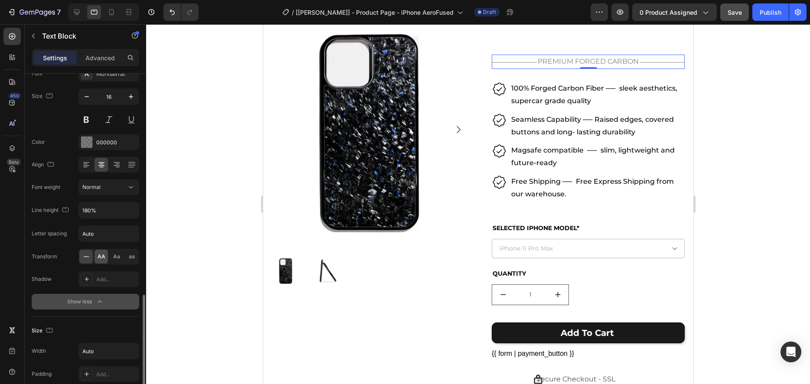
scroll to position [182, 0]
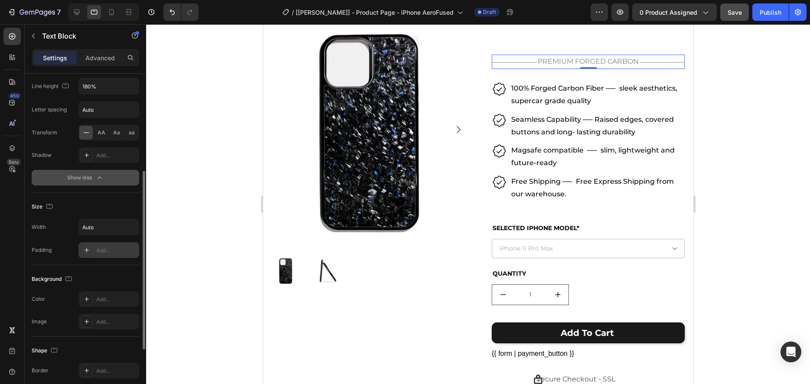
click at [86, 247] on icon at bounding box center [86, 250] width 7 height 7
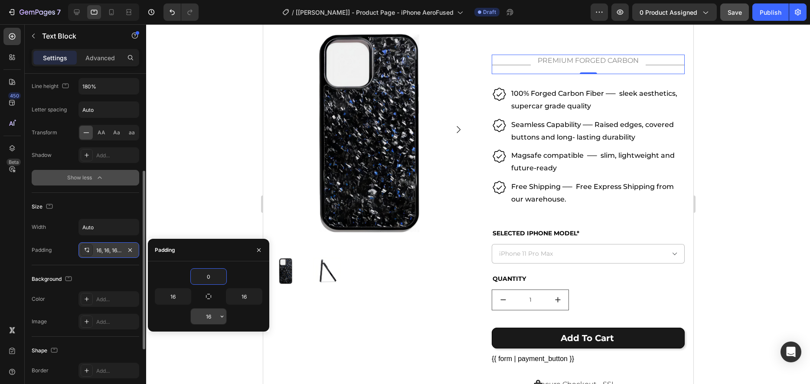
type input "0"
click at [209, 318] on input "16" at bounding box center [209, 317] width 36 height 16
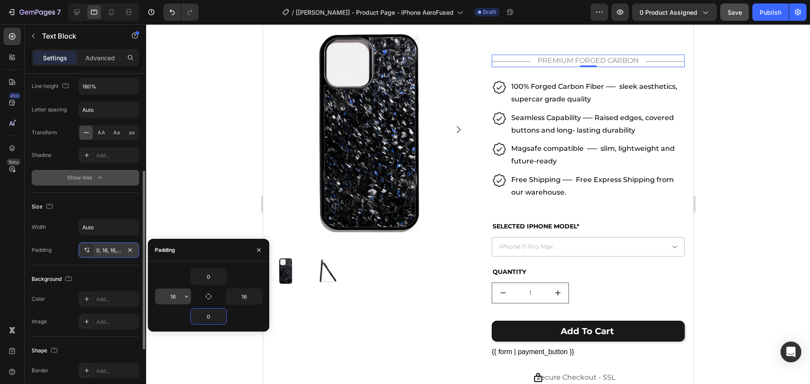
type input "0"
click at [176, 299] on input "16" at bounding box center [173, 297] width 36 height 16
type input "10"
drag, startPoint x: 244, startPoint y: 295, endPoint x: 252, endPoint y: 295, distance: 8.2
click at [244, 295] on input "16" at bounding box center [244, 297] width 36 height 16
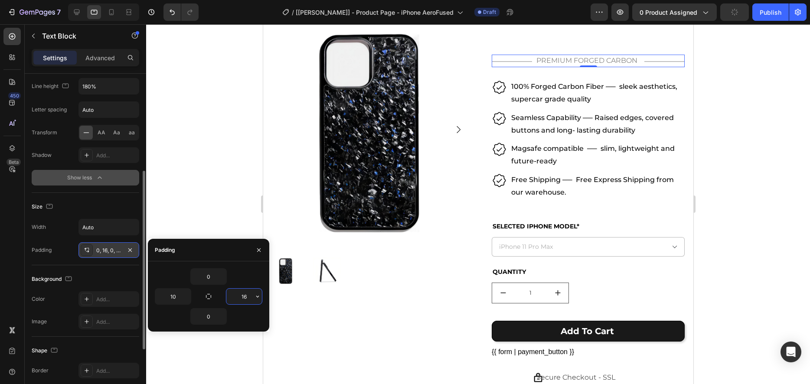
click at [248, 296] on input "16" at bounding box center [244, 297] width 36 height 16
click at [247, 296] on input "16" at bounding box center [244, 297] width 36 height 16
type input "10"
click at [779, 245] on div at bounding box center [478, 204] width 664 height 360
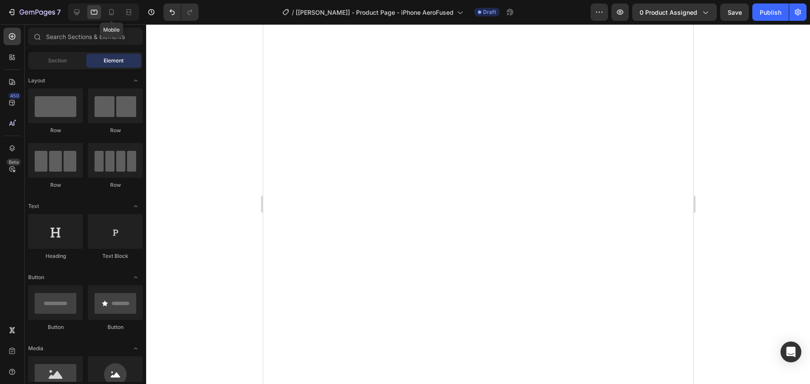
click at [107, 10] on div at bounding box center [111, 12] width 14 height 14
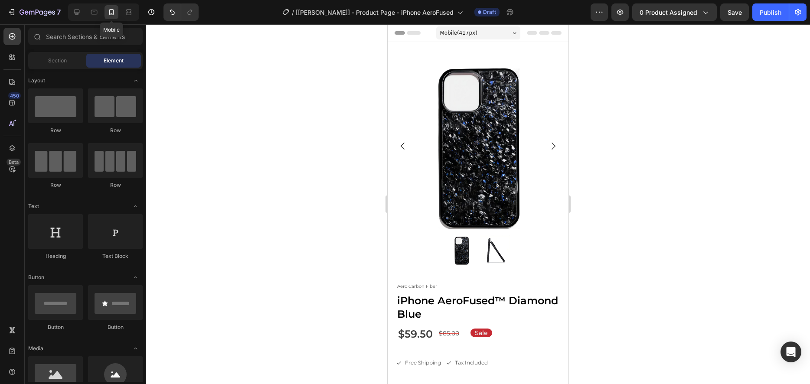
scroll to position [172, 0]
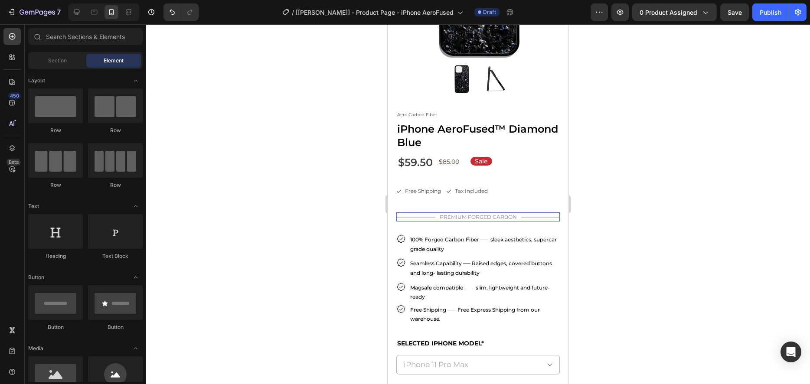
click at [486, 214] on p "PREMIUM FORGED CARBON" at bounding box center [477, 217] width 77 height 10
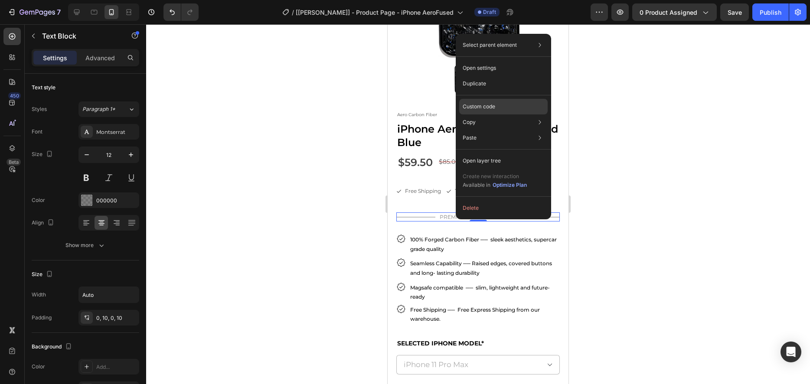
click at [478, 110] on p "Custom code" at bounding box center [478, 107] width 33 height 8
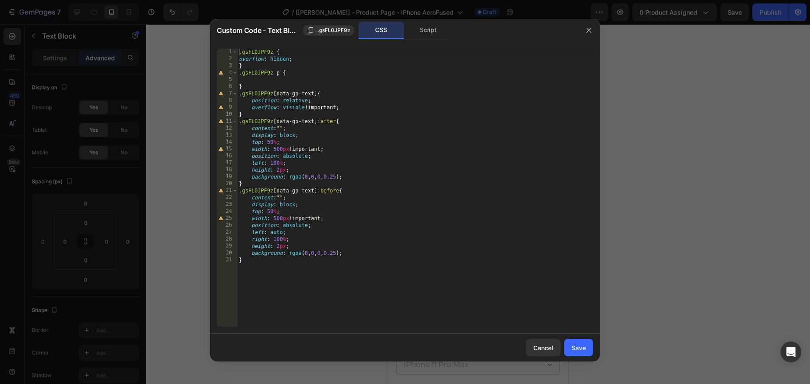
type textarea "}"
click at [268, 264] on div ".gsFL0JPF9z { overflow : hidden ; } .gsFL0JPF9z p { } .gsFL0JPF9z [ data-gp-tex…" at bounding box center [415, 195] width 356 height 292
paste textarea "@media only screen and (max-width: 767px) {"
type textarea "@media only screen and (max-width: 767px) {}"
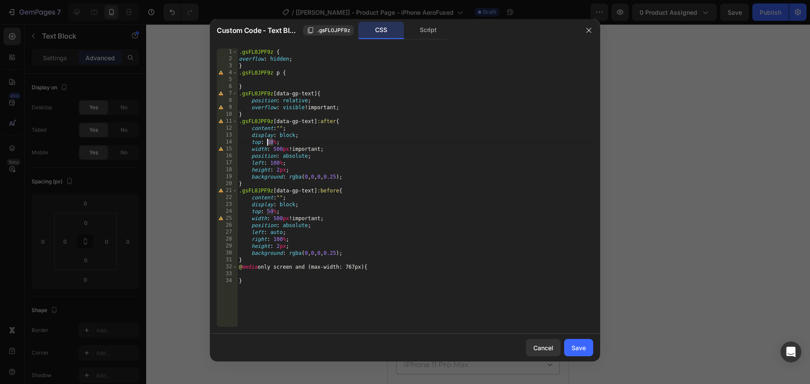
drag, startPoint x: 273, startPoint y: 142, endPoint x: 267, endPoint y: 141, distance: 5.7
click at [267, 141] on div ".gsFL0JPF9z { overflow : hidden ; } .gsFL0JPF9z p { } .gsFL0JPF9z [ data-gp-tex…" at bounding box center [415, 195] width 356 height 292
click at [338, 141] on div ".gsFL0JPF9z { overflow : hidden ; } .gsFL0JPF9z p { } .gsFL0JPF9z [ data-gp-tex…" at bounding box center [415, 195] width 356 height 292
click at [273, 141] on div ".gsFL0JPF9z { overflow : hidden ; } .gsFL0JPF9z p { } .gsFL0JPF9z [ data-gp-tex…" at bounding box center [415, 195] width 356 height 292
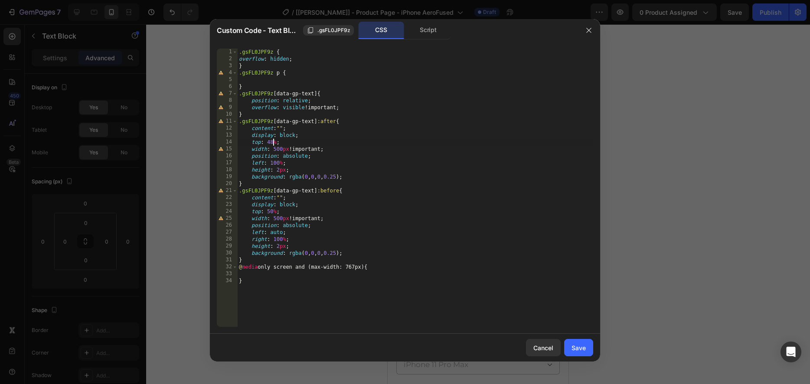
click at [355, 138] on div ".gsFL0JPF9z { overflow : hidden ; } .gsFL0JPF9z p { } .gsFL0JPF9z [ data-gp-tex…" at bounding box center [415, 195] width 356 height 292
drag, startPoint x: 360, startPoint y: 122, endPoint x: 237, endPoint y: 121, distance: 123.1
click at [237, 121] on div "display: block; 1 2 3 4 5 6 7 8 9 10 11 12 13 14 15 16 17 18 19 20 21 22 23 24 …" at bounding box center [405, 188] width 376 height 278
type textarea ".gsFL0JPF9z [data-gp-text]:after{"
click at [260, 275] on div ".gsFL0JPF9z { overflow : hidden ; } .gsFL0JPF9z p { } .gsFL0JPF9z [ data-gp-tex…" at bounding box center [415, 195] width 356 height 292
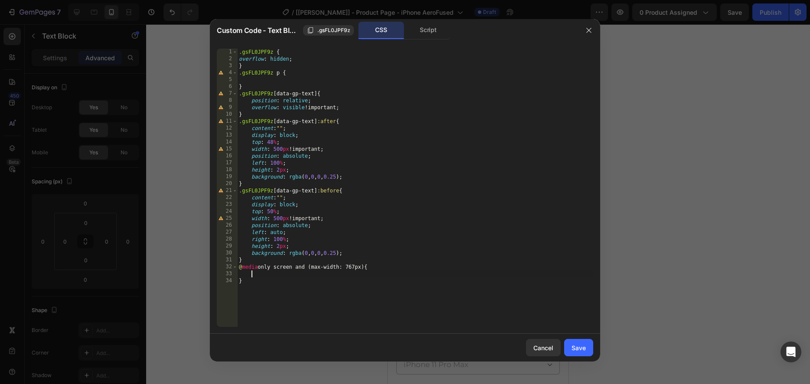
scroll to position [0, 0]
paste textarea ".gsFL0JPF9z [data-gp-text]:after{"
drag, startPoint x: 350, startPoint y: 191, endPoint x: 211, endPoint y: 190, distance: 139.6
click at [211, 190] on div ".gsFL0JPF9z [data-gp-text]:after{ 1 2 3 4 5 6 7 8 9 10 11 12 13 14 15 16 17 18 …" at bounding box center [405, 188] width 390 height 292
click at [360, 274] on div ".gsFL0JPF9z { overflow : hidden ; } .gsFL0JPF9z p { } .gsFL0JPF9z [ data-gp-tex…" at bounding box center [415, 195] width 356 height 292
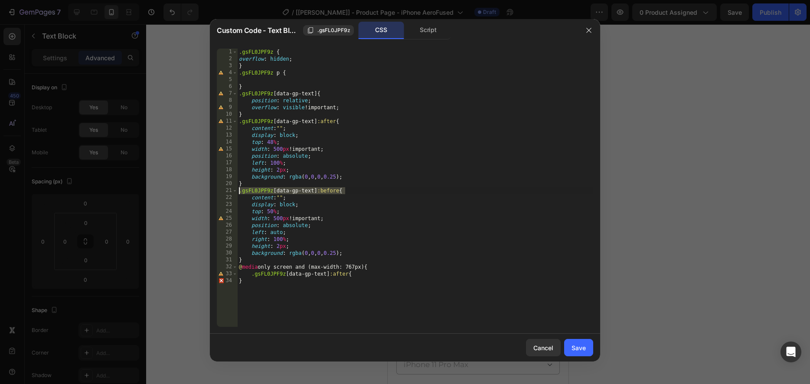
type textarea ".gsFL0JPF9z [data-gp-text]:after{"
paste textarea ".gsFL0JPF9z [data-gp-text]:before{"
click at [264, 282] on div ".gsFL0JPF9z { overflow : hidden ; } .gsFL0JPF9z p { } .gsFL0JPF9z [ data-gp-tex…" at bounding box center [415, 195] width 356 height 292
click at [360, 274] on div ".gsFL0JPF9z { overflow : hidden ; } .gsFL0JPF9z p { } .gsFL0JPF9z [ data-gp-tex…" at bounding box center [415, 195] width 356 height 292
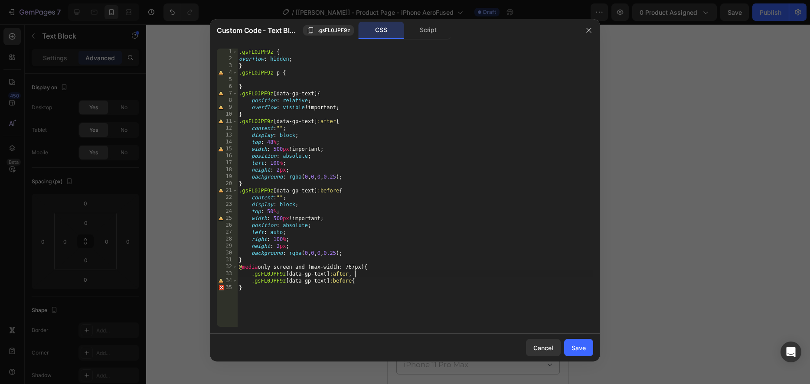
click at [364, 282] on div ".gsFL0JPF9z { overflow : hidden ; } .gsFL0JPF9z p { } .gsFL0JPF9z [ data-gp-tex…" at bounding box center [415, 195] width 356 height 292
type textarea ".gsFL0JPF9z [data-gp-text]:before{"
click at [369, 284] on div ".gsFL0JPF9z { overflow : hidden ; } .gsFL0JPF9z p { } .gsFL0JPF9z [ data-gp-tex…" at bounding box center [415, 195] width 356 height 292
type textarea ".gsFL0JPF9z [data-gp-text]:before{"
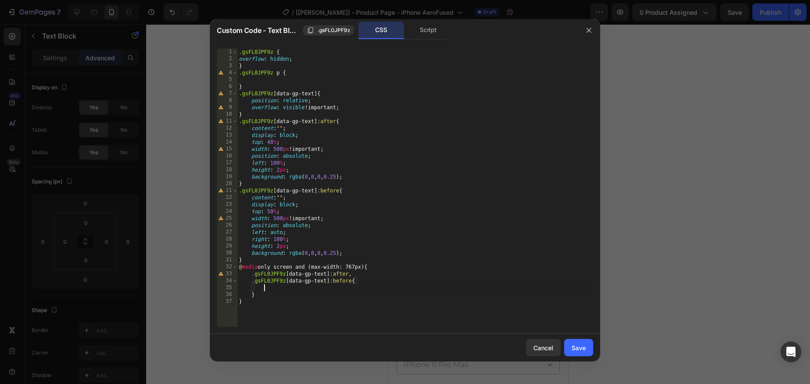
scroll to position [0, 1]
drag, startPoint x: 291, startPoint y: 247, endPoint x: 254, endPoint y: 246, distance: 36.4
click at [253, 245] on div ".gsFL0JPF9z { overflow : hidden ; } .gsFL0JPF9z p { } .gsFL0JPF9z [ data-gp-tex…" at bounding box center [415, 195] width 356 height 292
type textarea "height: 2px;"
drag, startPoint x: 268, startPoint y: 290, endPoint x: 276, endPoint y: 290, distance: 7.4
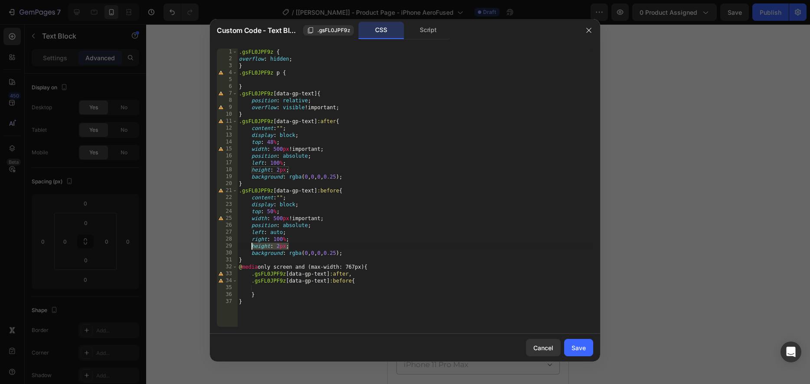
click at [270, 290] on div ".gsFL0JPF9z { overflow : hidden ; } .gsFL0JPF9z p { } .gsFL0JPF9z [ data-gp-tex…" at bounding box center [415, 195] width 356 height 292
paste textarea "height: 2px;"
click at [292, 289] on div ".gsFL0JPF9z { overflow : hidden ; } .gsFL0JPF9z p { } .gsFL0JPF9z [ data-gp-tex…" at bounding box center [415, 195] width 356 height 292
type textarea "height: 1px;"
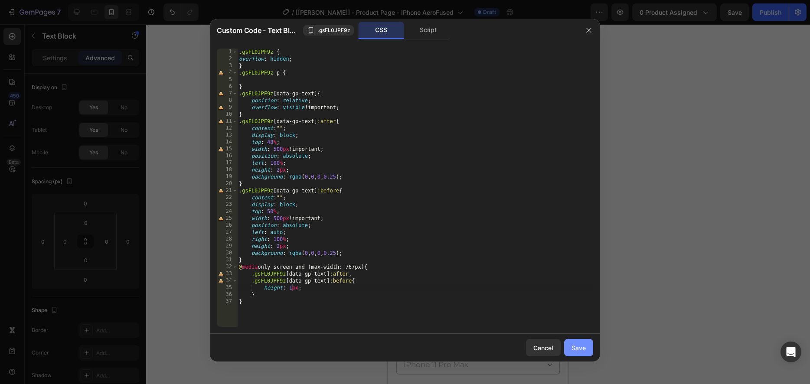
click at [576, 347] on div "Save" at bounding box center [578, 347] width 14 height 9
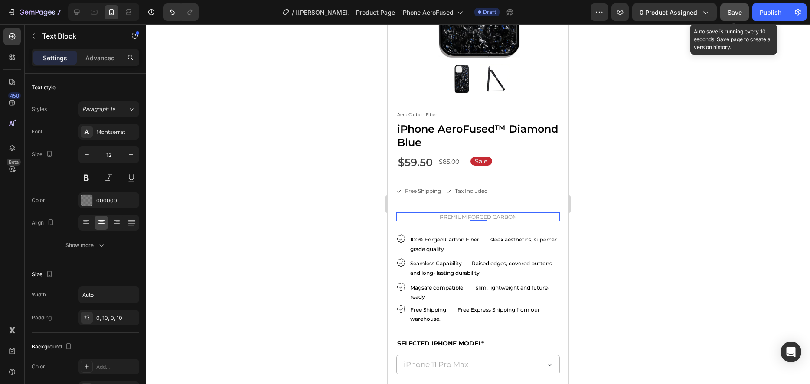
click at [733, 16] on div "Save" at bounding box center [734, 12] width 14 height 9
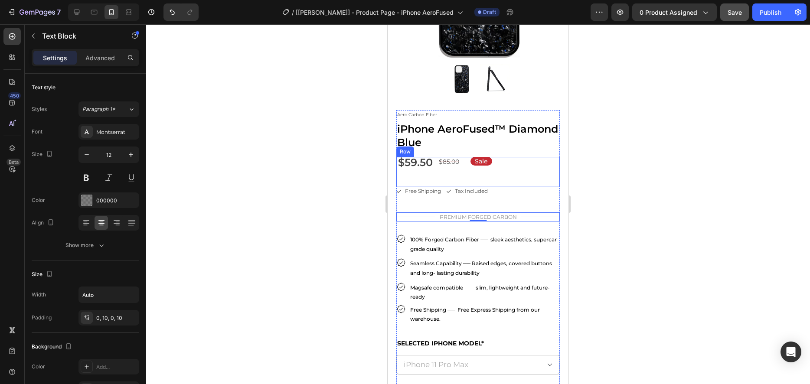
click at [497, 163] on div "Sale Product Badge $85.00 Product Price Product Price $59.50 Product Price Prod…" at bounding box center [477, 171] width 163 height 29
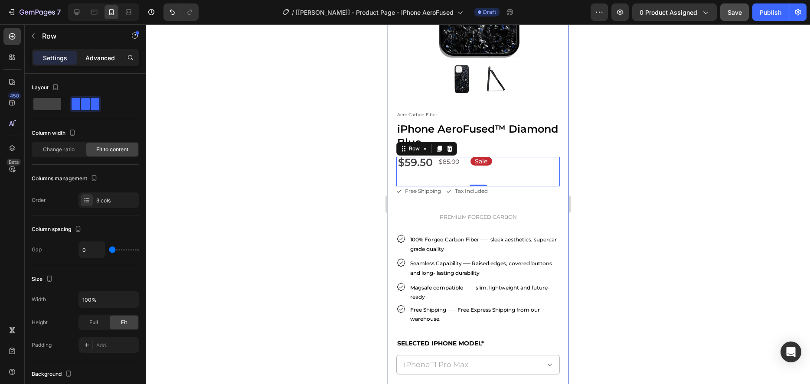
click at [107, 61] on p "Advanced" at bounding box center [99, 57] width 29 height 9
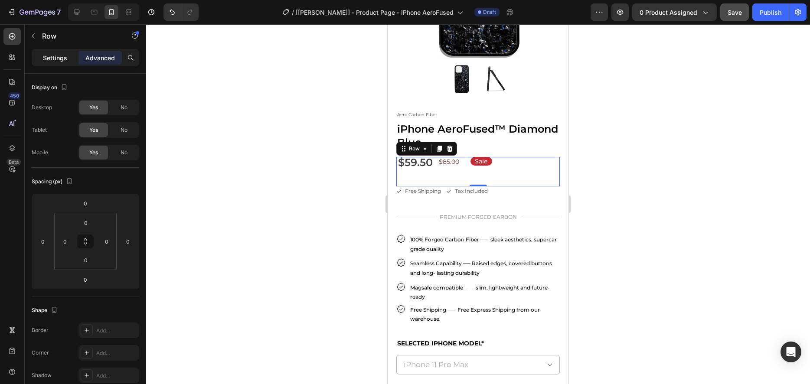
click at [53, 59] on p "Settings" at bounding box center [55, 57] width 24 height 9
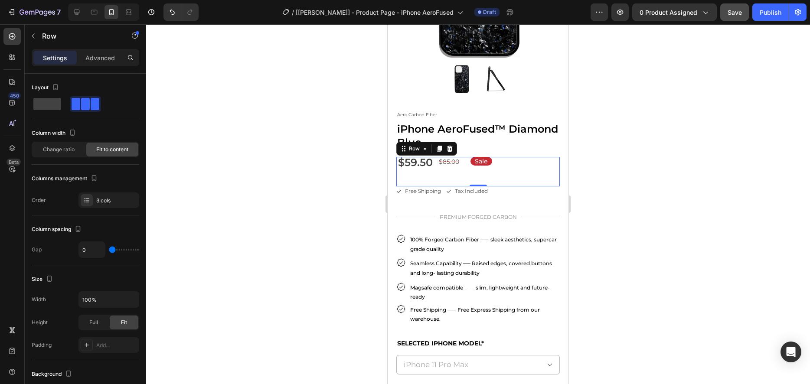
click at [434, 162] on div "$59.50 Product Price Product Price" at bounding box center [417, 171] width 42 height 29
click at [425, 162] on div "$59.50" at bounding box center [415, 162] width 36 height 15
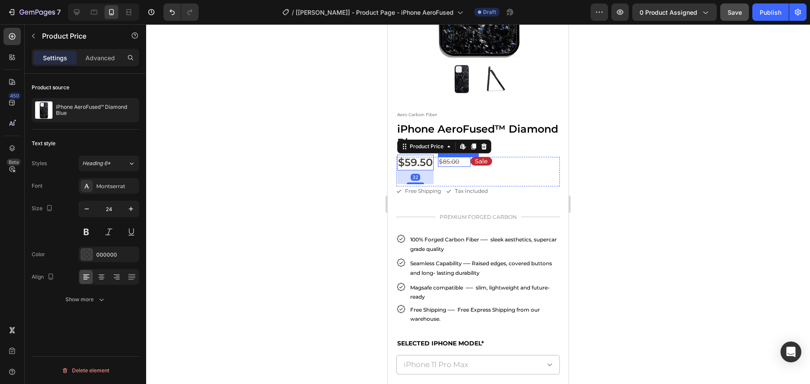
click at [441, 163] on div "$85.00" at bounding box center [449, 162] width 22 height 10
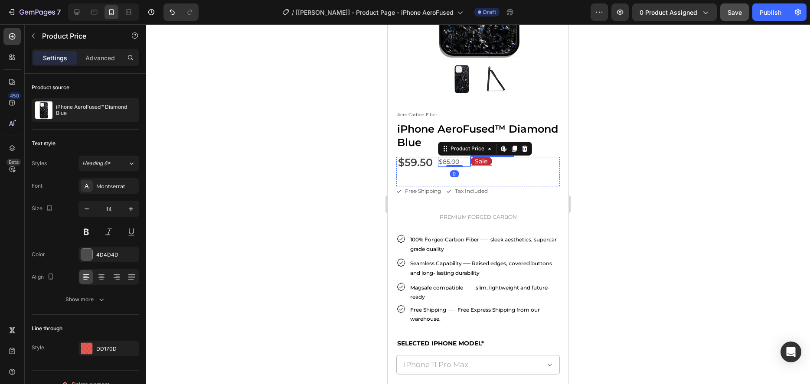
click at [472, 163] on div "Sale" at bounding box center [481, 161] width 22 height 9
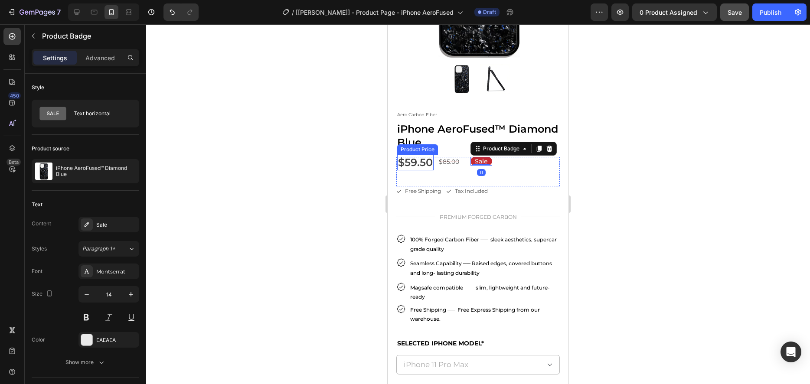
click at [405, 163] on div "$59.50" at bounding box center [415, 162] width 36 height 15
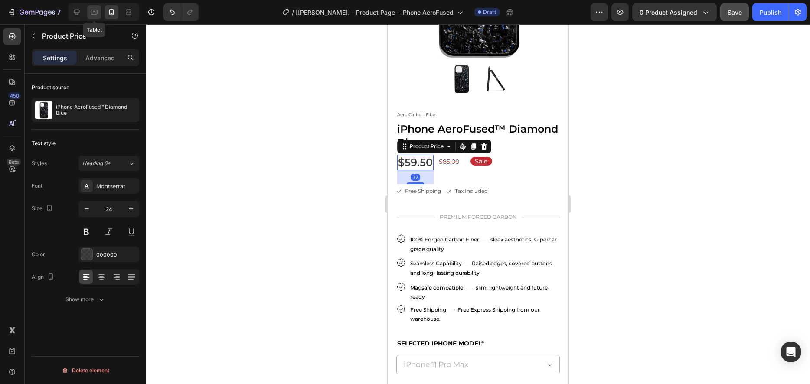
click at [93, 11] on icon at bounding box center [94, 12] width 9 height 9
type input "22"
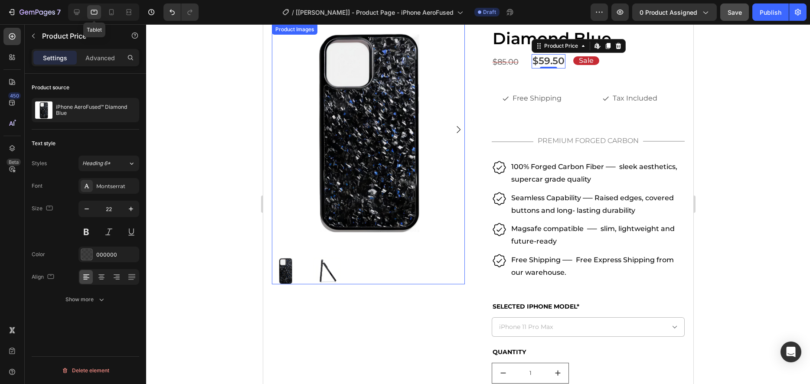
scroll to position [91, 0]
click at [98, 62] on p "Advanced" at bounding box center [99, 57] width 29 height 9
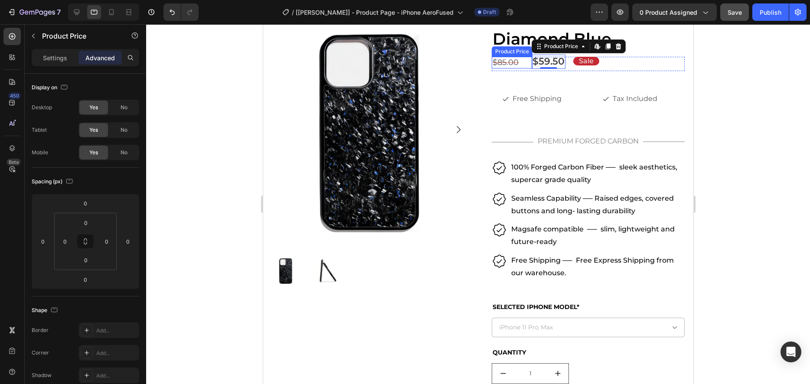
click at [514, 61] on div "$85.00" at bounding box center [505, 63] width 28 height 12
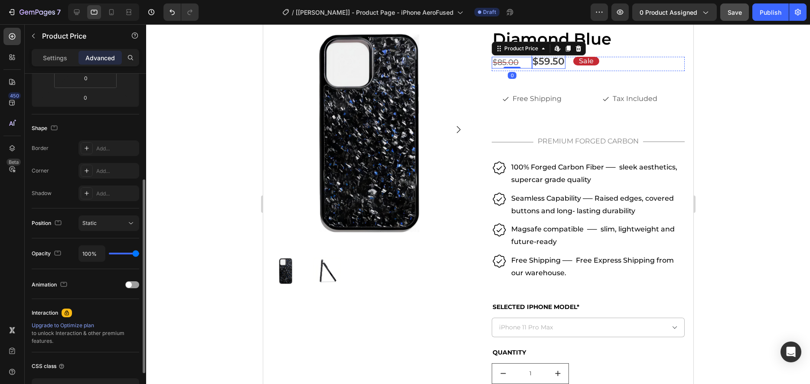
drag, startPoint x: 553, startPoint y: 63, endPoint x: 572, endPoint y: 65, distance: 19.1
click at [553, 63] on div "$59.50" at bounding box center [548, 62] width 34 height 14
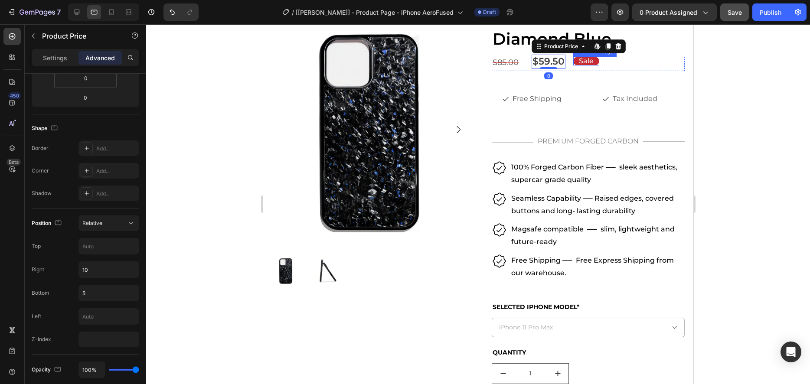
click at [578, 65] on pre "Sale" at bounding box center [585, 62] width 25 height 20
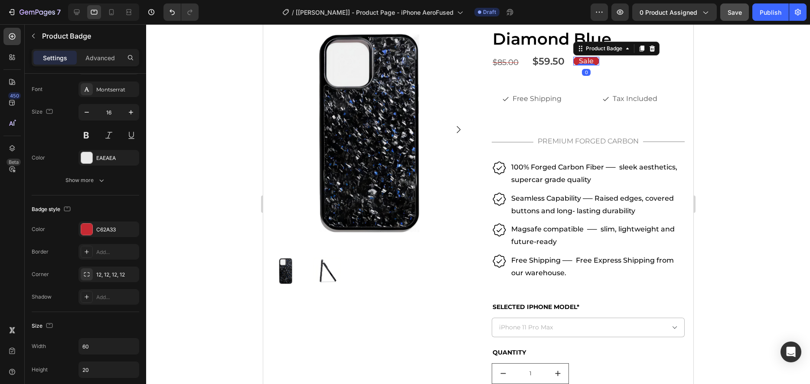
scroll to position [0, 0]
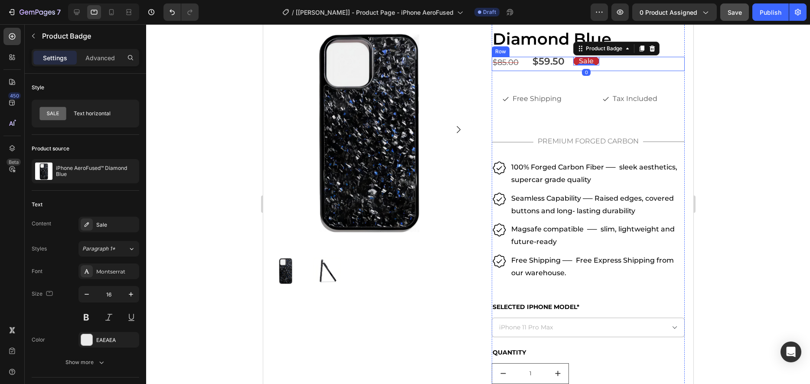
click at [645, 65] on div "Sale Product Badge 0 $85.00 Product Price Product Price $59.50 Product Price Pr…" at bounding box center [587, 64] width 193 height 14
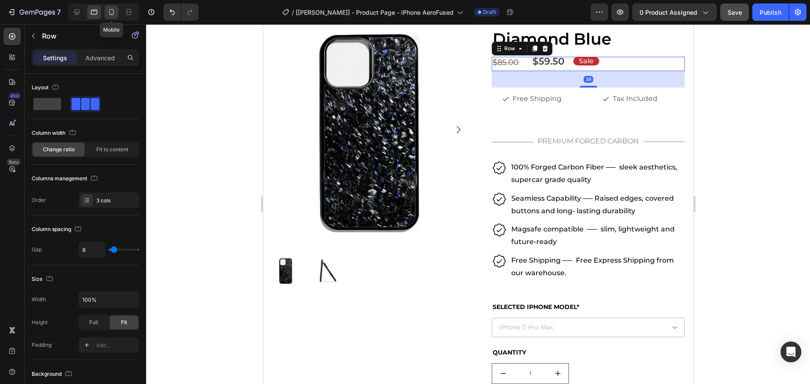
click at [112, 10] on icon at bounding box center [111, 12] width 9 height 9
type input "0"
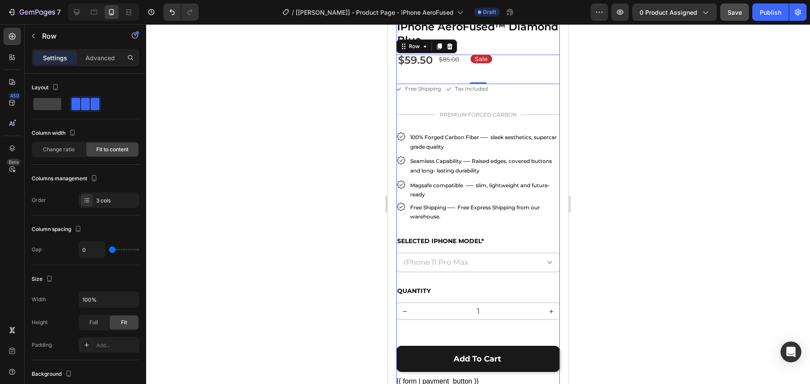
scroll to position [274, 0]
click at [420, 62] on div "$59.50" at bounding box center [415, 59] width 36 height 15
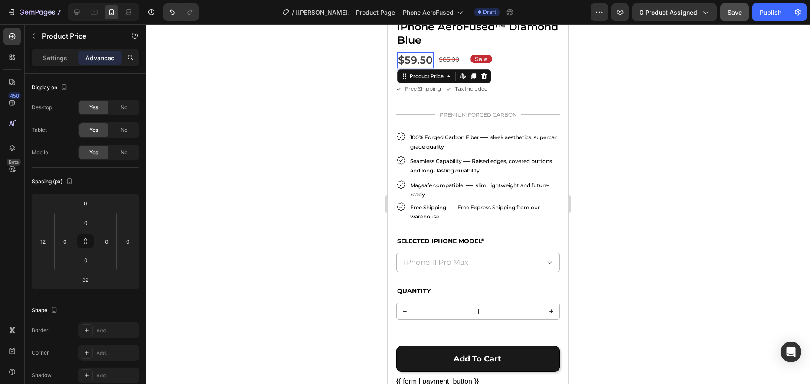
drag, startPoint x: 699, startPoint y: 130, endPoint x: 683, endPoint y: 127, distance: 15.6
click at [699, 130] on div at bounding box center [478, 204] width 664 height 360
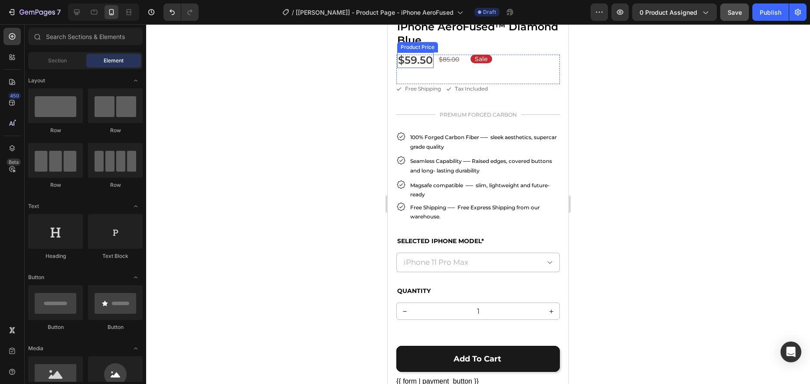
click at [410, 62] on div "$59.50" at bounding box center [415, 59] width 36 height 15
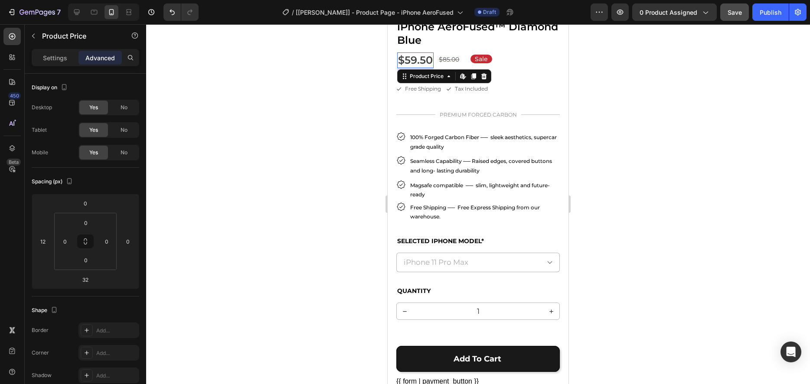
click at [333, 68] on div at bounding box center [478, 204] width 664 height 360
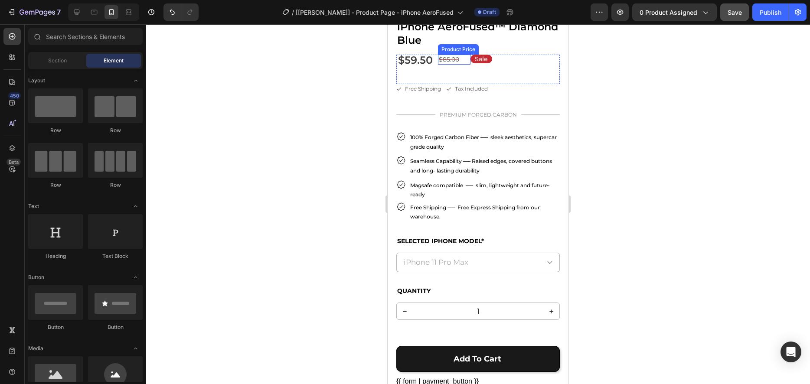
click at [445, 59] on div "$85.00" at bounding box center [449, 60] width 22 height 10
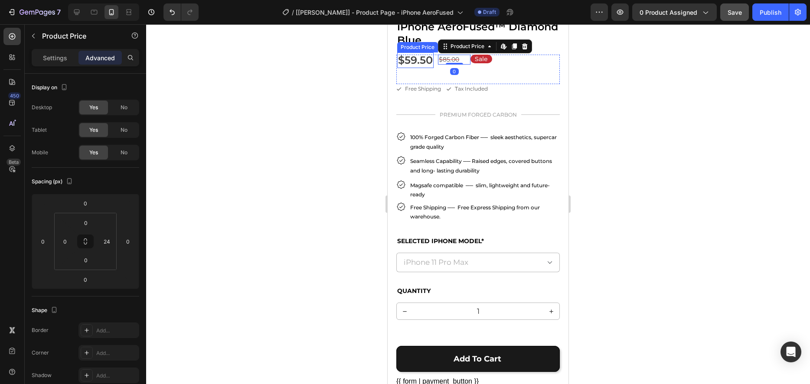
click at [426, 58] on div "$59.50" at bounding box center [415, 59] width 36 height 15
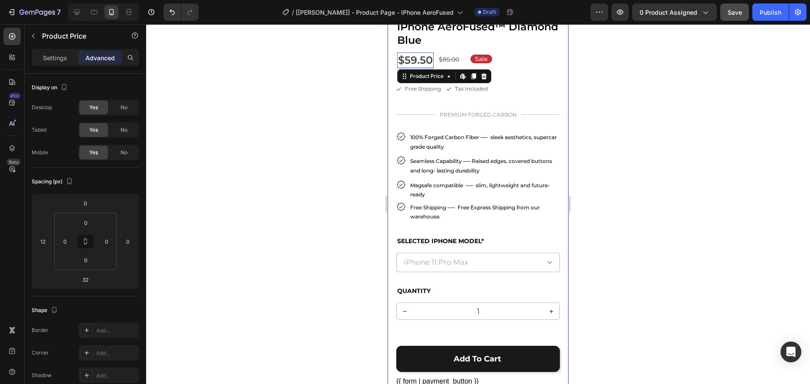
click at [354, 78] on div at bounding box center [478, 204] width 664 height 360
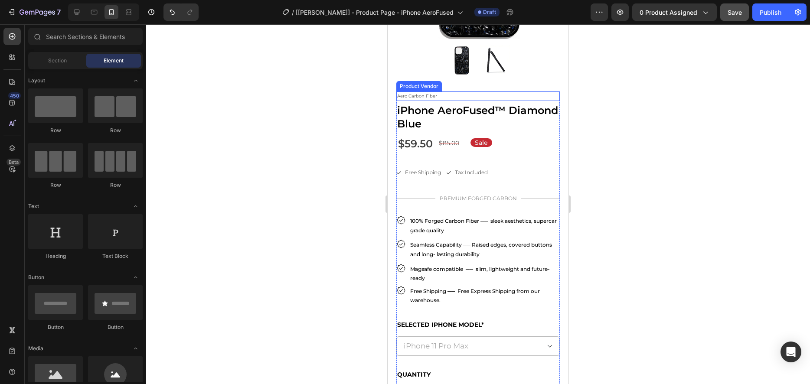
scroll to position [178, 0]
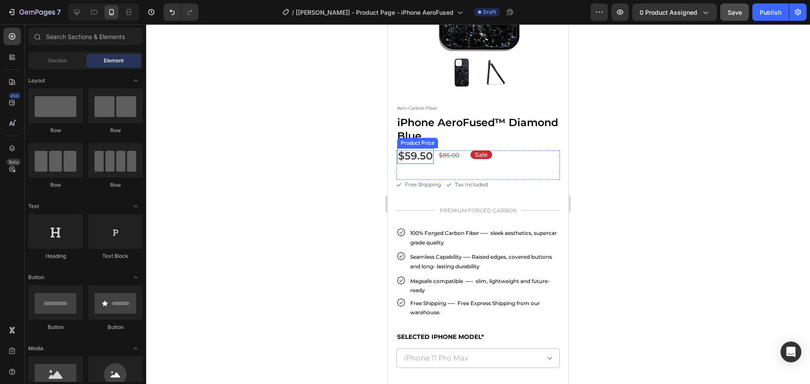
click at [413, 152] on div "$59.50" at bounding box center [415, 155] width 36 height 15
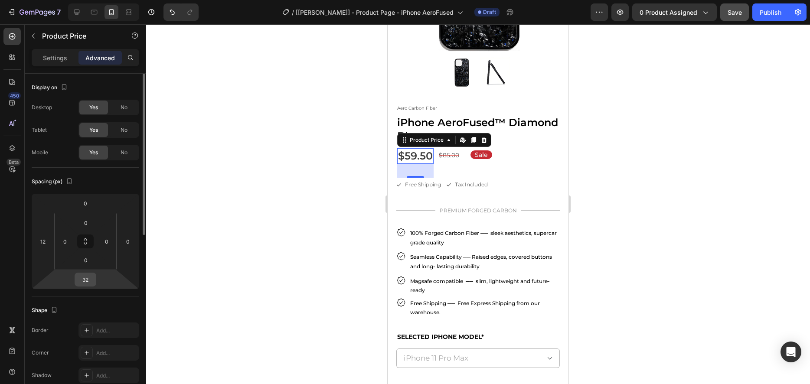
drag, startPoint x: 88, startPoint y: 279, endPoint x: 94, endPoint y: 279, distance: 6.1
click at [87, 279] on input "32" at bounding box center [85, 279] width 17 height 13
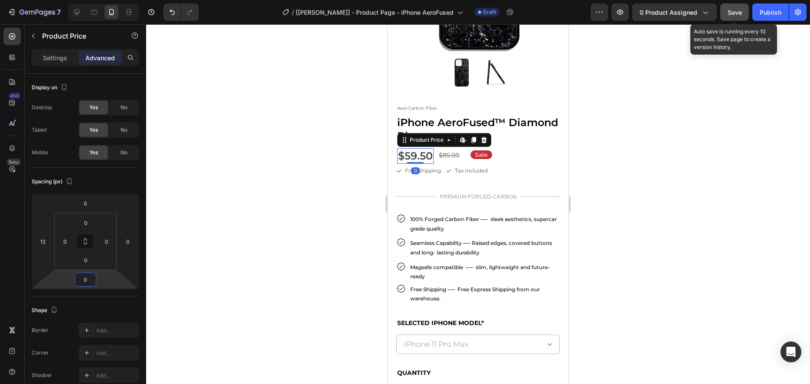
type input "0"
click at [732, 10] on span "Save" at bounding box center [734, 12] width 14 height 7
click at [728, 16] on div "Save" at bounding box center [734, 12] width 14 height 9
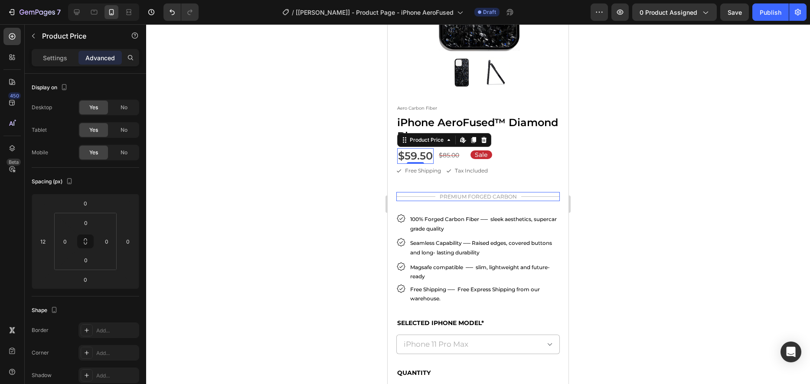
click at [493, 196] on p "PREMIUM FORGED CARBON" at bounding box center [477, 197] width 77 height 10
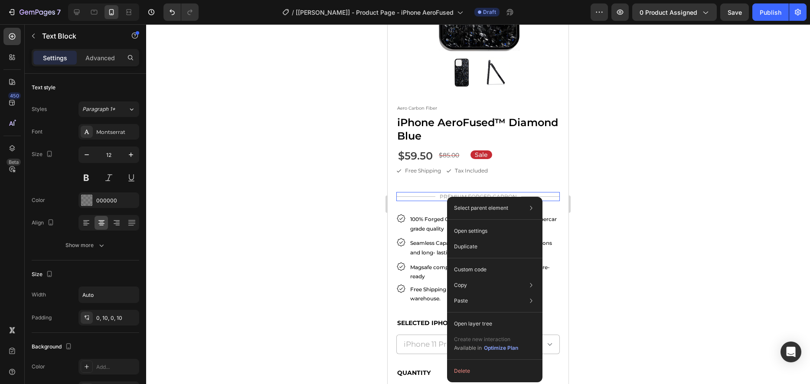
click at [447, 197] on div "Select parent element Product Row 1 col Row 1 col Text Block Open settings Dupl…" at bounding box center [494, 289] width 95 height 185
click at [10, 149] on icon at bounding box center [12, 148] width 9 height 9
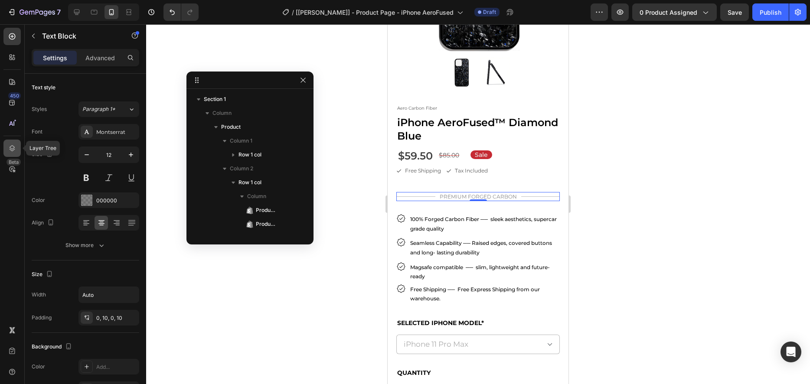
scroll to position [150, 0]
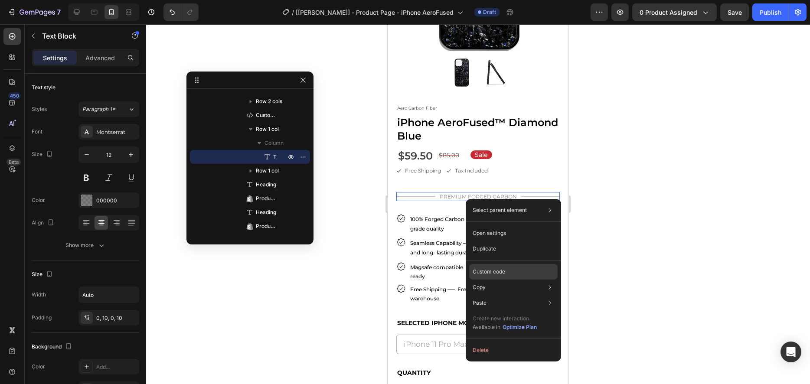
click at [495, 269] on p "Custom code" at bounding box center [488, 272] width 33 height 8
